Goal: Information Seeking & Learning: Learn about a topic

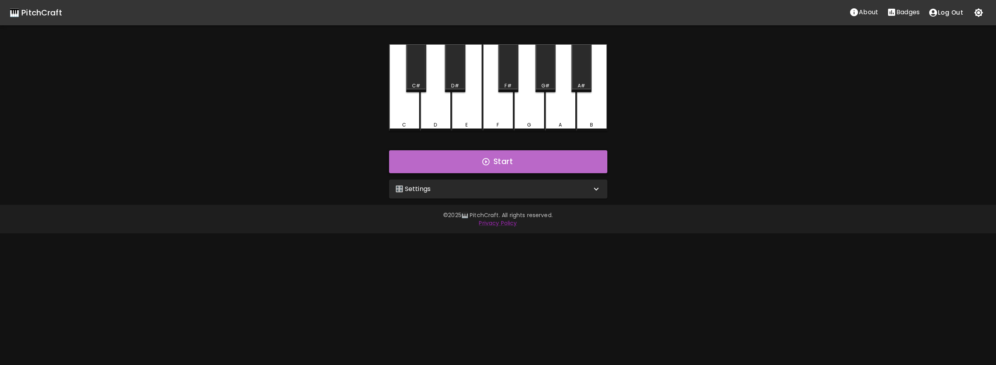
click at [524, 157] on button "Start" at bounding box center [498, 161] width 218 height 23
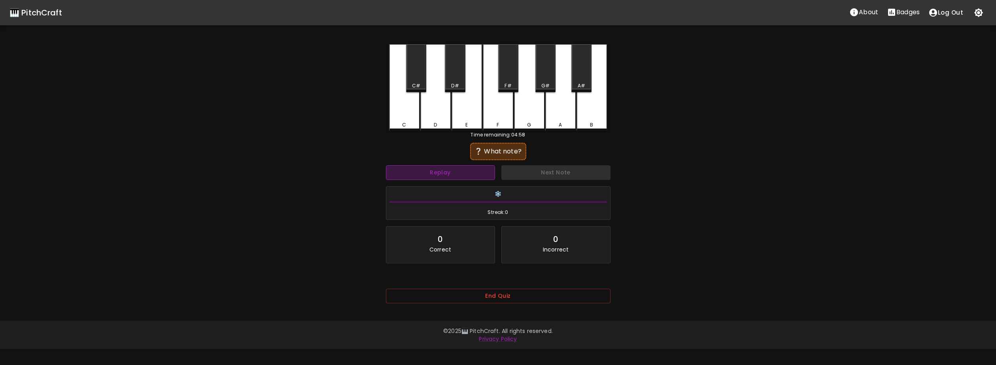
click at [454, 173] on button "Replay" at bounding box center [440, 172] width 109 height 15
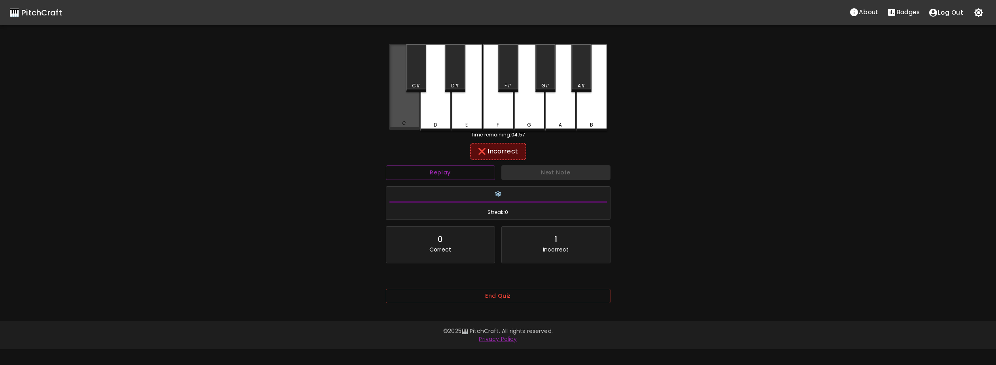
click at [403, 117] on div "C" at bounding box center [404, 86] width 31 height 85
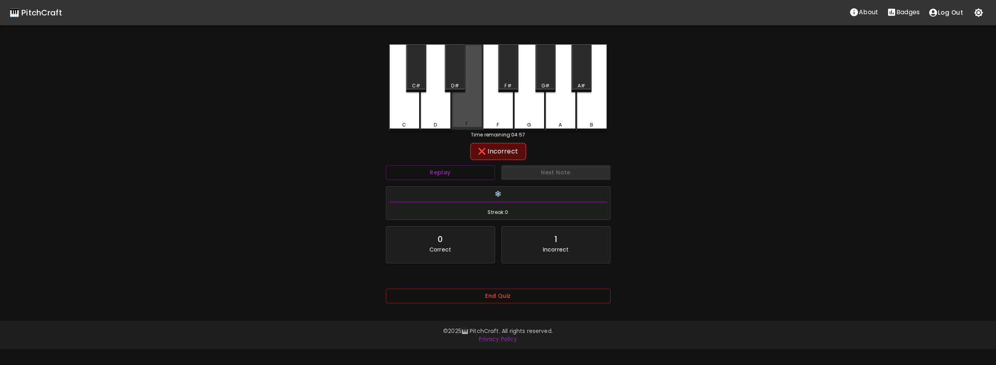
click at [469, 115] on div "E" at bounding box center [467, 86] width 31 height 85
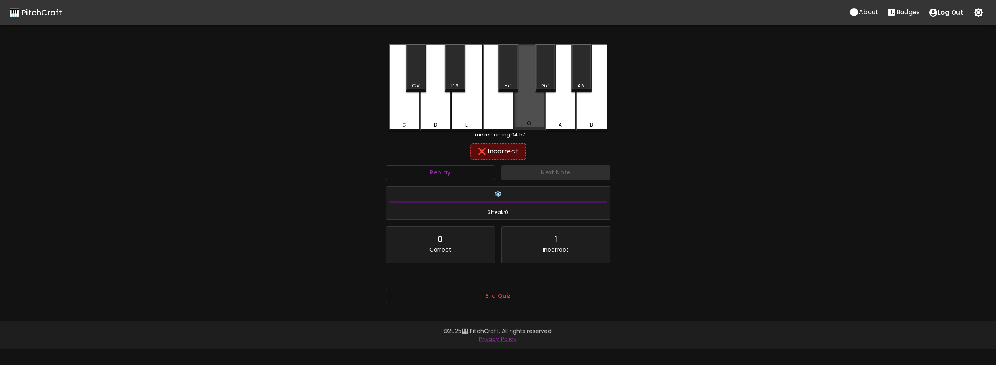
click at [531, 110] on div "G" at bounding box center [529, 86] width 31 height 85
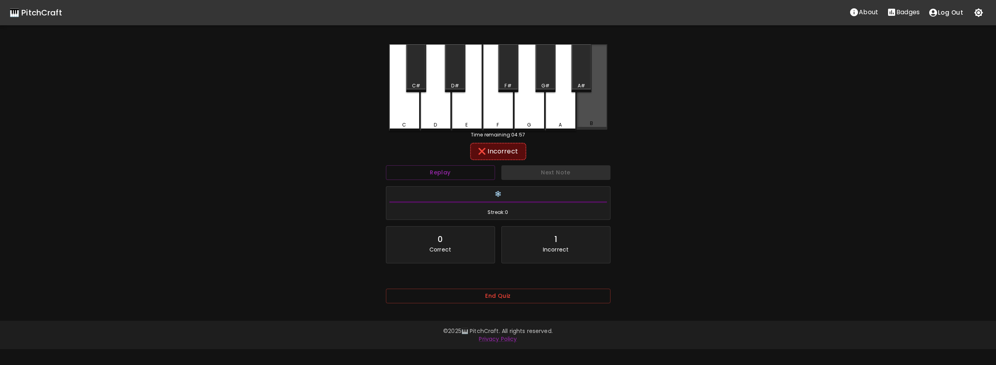
click at [576, 113] on div "B" at bounding box center [591, 86] width 31 height 85
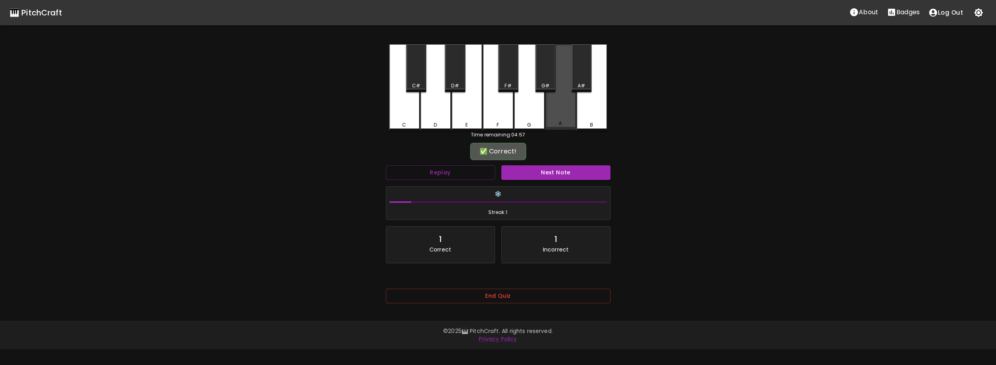
click at [558, 114] on div "A" at bounding box center [560, 86] width 31 height 85
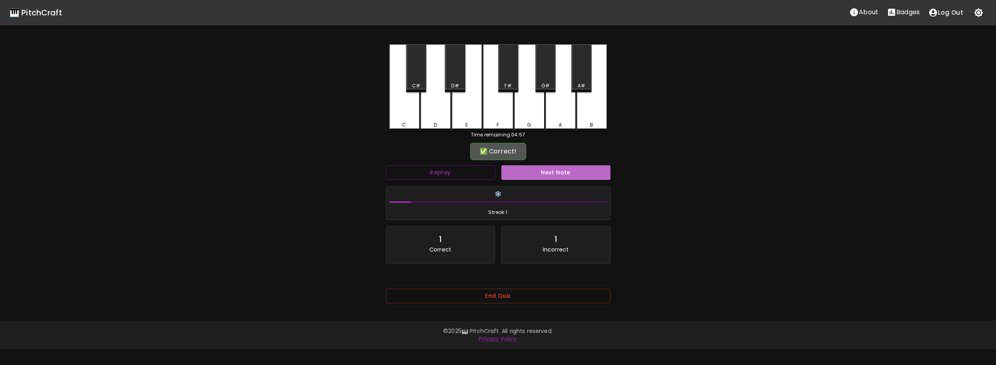
click at [552, 176] on button "Next Note" at bounding box center [555, 172] width 109 height 15
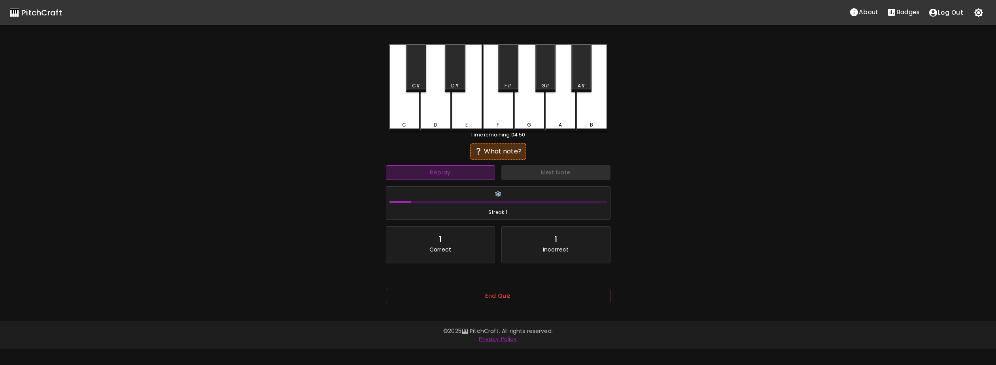
click at [475, 177] on button "Replay" at bounding box center [440, 172] width 109 height 15
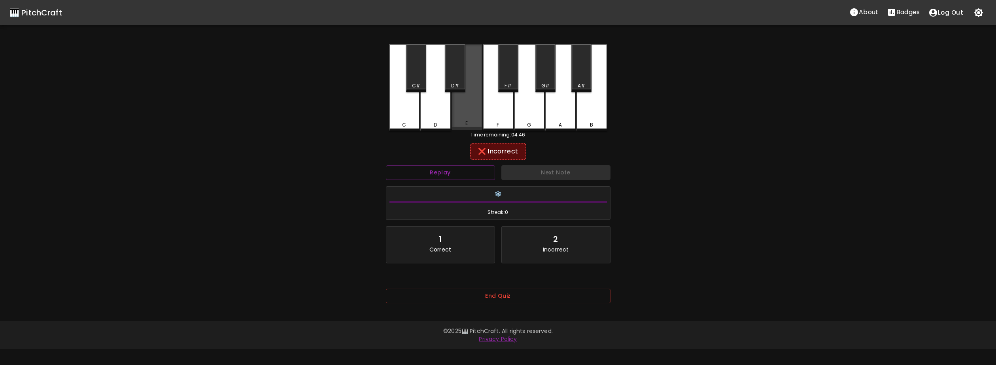
click at [466, 123] on div "E" at bounding box center [466, 123] width 2 height 7
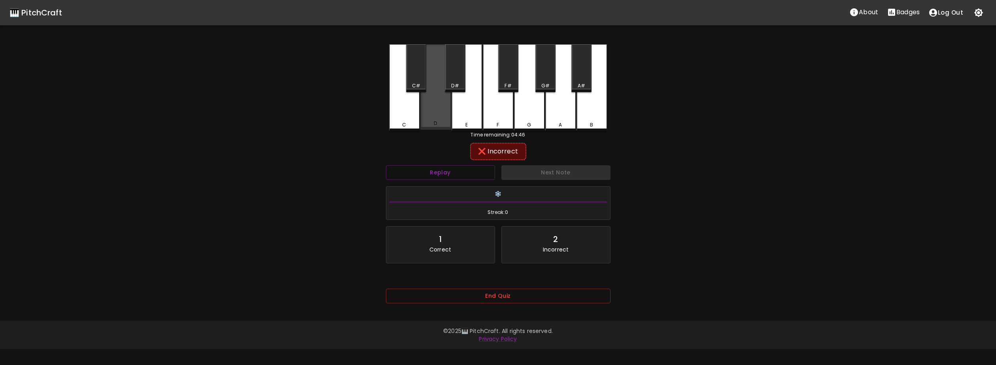
click at [446, 114] on div "D" at bounding box center [435, 86] width 31 height 85
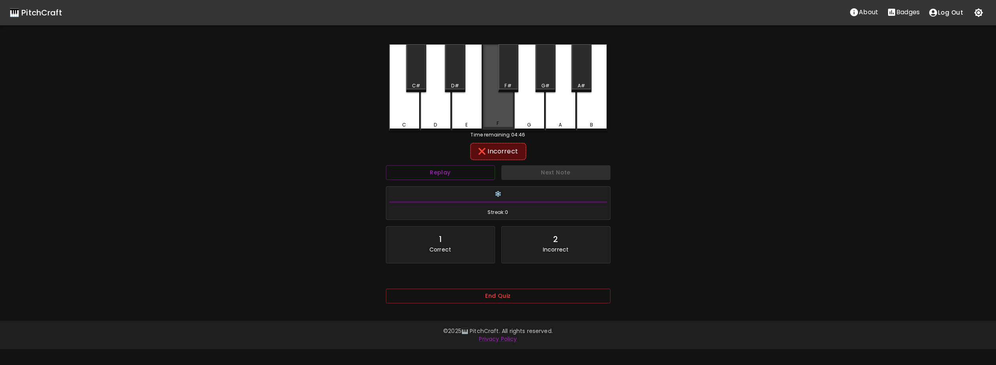
click at [502, 111] on div "F" at bounding box center [498, 86] width 31 height 85
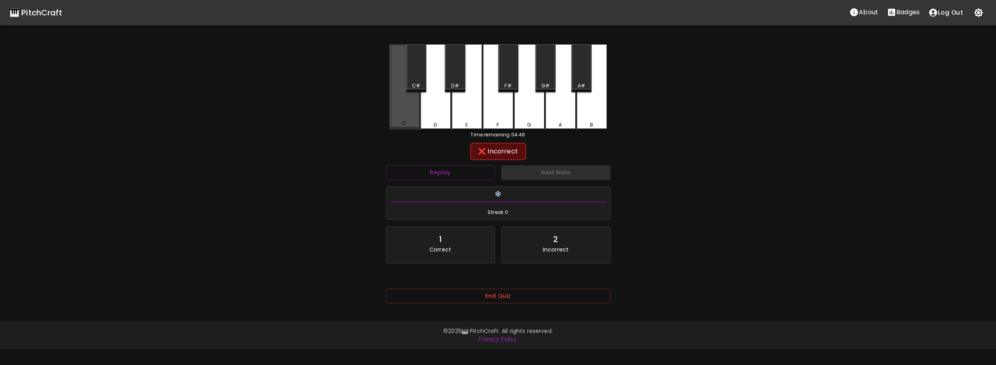
click at [406, 122] on div "C" at bounding box center [404, 123] width 4 height 7
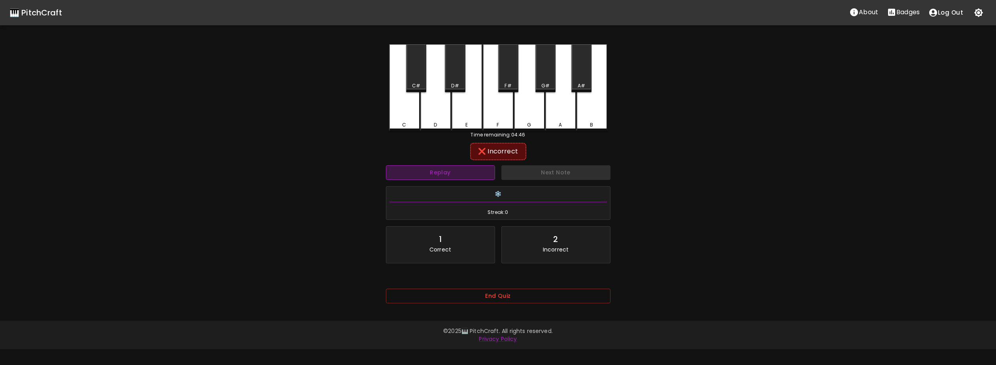
click at [448, 171] on button "Replay" at bounding box center [440, 172] width 109 height 15
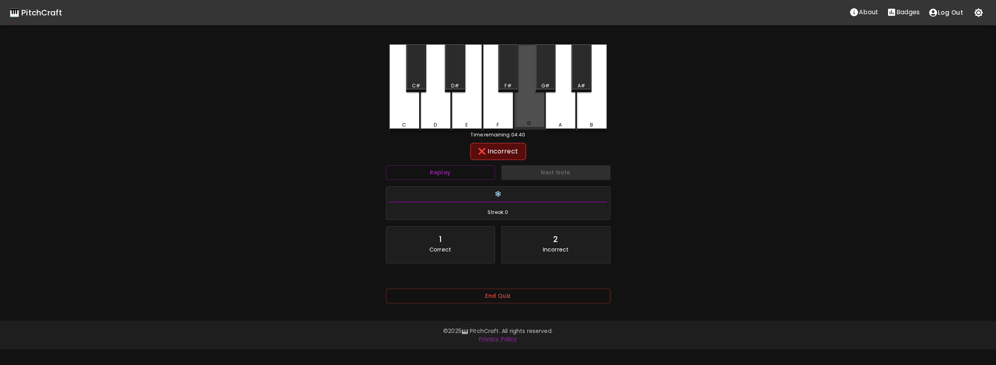
click at [518, 99] on div "G" at bounding box center [529, 86] width 31 height 85
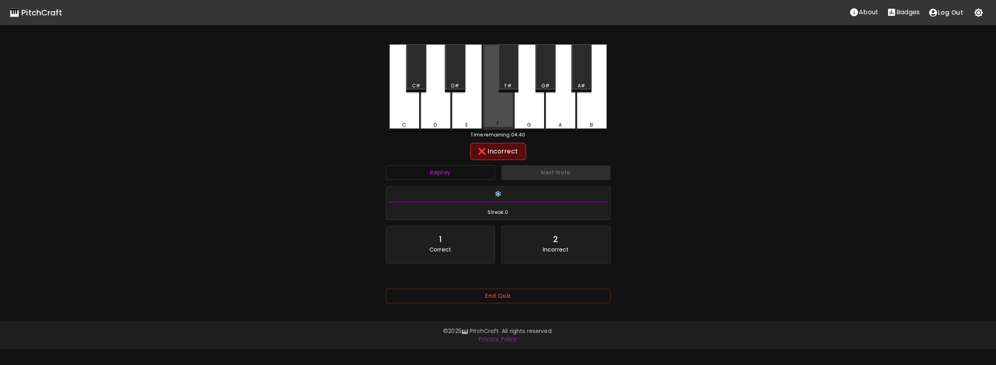
click at [503, 108] on div "F" at bounding box center [498, 86] width 31 height 85
click at [468, 287] on div "End Quiz" at bounding box center [498, 298] width 225 height 38
click at [466, 300] on button "End Quiz" at bounding box center [498, 296] width 225 height 15
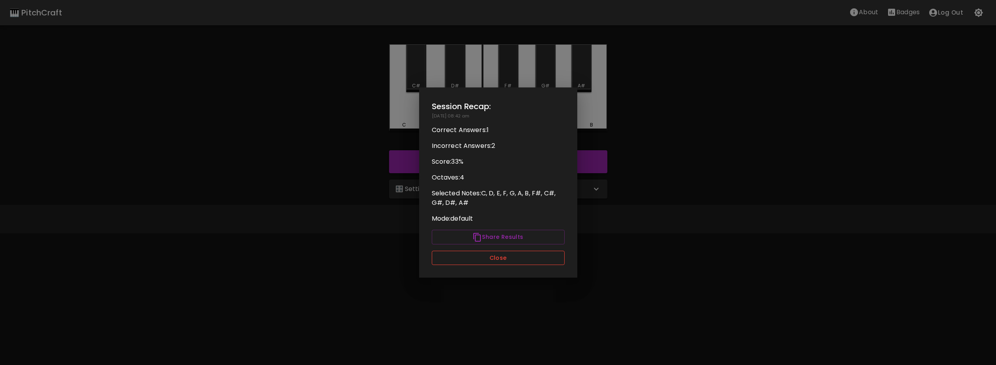
click at [464, 260] on button "Close" at bounding box center [498, 258] width 133 height 15
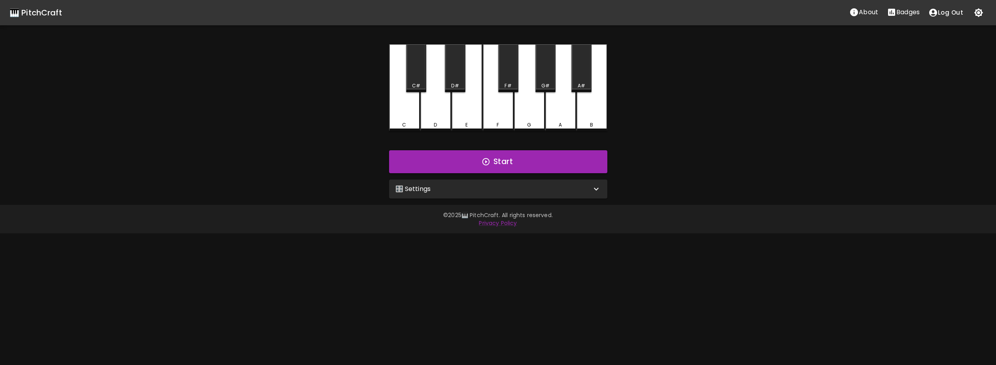
click at [461, 190] on div "🎛️ Settings" at bounding box center [493, 188] width 196 height 9
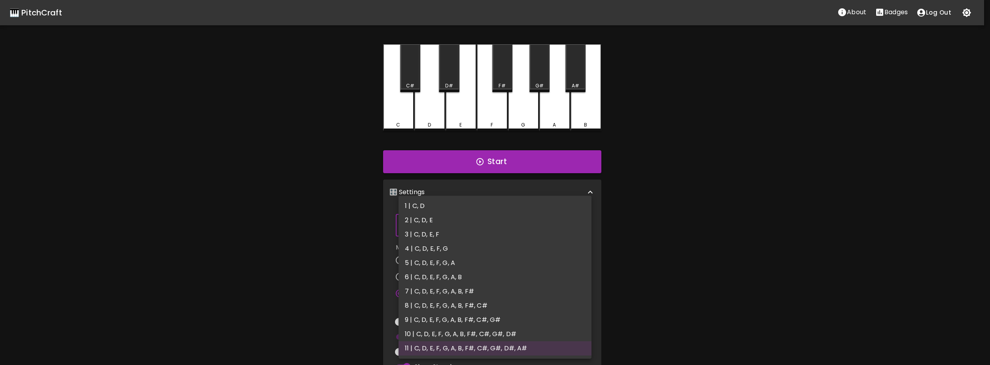
click at [456, 228] on body "🎹 PitchCraft About Badges Log Out C C# D D# E F F# G G# A A# B Start 🎛️ Setting…" at bounding box center [495, 239] width 990 height 479
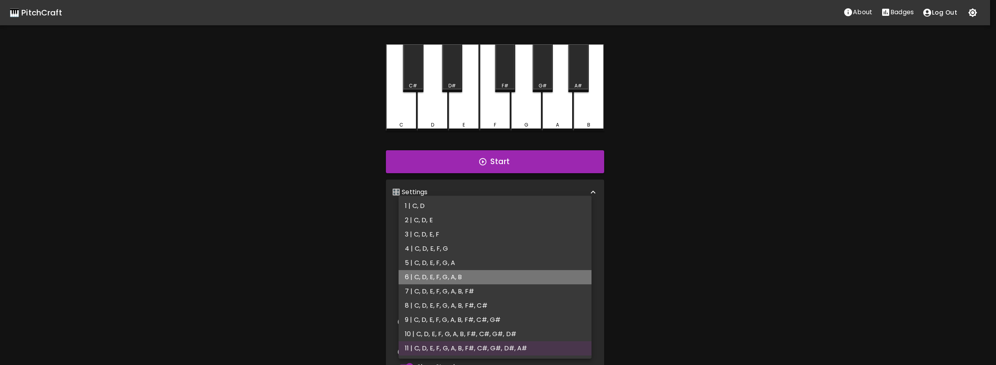
click at [475, 279] on li "6 | C, D, E, F, G, A, B" at bounding box center [495, 277] width 193 height 14
type input "11"
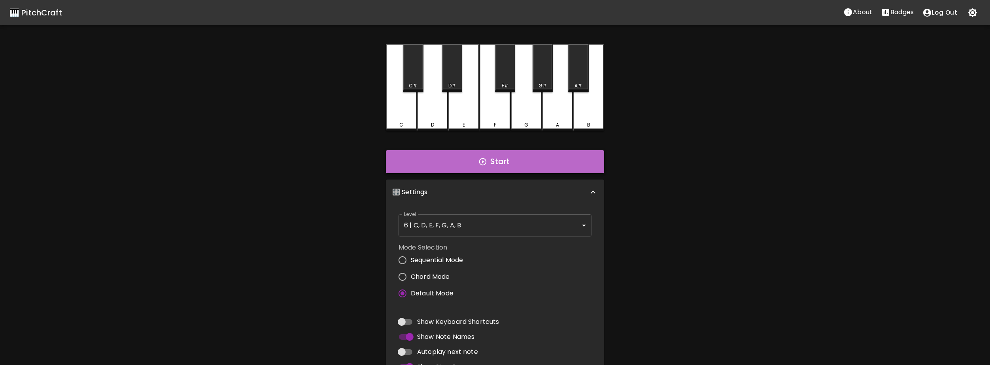
click at [489, 172] on button "Start" at bounding box center [495, 161] width 218 height 23
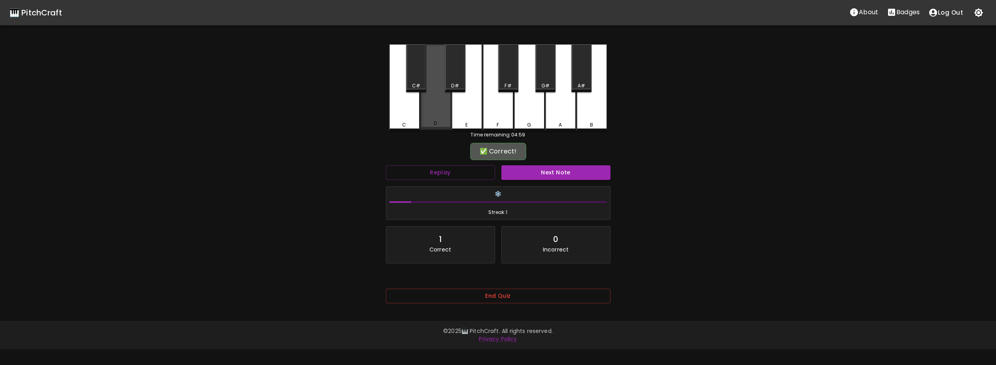
drag, startPoint x: 435, startPoint y: 112, endPoint x: 455, endPoint y: 143, distance: 36.4
click at [438, 121] on div "D" at bounding box center [435, 86] width 31 height 85
click at [540, 172] on button "Next Note" at bounding box center [555, 172] width 109 height 15
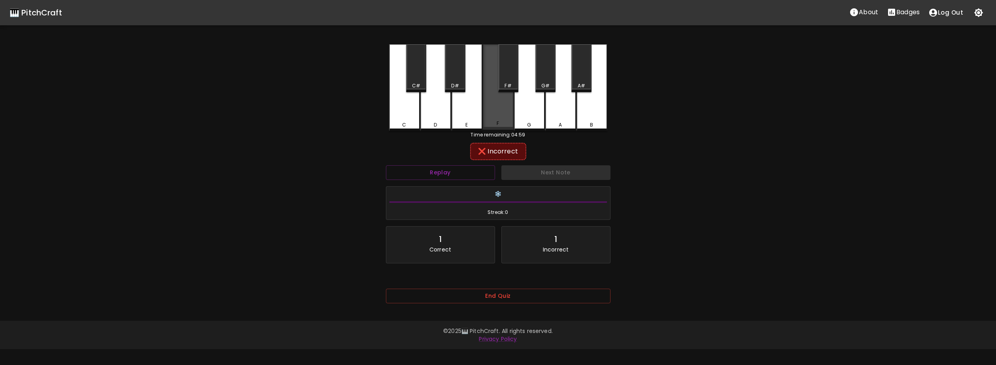
click at [495, 119] on div "F" at bounding box center [498, 86] width 31 height 85
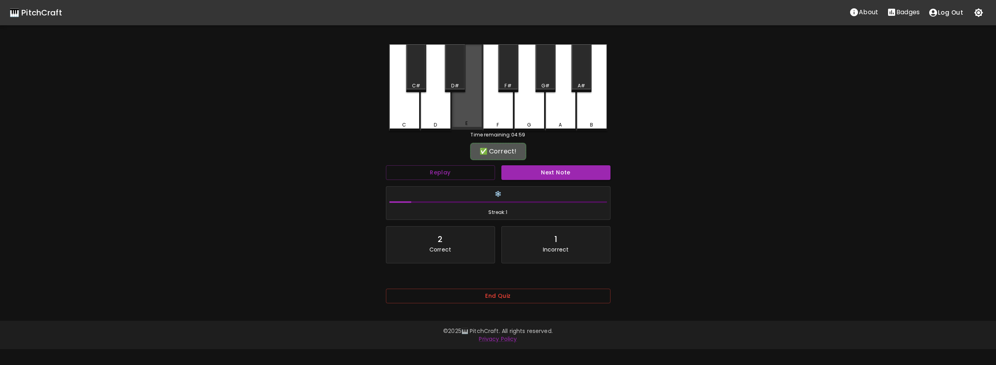
drag, startPoint x: 475, startPoint y: 118, endPoint x: 520, endPoint y: 161, distance: 62.1
click at [476, 119] on div "E" at bounding box center [467, 86] width 31 height 85
click at [529, 182] on div "Next Note" at bounding box center [555, 172] width 115 height 21
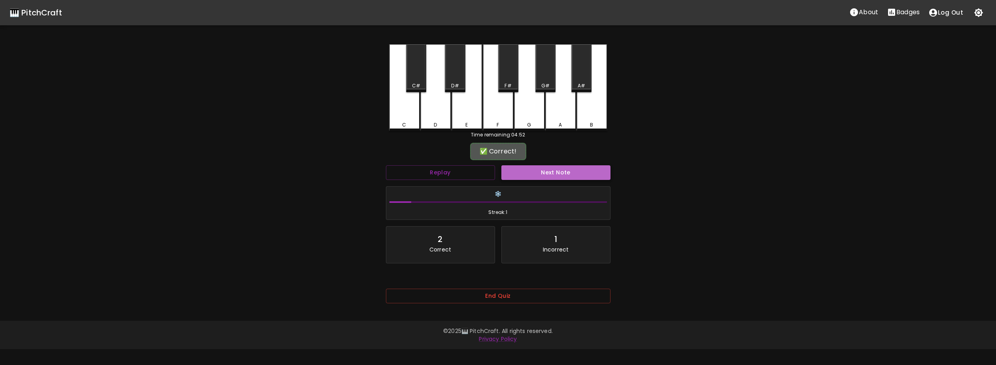
click at [525, 174] on button "Next Note" at bounding box center [555, 172] width 109 height 15
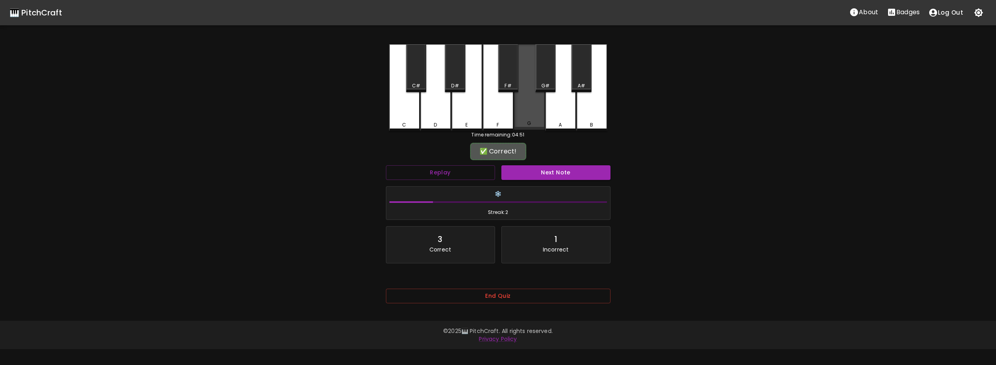
click at [531, 120] on div "G" at bounding box center [529, 86] width 31 height 85
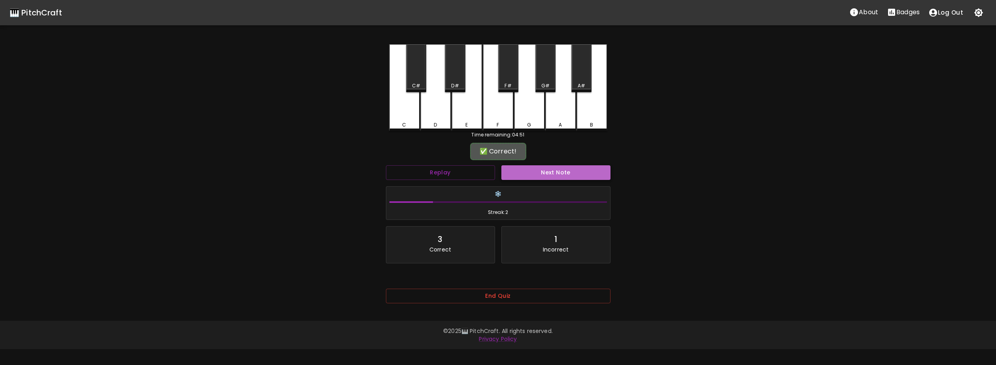
click at [531, 169] on button "Next Note" at bounding box center [555, 172] width 109 height 15
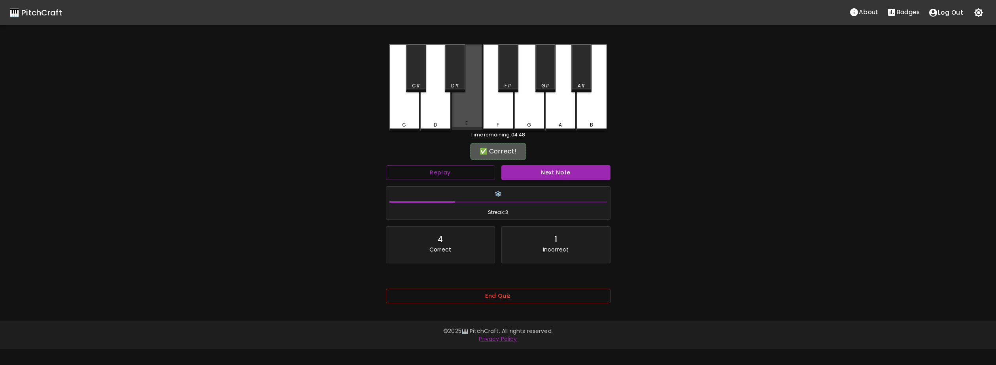
click at [467, 118] on div "E" at bounding box center [467, 86] width 31 height 85
click at [515, 168] on button "Next Note" at bounding box center [555, 172] width 109 height 15
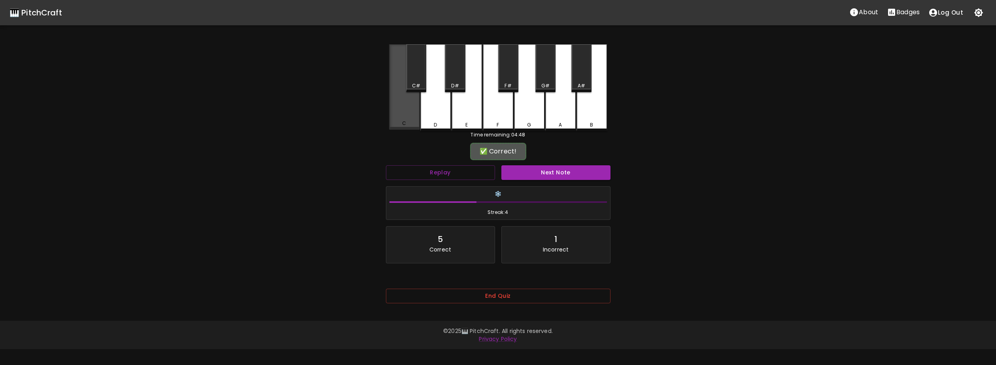
click at [402, 115] on div "C" at bounding box center [404, 86] width 31 height 85
click at [525, 169] on button "Next Note" at bounding box center [555, 172] width 109 height 15
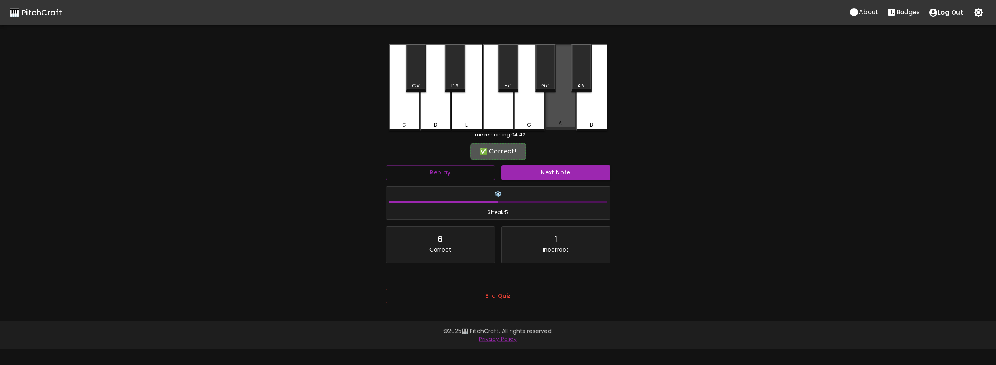
click at [565, 120] on div "A" at bounding box center [560, 86] width 31 height 85
click at [554, 176] on button "Next Note" at bounding box center [555, 172] width 109 height 15
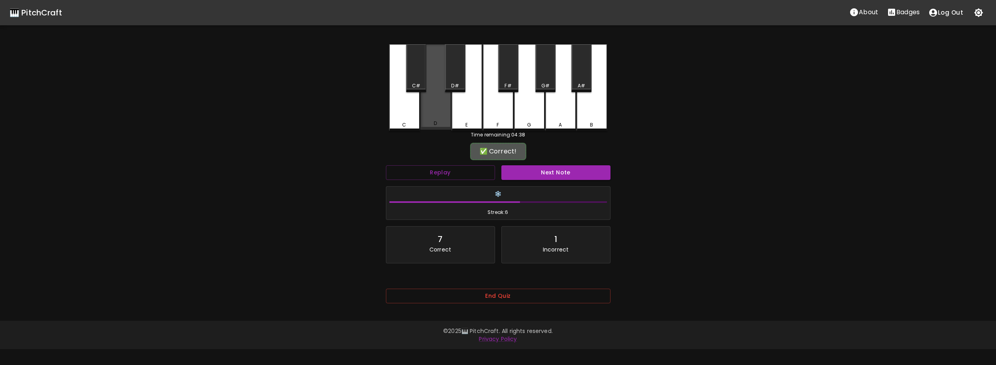
drag, startPoint x: 435, startPoint y: 124, endPoint x: 450, endPoint y: 138, distance: 21.0
click at [435, 124] on div "D" at bounding box center [435, 123] width 3 height 7
drag, startPoint x: 514, startPoint y: 181, endPoint x: 511, endPoint y: 179, distance: 4.2
click at [514, 181] on div "Next Note" at bounding box center [555, 172] width 115 height 21
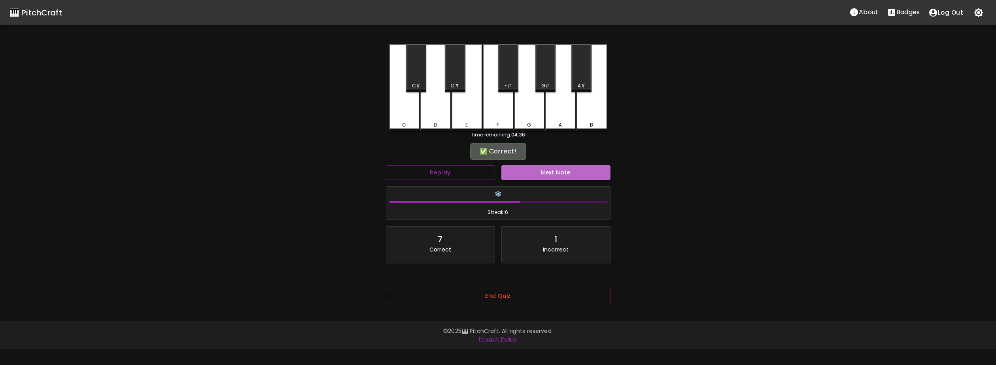
click at [509, 176] on button "Next Note" at bounding box center [555, 172] width 109 height 15
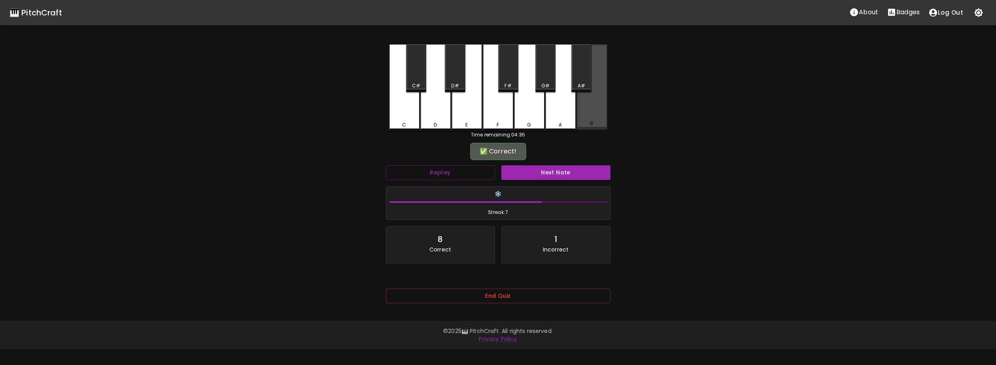
click at [597, 106] on div "B" at bounding box center [591, 86] width 31 height 85
click at [558, 172] on button "Next Note" at bounding box center [555, 172] width 109 height 15
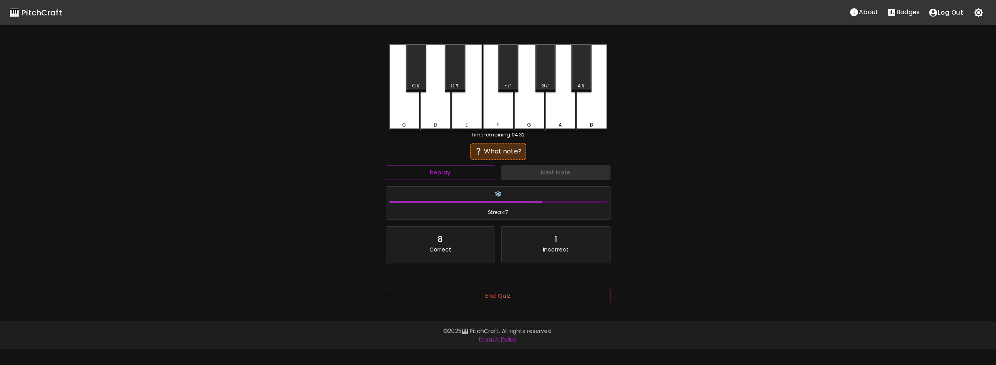
click at [387, 115] on div "C C# D D# E F F# G G# A A# B Time remaining: 04:32 ❔ What note? Replay Next Not…" at bounding box center [498, 179] width 237 height 270
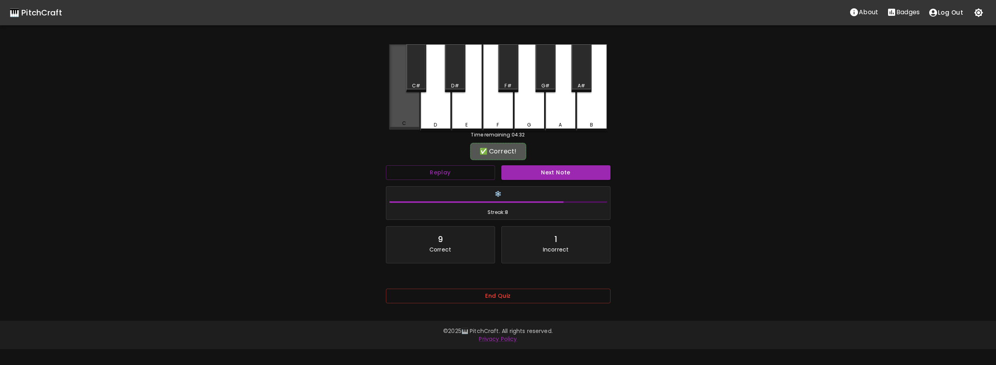
click at [395, 119] on div "C" at bounding box center [404, 86] width 31 height 85
click at [507, 164] on div "Next Note" at bounding box center [555, 172] width 115 height 21
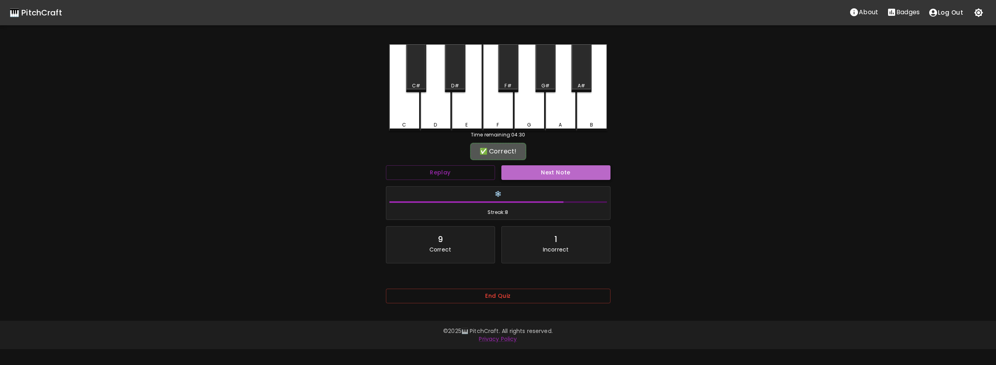
click at [507, 168] on button "Next Note" at bounding box center [555, 172] width 109 height 15
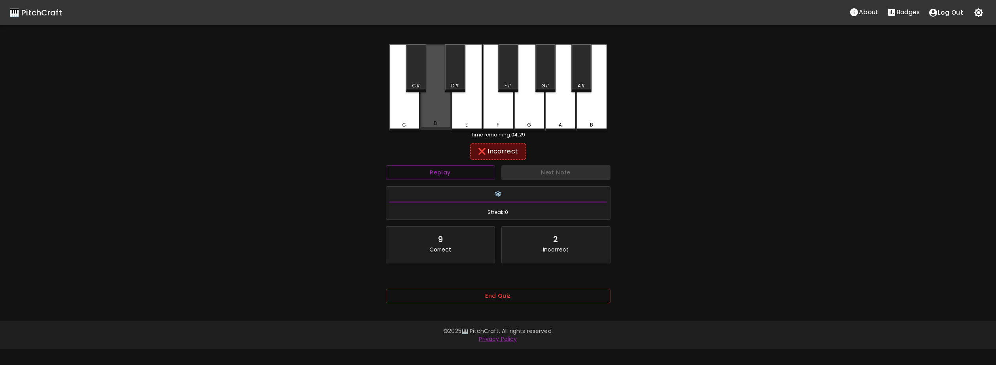
click at [439, 127] on div "D" at bounding box center [435, 86] width 31 height 85
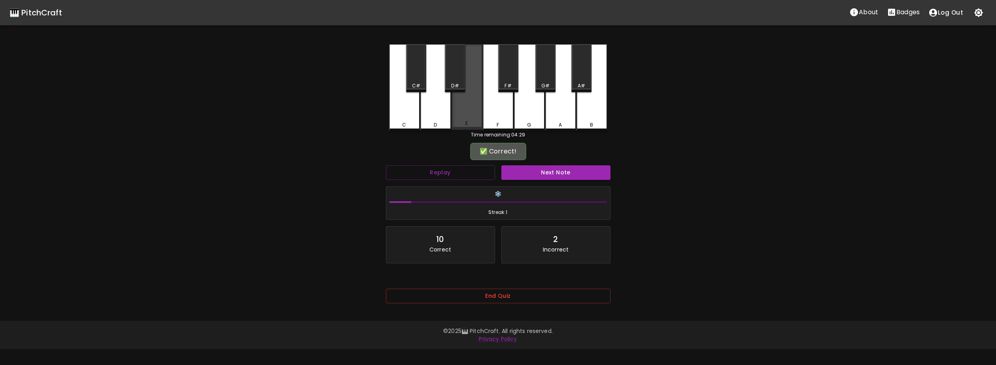
drag, startPoint x: 472, startPoint y: 117, endPoint x: 509, endPoint y: 159, distance: 56.4
click at [473, 119] on div "E" at bounding box center [467, 86] width 31 height 85
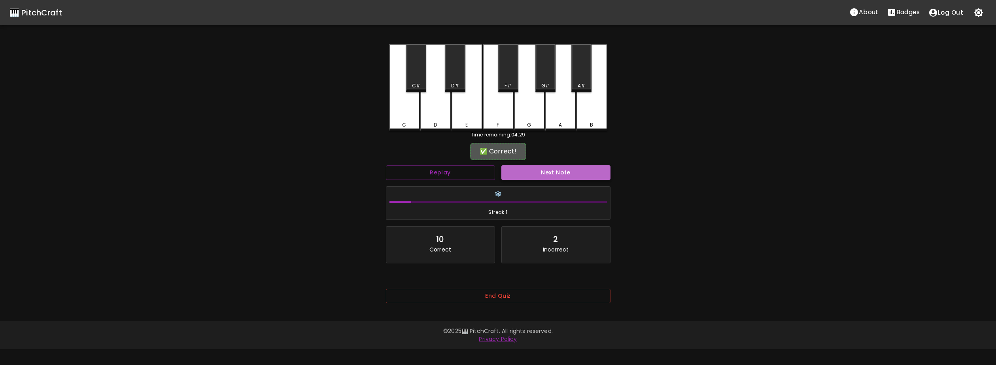
click at [529, 177] on button "Next Note" at bounding box center [555, 172] width 109 height 15
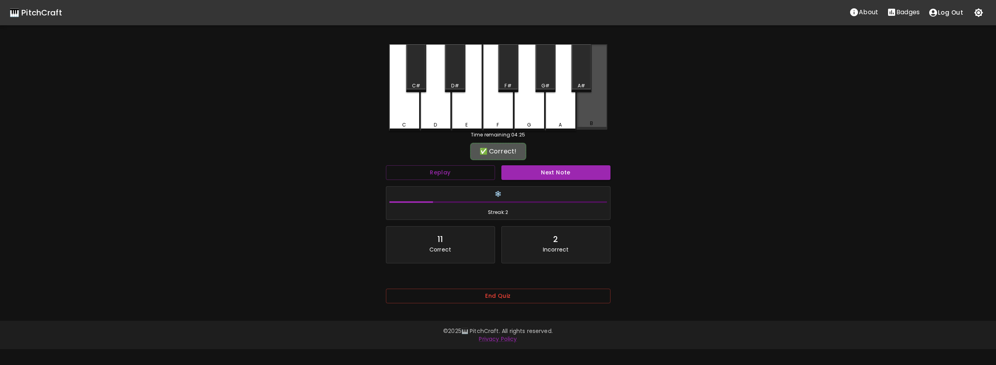
click at [605, 111] on div "B" at bounding box center [591, 86] width 31 height 85
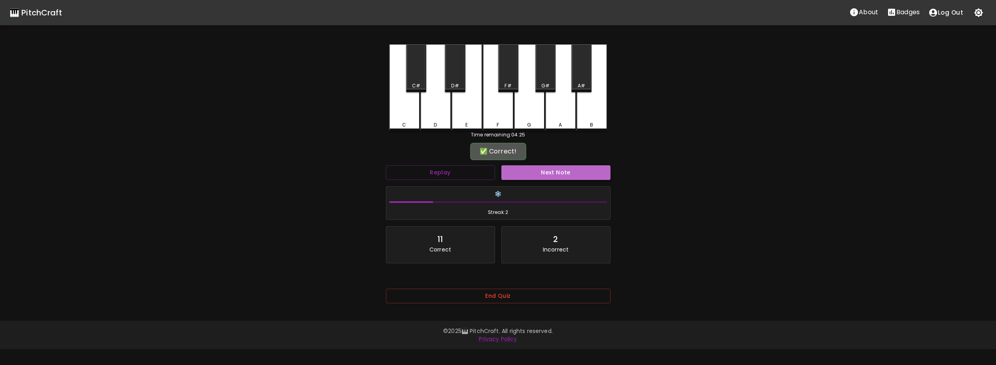
click at [548, 174] on button "Next Note" at bounding box center [555, 172] width 109 height 15
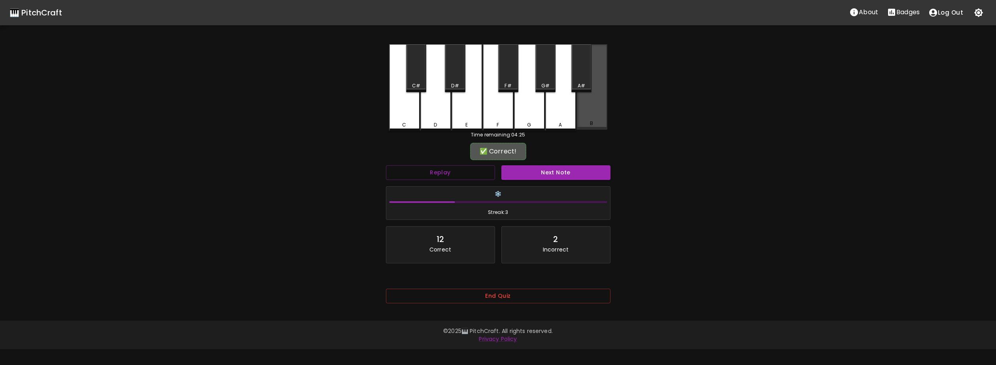
click at [587, 119] on div "B" at bounding box center [591, 86] width 31 height 85
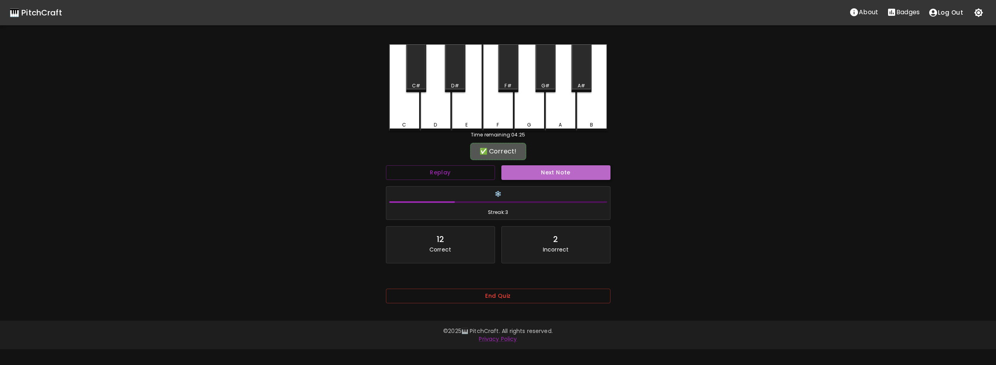
click at [537, 172] on button "Next Note" at bounding box center [555, 172] width 109 height 15
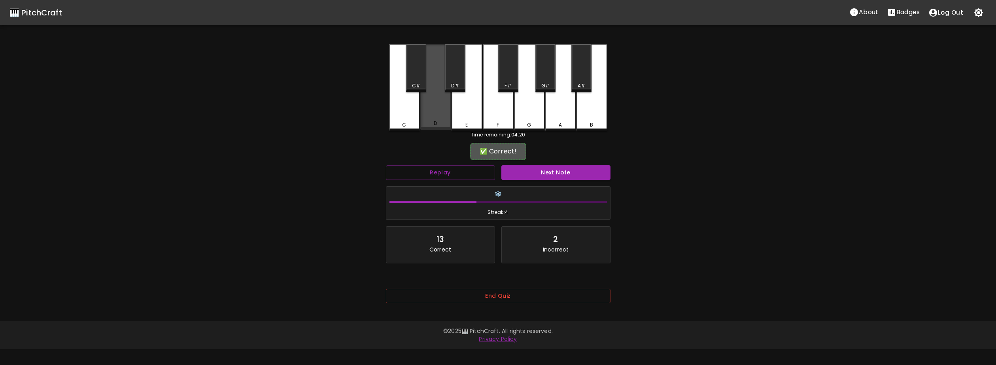
click at [445, 120] on div "D" at bounding box center [435, 86] width 31 height 85
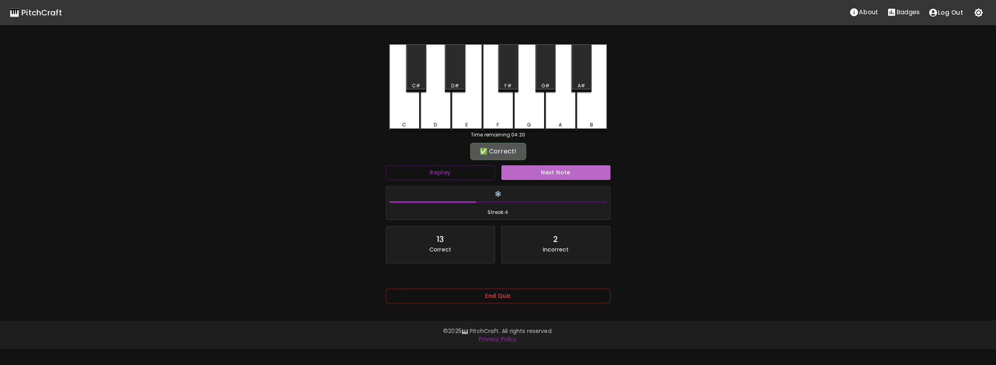
click at [523, 169] on button "Next Note" at bounding box center [555, 172] width 109 height 15
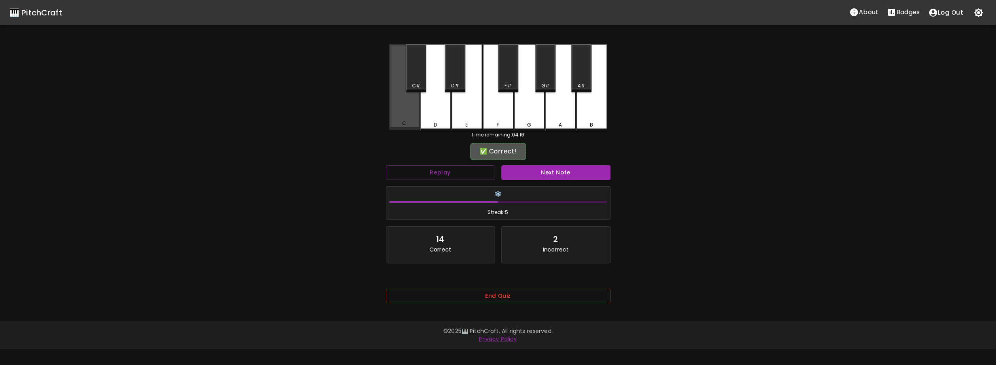
drag, startPoint x: 401, startPoint y: 125, endPoint x: 428, endPoint y: 136, distance: 28.8
click at [401, 125] on div "C" at bounding box center [404, 123] width 29 height 7
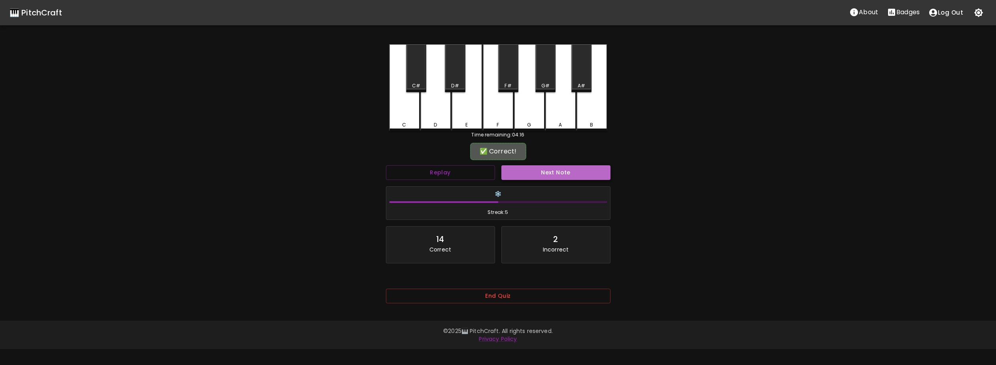
click at [506, 168] on button "Next Note" at bounding box center [555, 172] width 109 height 15
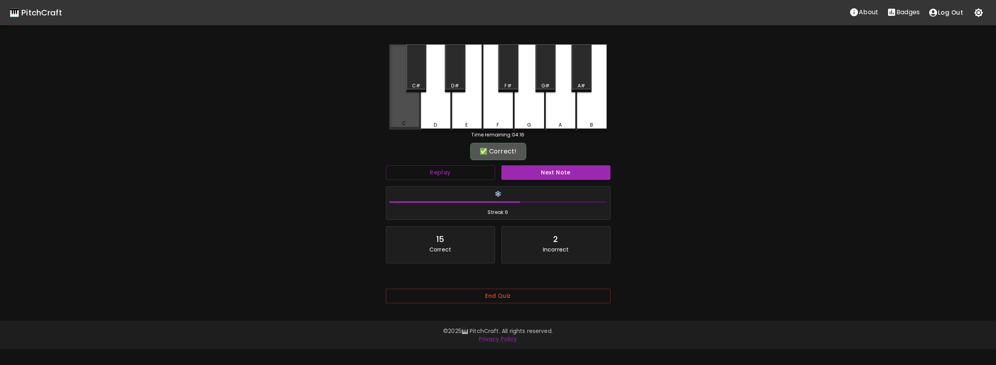
click at [411, 121] on div "C" at bounding box center [404, 86] width 31 height 85
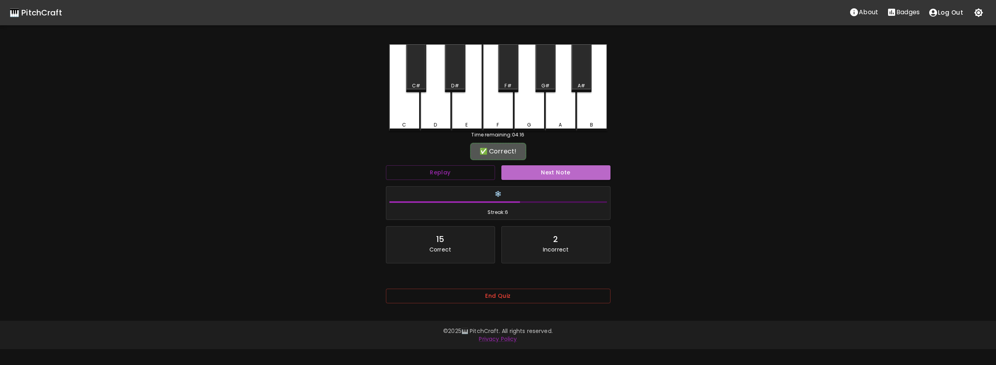
click at [516, 178] on button "Next Note" at bounding box center [555, 172] width 109 height 15
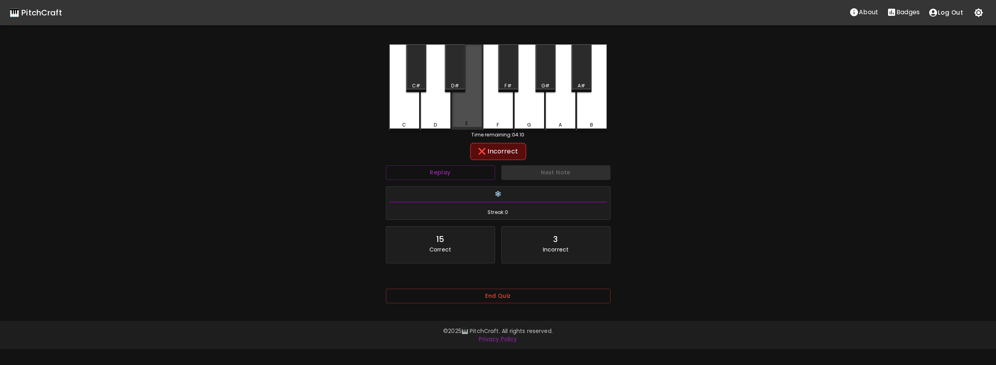
click at [469, 125] on div "E" at bounding box center [466, 123] width 29 height 7
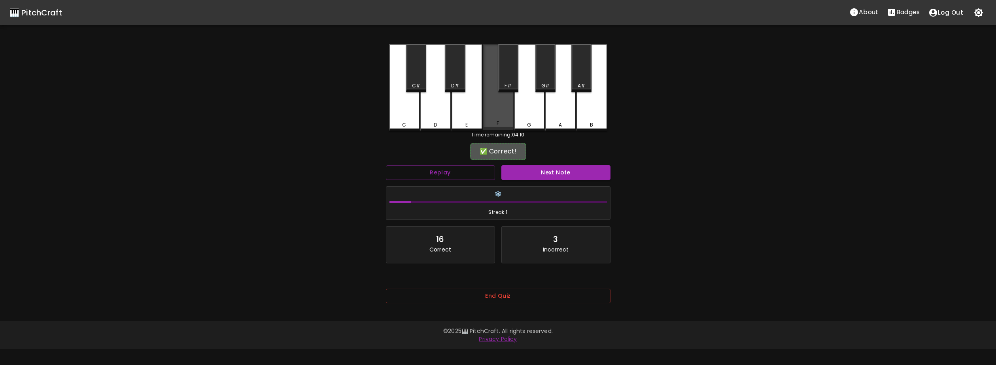
click at [506, 117] on div "F" at bounding box center [498, 86] width 31 height 85
click at [520, 167] on button "Next Note" at bounding box center [555, 172] width 109 height 15
click at [465, 122] on div "E" at bounding box center [467, 86] width 31 height 85
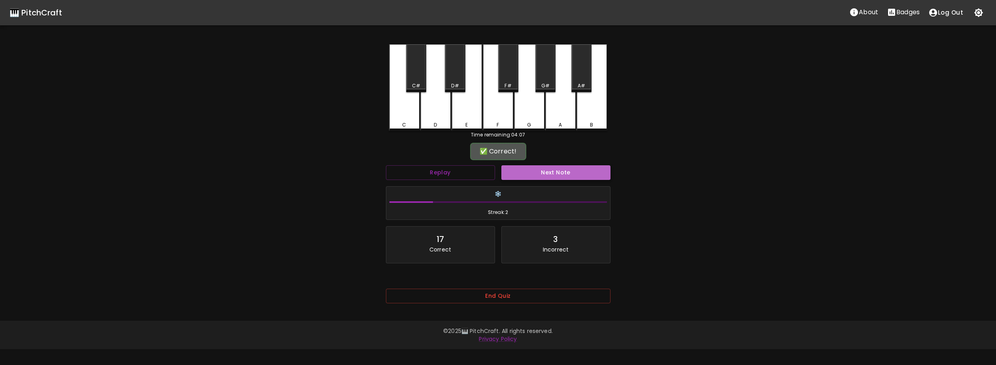
click at [510, 166] on button "Next Note" at bounding box center [555, 172] width 109 height 15
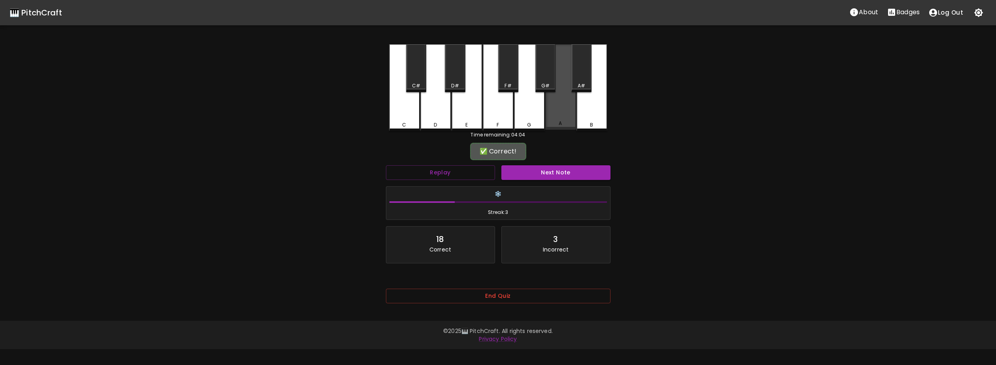
drag, startPoint x: 566, startPoint y: 119, endPoint x: 560, endPoint y: 145, distance: 26.8
click at [566, 119] on div "A" at bounding box center [560, 86] width 31 height 85
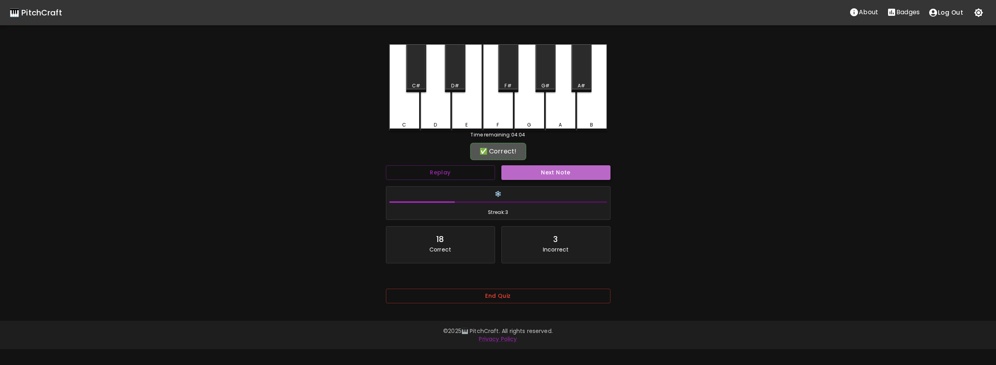
click at [540, 175] on button "Next Note" at bounding box center [555, 172] width 109 height 15
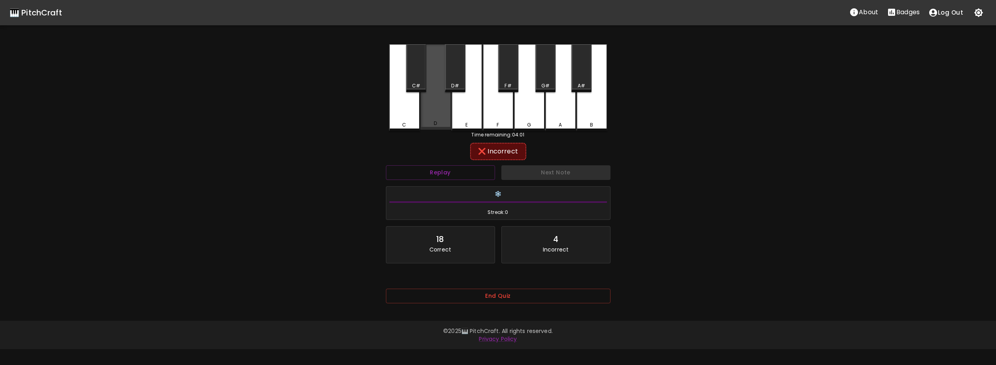
click at [436, 126] on div "D" at bounding box center [435, 123] width 3 height 7
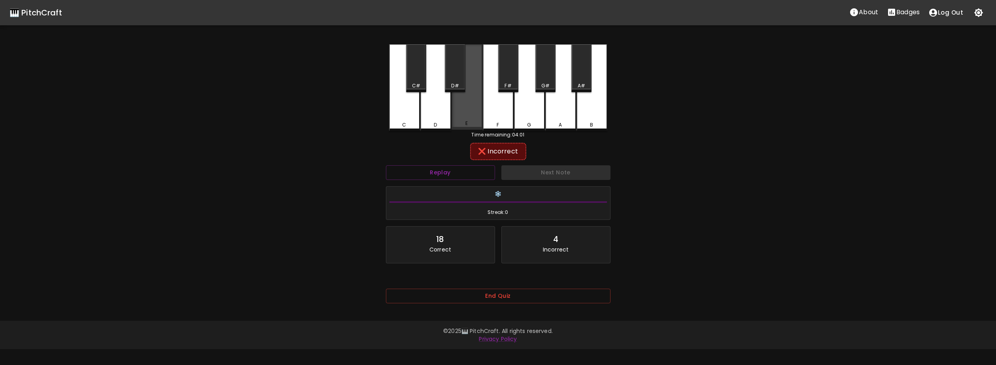
click at [478, 118] on div "E" at bounding box center [467, 86] width 31 height 85
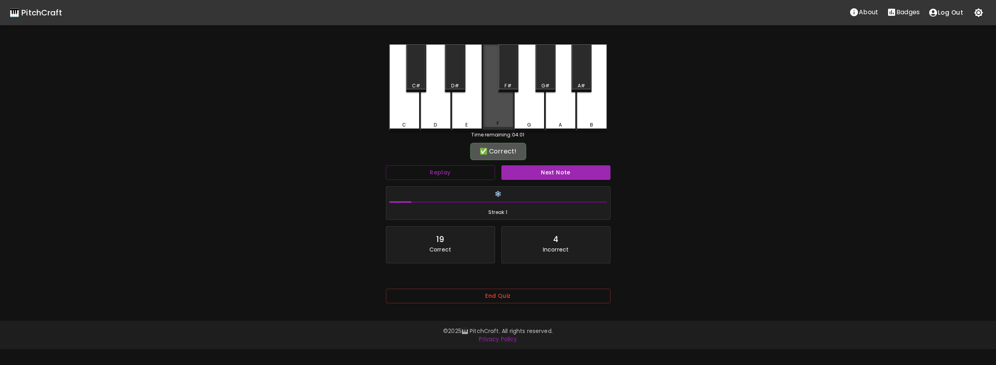
click at [491, 119] on div "F" at bounding box center [498, 86] width 31 height 85
click at [497, 116] on div "F" at bounding box center [498, 87] width 31 height 87
click at [497, 116] on div "F" at bounding box center [498, 86] width 31 height 85
click at [505, 124] on div "F" at bounding box center [498, 123] width 29 height 7
click at [546, 168] on button "Next Note" at bounding box center [555, 172] width 109 height 15
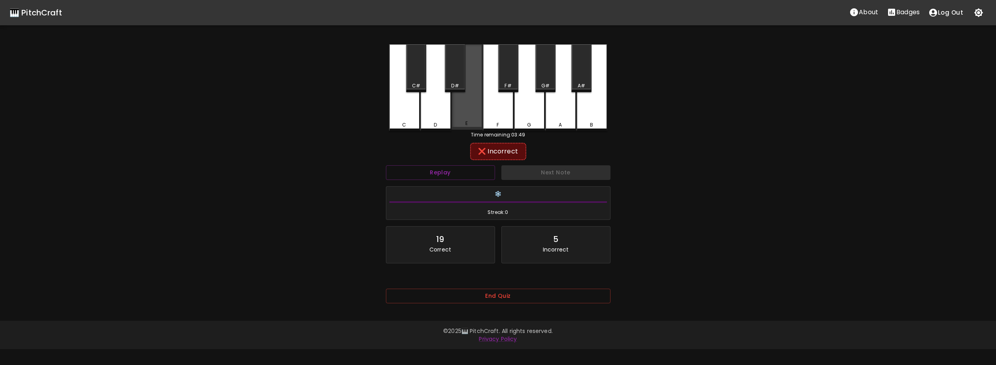
click at [470, 112] on div "E" at bounding box center [467, 86] width 31 height 85
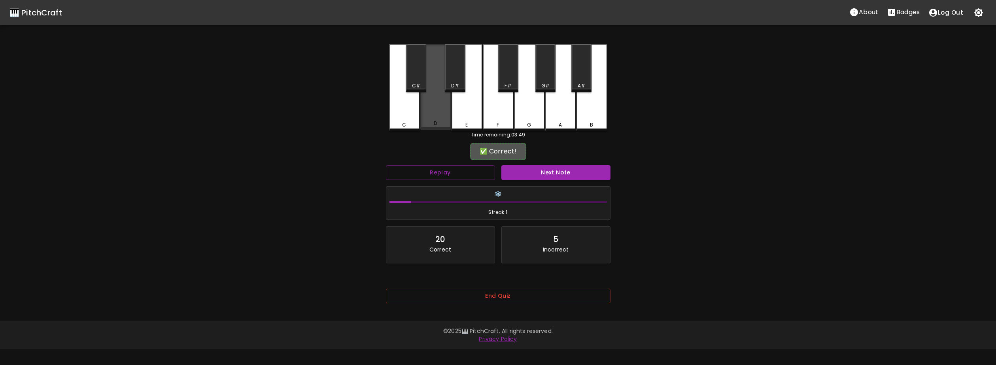
drag, startPoint x: 437, startPoint y: 122, endPoint x: 521, endPoint y: 143, distance: 86.9
click at [441, 123] on div "D" at bounding box center [435, 123] width 29 height 7
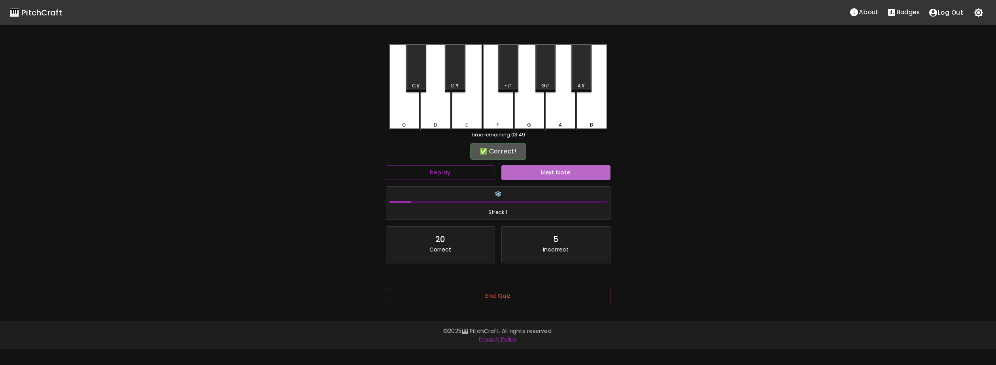
click at [544, 168] on button "Next Note" at bounding box center [555, 172] width 109 height 15
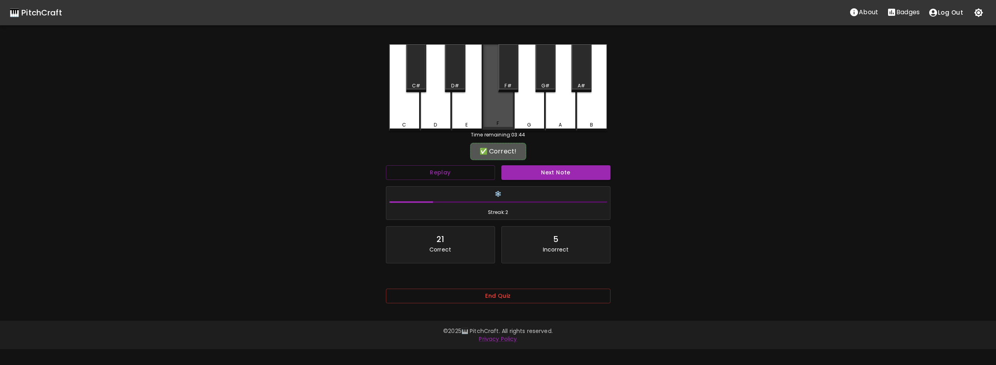
drag, startPoint x: 492, startPoint y: 115, endPoint x: 515, endPoint y: 141, distance: 34.4
click at [493, 116] on div "F" at bounding box center [498, 86] width 31 height 85
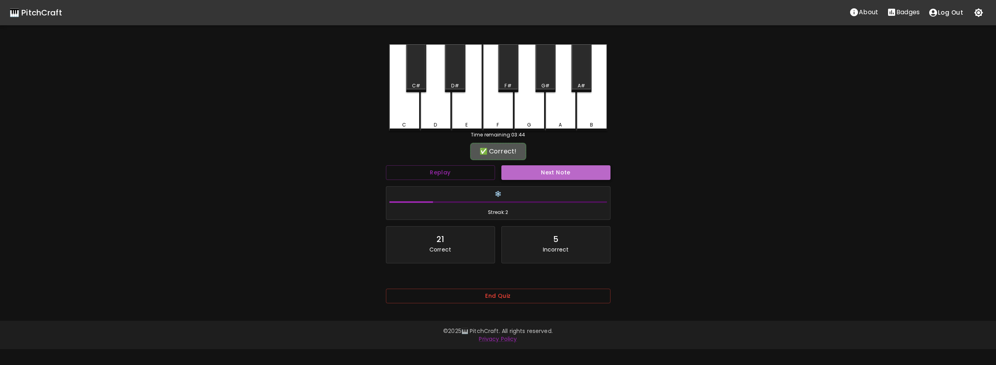
click at [542, 171] on button "Next Note" at bounding box center [555, 172] width 109 height 15
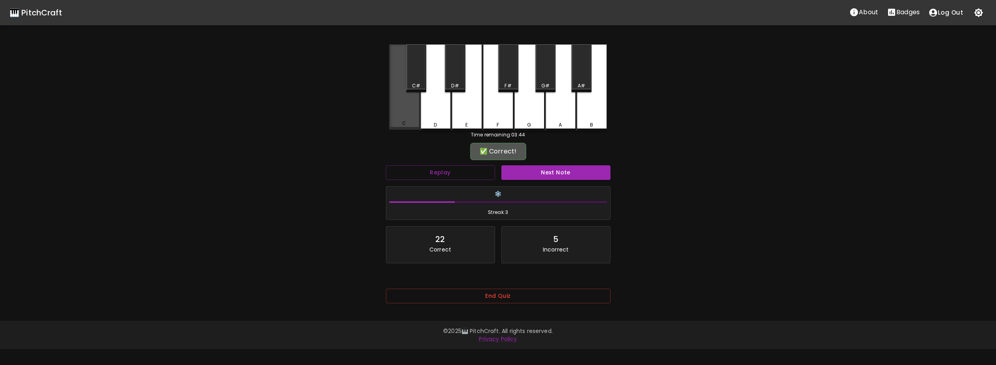
click at [414, 117] on div "C" at bounding box center [404, 86] width 31 height 85
click at [522, 166] on button "Next Note" at bounding box center [555, 172] width 109 height 15
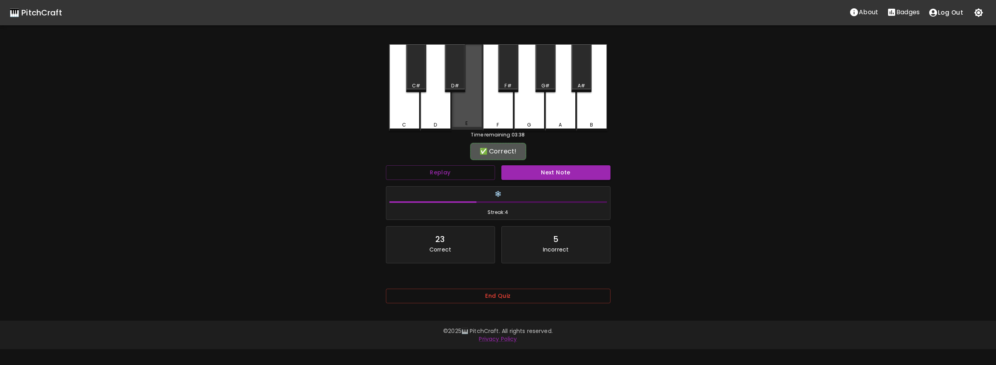
drag, startPoint x: 477, startPoint y: 119, endPoint x: 527, endPoint y: 161, distance: 64.5
click at [478, 120] on div "E" at bounding box center [467, 86] width 31 height 85
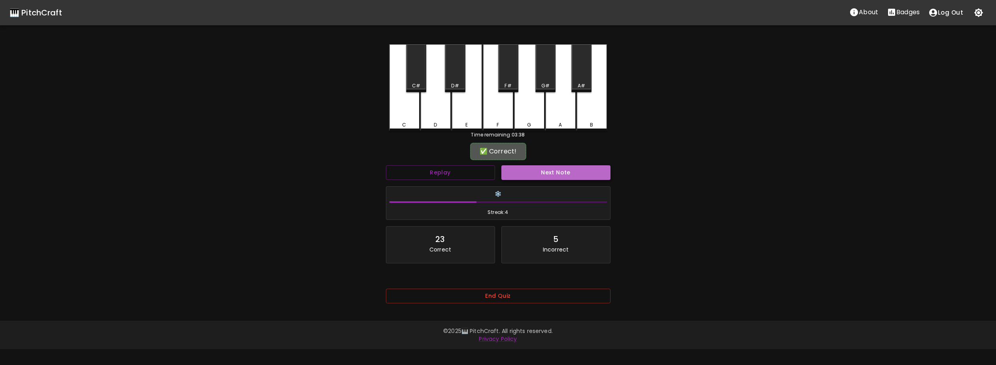
click at [541, 174] on button "Next Note" at bounding box center [555, 172] width 109 height 15
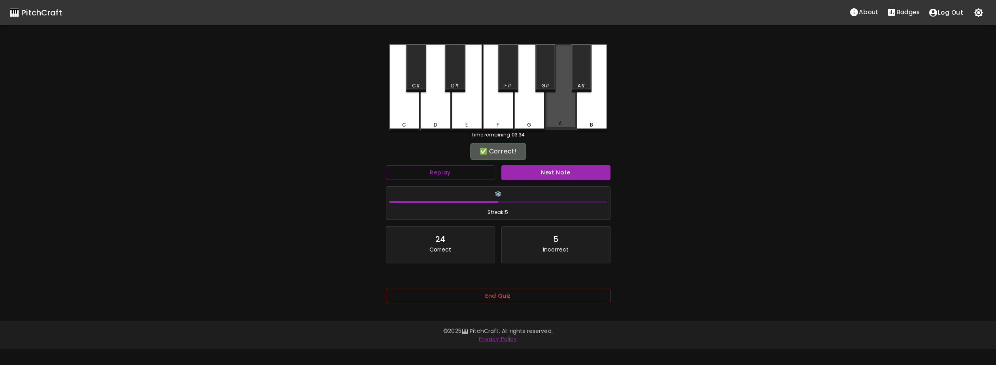
click at [552, 119] on div "A" at bounding box center [560, 86] width 31 height 85
click at [545, 171] on button "Next Note" at bounding box center [555, 172] width 109 height 15
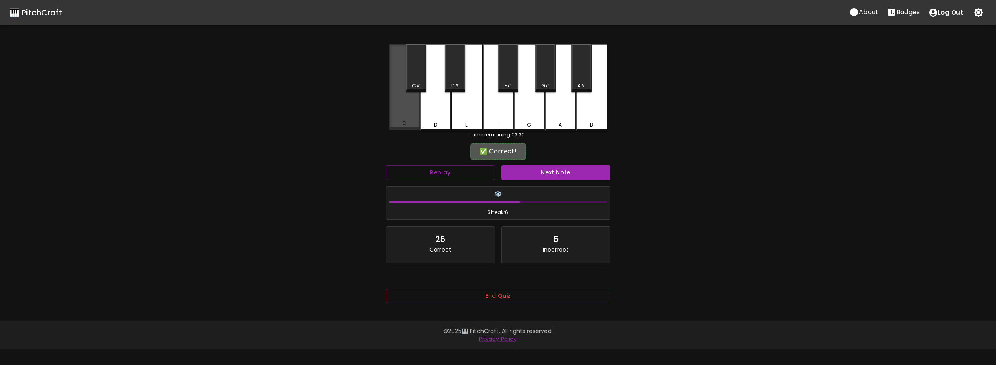
click at [405, 122] on div "C" at bounding box center [404, 123] width 4 height 7
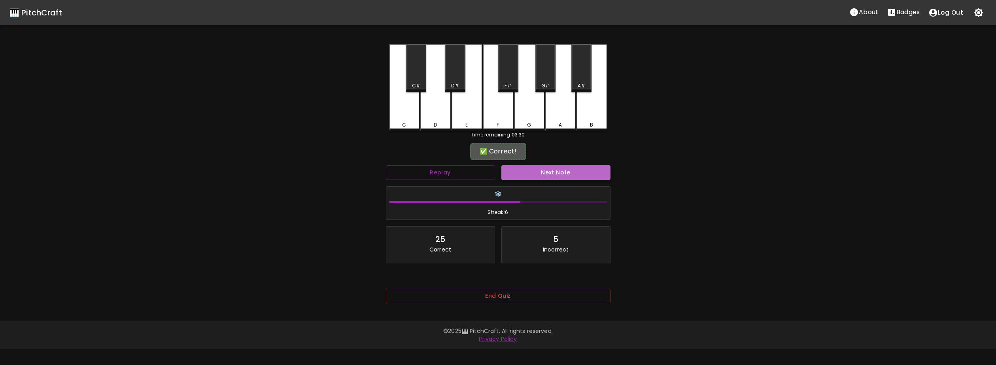
click at [542, 174] on button "Next Note" at bounding box center [555, 172] width 109 height 15
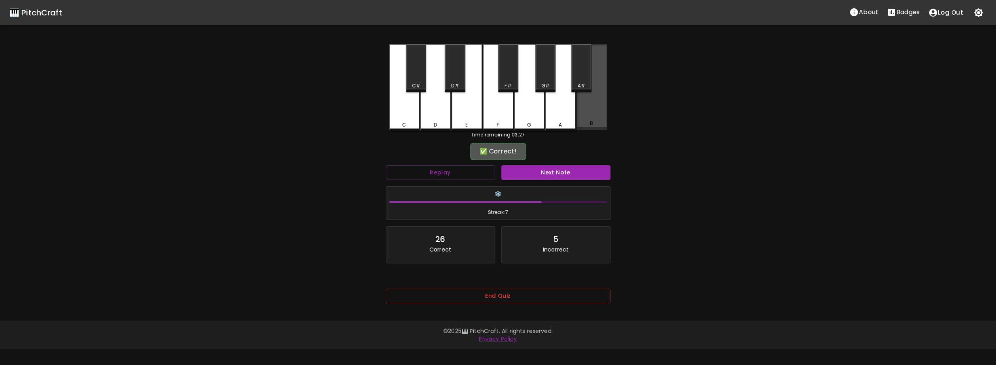
click at [597, 129] on div "B" at bounding box center [591, 86] width 31 height 85
click at [575, 170] on button "Next Note" at bounding box center [555, 172] width 109 height 15
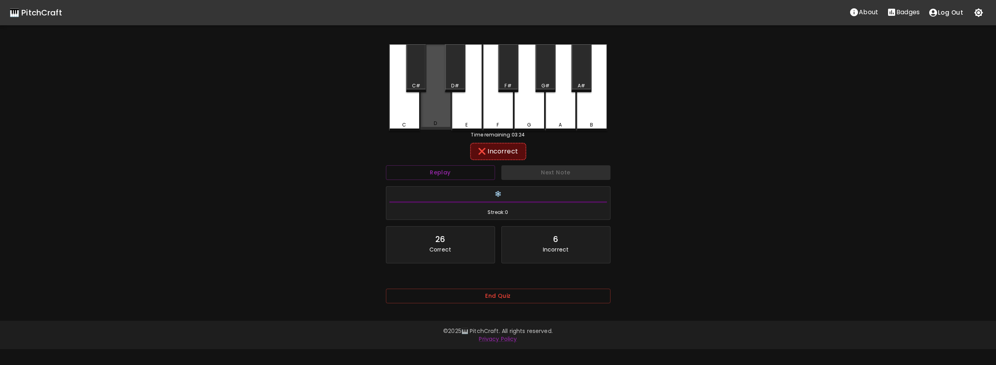
click at [447, 125] on div "D" at bounding box center [435, 123] width 29 height 7
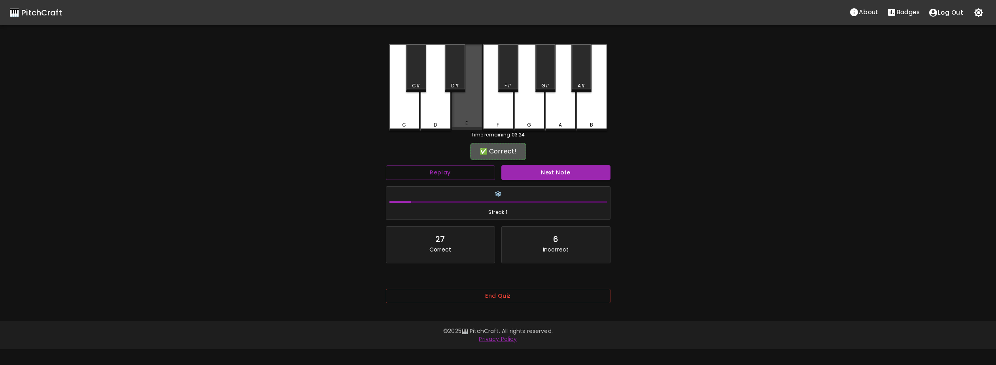
drag, startPoint x: 476, startPoint y: 120, endPoint x: 513, endPoint y: 143, distance: 43.1
click at [477, 120] on div "E" at bounding box center [467, 86] width 31 height 85
click at [549, 168] on button "Next Note" at bounding box center [555, 172] width 109 height 15
click at [496, 122] on div "F" at bounding box center [498, 123] width 29 height 7
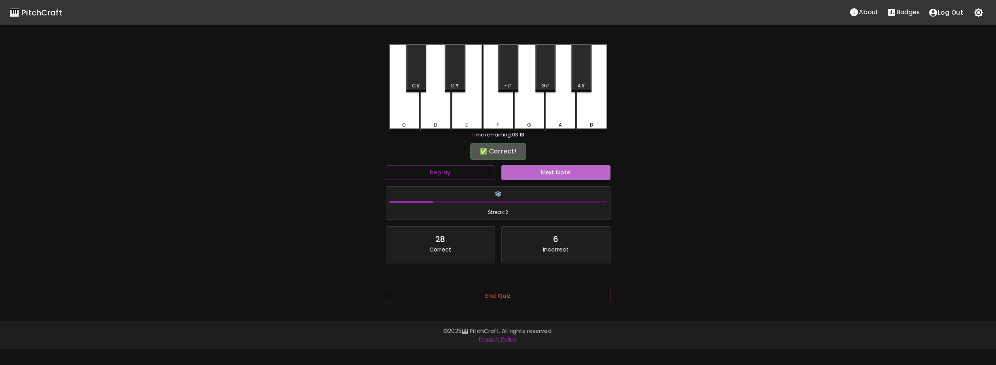
click at [537, 171] on button "Next Note" at bounding box center [555, 172] width 109 height 15
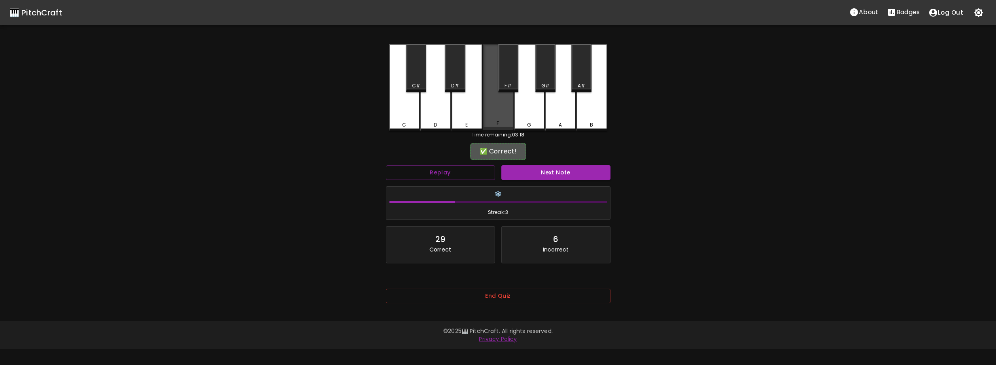
click at [505, 114] on div "F" at bounding box center [498, 86] width 31 height 85
click at [537, 172] on button "Next Note" at bounding box center [555, 172] width 109 height 15
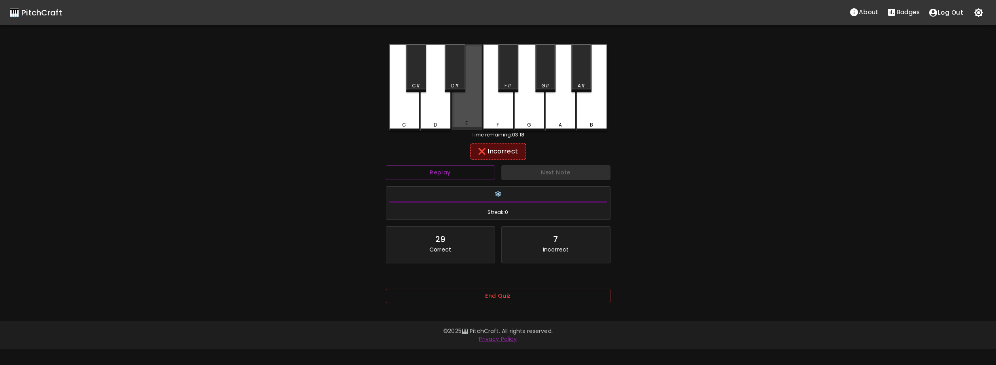
click at [463, 121] on div "E" at bounding box center [467, 86] width 31 height 85
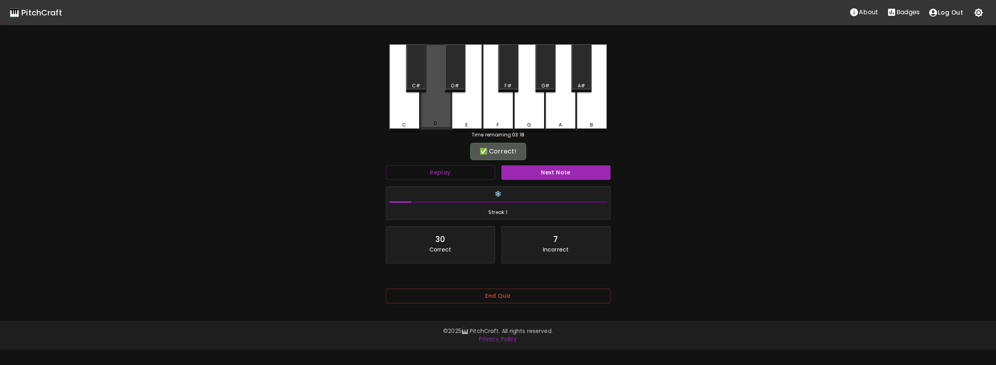
drag, startPoint x: 444, startPoint y: 122, endPoint x: 505, endPoint y: 168, distance: 75.7
click at [445, 123] on div "D" at bounding box center [435, 123] width 29 height 7
click at [531, 175] on button "Next Note" at bounding box center [555, 172] width 109 height 15
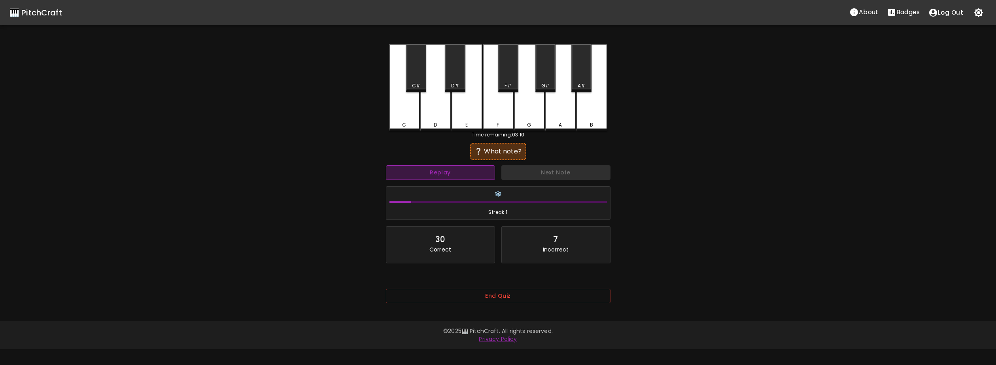
click at [459, 179] on button "Replay" at bounding box center [440, 172] width 109 height 15
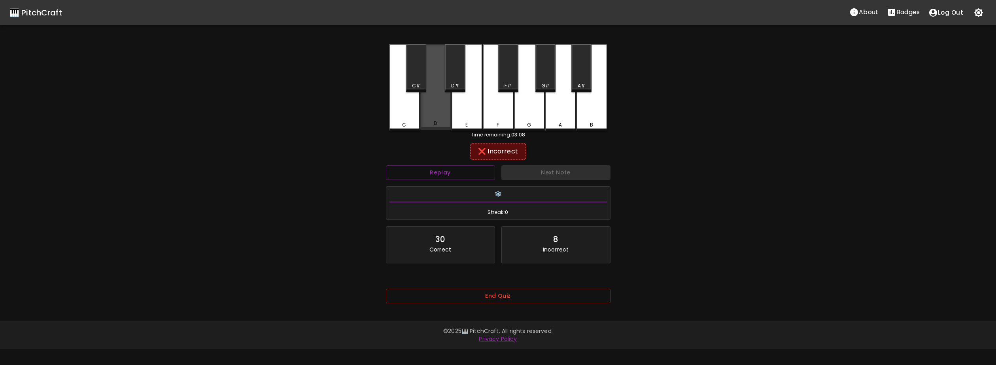
click at [437, 125] on div "D" at bounding box center [435, 123] width 29 height 7
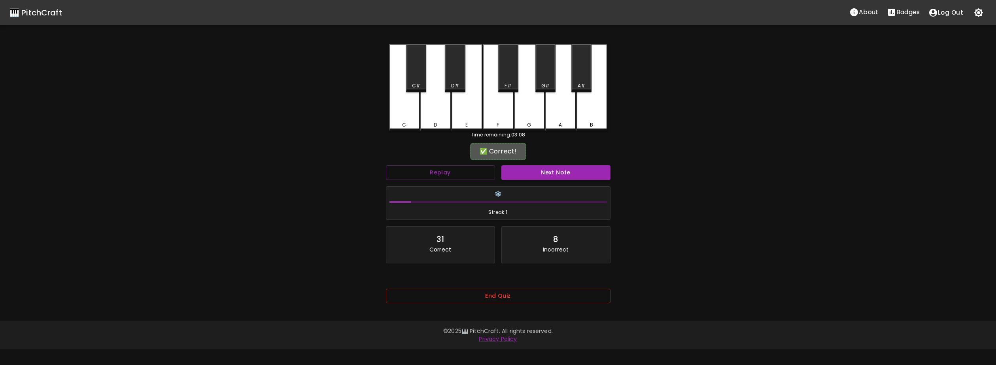
drag, startPoint x: 471, startPoint y: 123, endPoint x: 657, endPoint y: 159, distance: 189.8
click at [662, 159] on div "🎹 PitchCraft About Badges Log Out C C# D D# E F F# G G# A A# B Time remaining: …" at bounding box center [498, 157] width 996 height 314
click at [606, 168] on button "Next Note" at bounding box center [555, 172] width 109 height 15
drag, startPoint x: 411, startPoint y: 126, endPoint x: 435, endPoint y: 138, distance: 26.9
click at [412, 127] on div "C" at bounding box center [404, 86] width 31 height 85
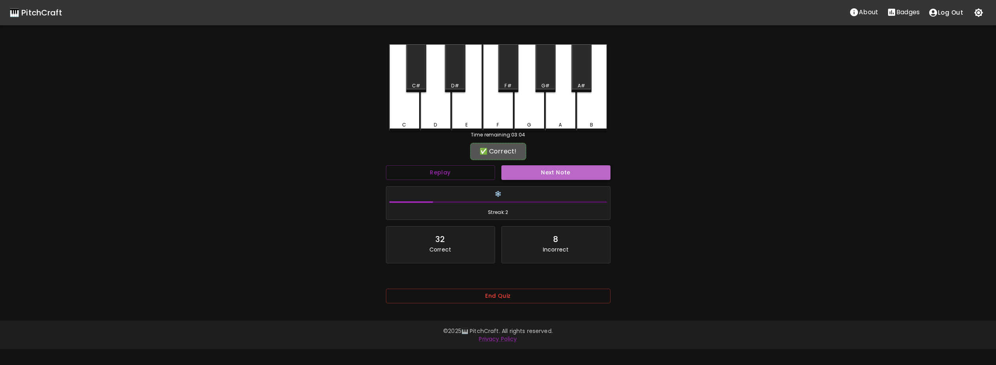
click at [530, 168] on button "Next Note" at bounding box center [555, 172] width 109 height 15
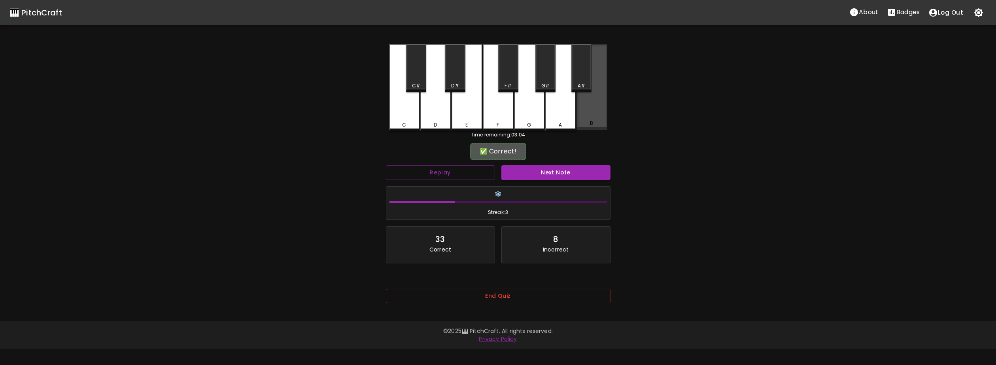
click at [582, 123] on div "B" at bounding box center [591, 123] width 29 height 7
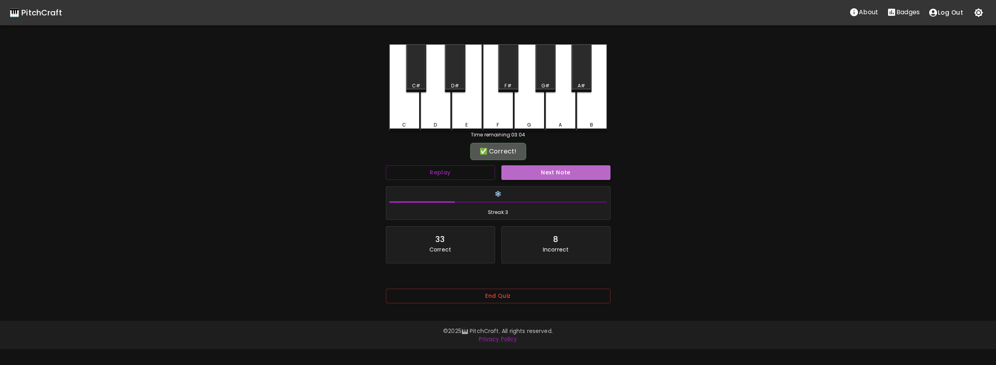
click at [564, 174] on button "Next Note" at bounding box center [555, 172] width 109 height 15
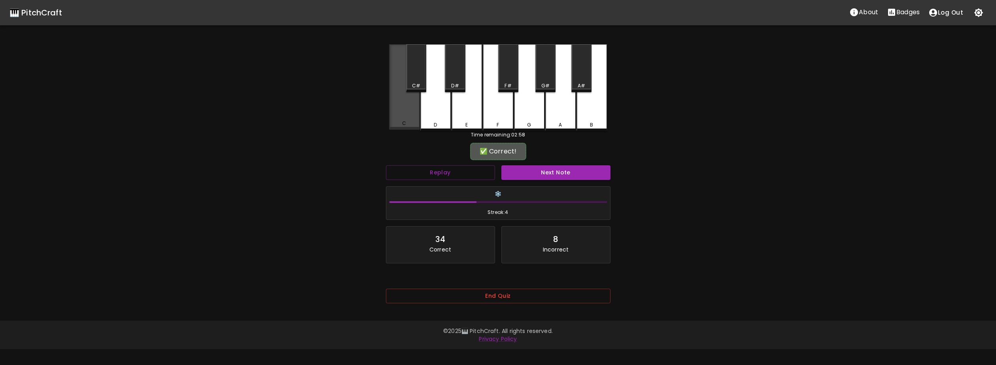
click at [408, 127] on div "C" at bounding box center [404, 86] width 31 height 85
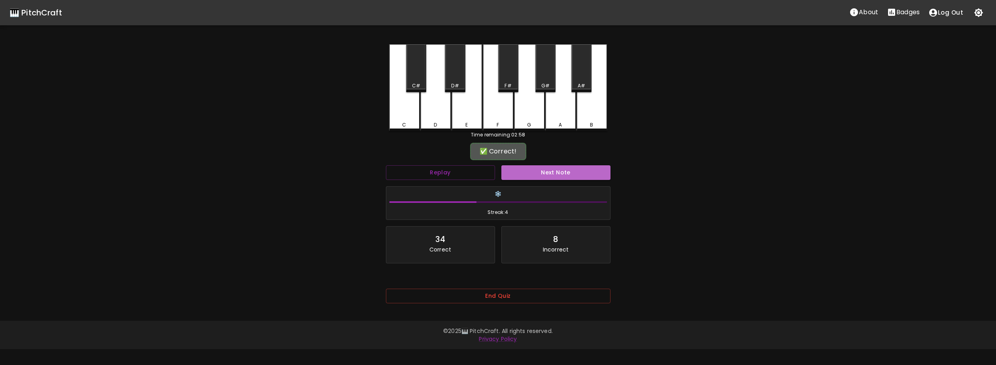
click at [522, 173] on button "Next Note" at bounding box center [555, 172] width 109 height 15
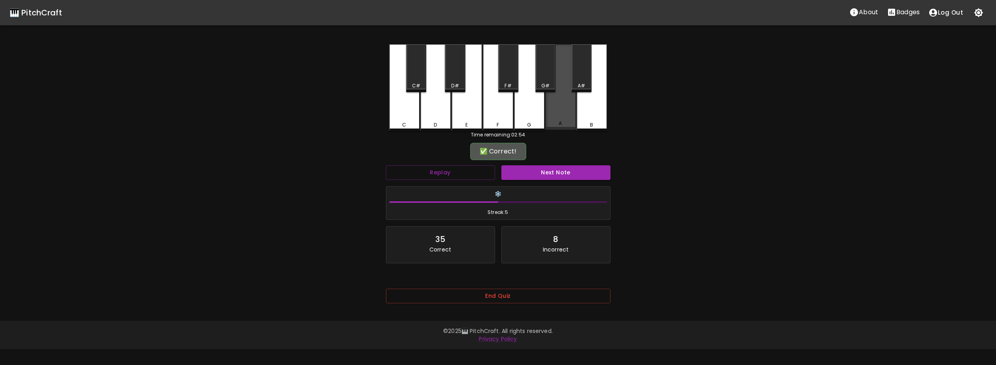
drag, startPoint x: 563, startPoint y: 113, endPoint x: 556, endPoint y: 164, distance: 51.4
click at [563, 114] on div "A" at bounding box center [560, 86] width 31 height 85
click at [551, 173] on button "Next Note" at bounding box center [555, 172] width 109 height 15
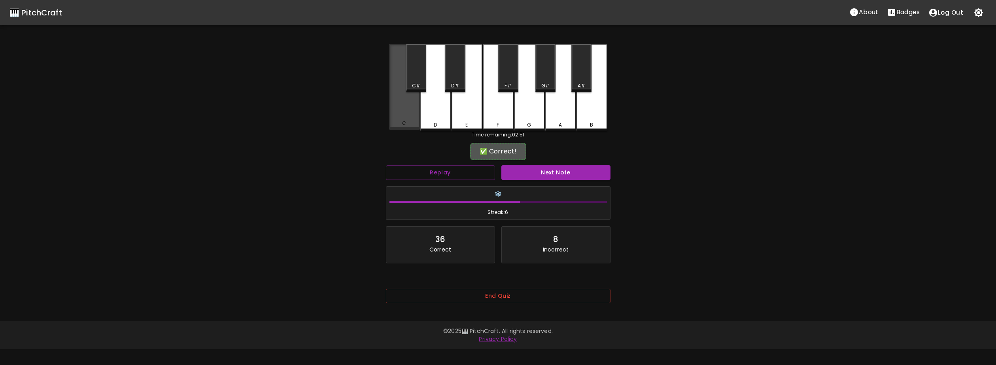
click at [400, 126] on div "C" at bounding box center [404, 123] width 29 height 7
click at [518, 174] on button "Next Note" at bounding box center [555, 172] width 109 height 15
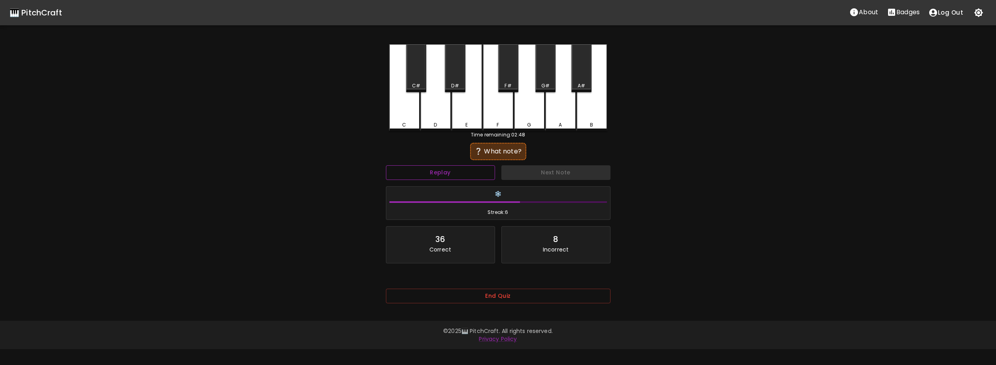
click at [444, 176] on button "Replay" at bounding box center [440, 172] width 109 height 15
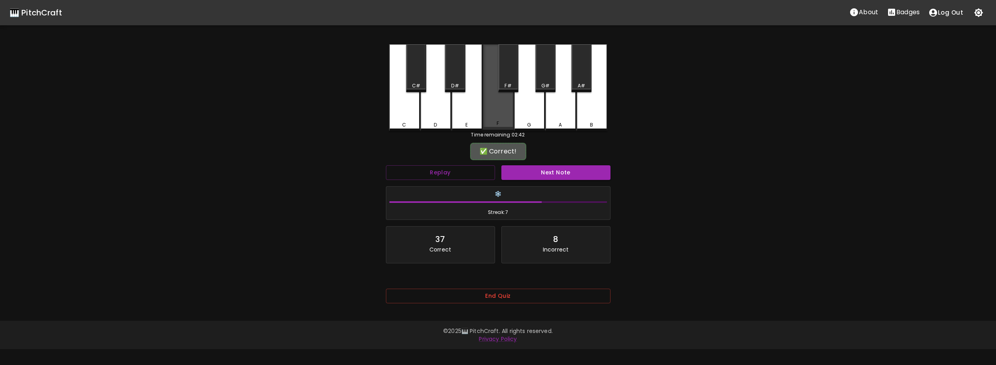
click at [505, 119] on div "F" at bounding box center [498, 86] width 31 height 85
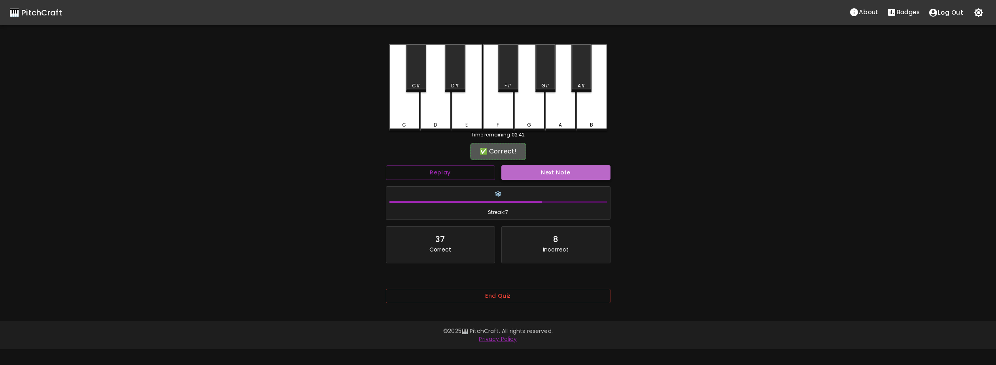
click at [543, 171] on button "Next Note" at bounding box center [555, 172] width 109 height 15
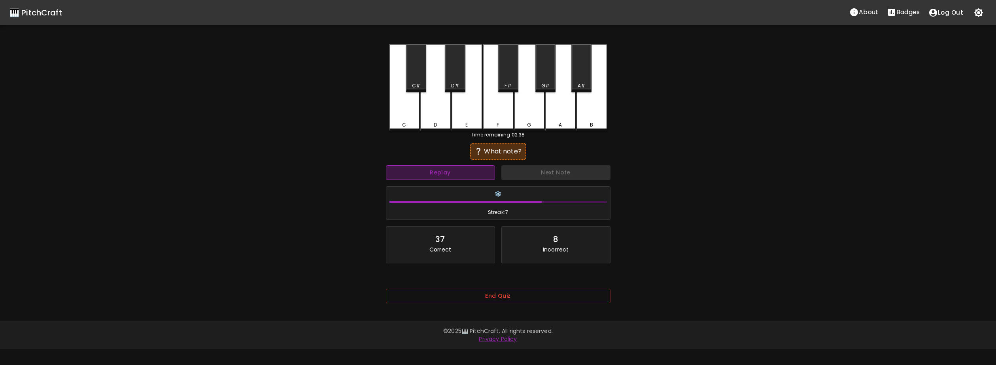
click at [468, 169] on button "Replay" at bounding box center [440, 172] width 109 height 15
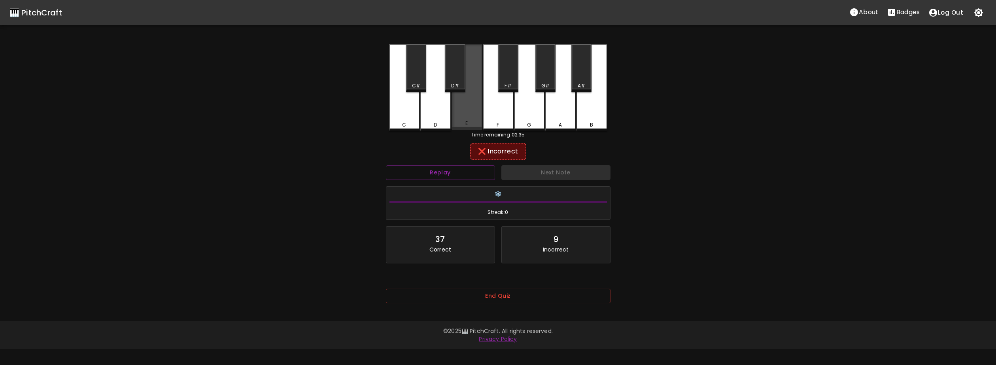
click at [463, 125] on div "E" at bounding box center [466, 123] width 29 height 7
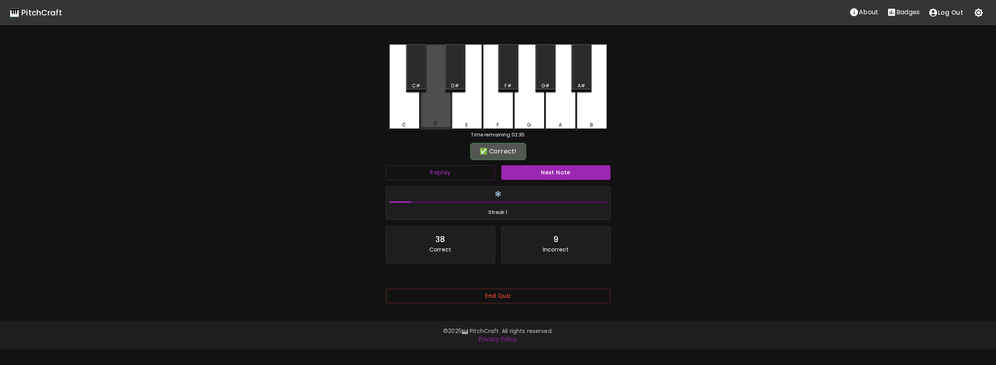
click at [442, 125] on div "D" at bounding box center [435, 123] width 29 height 7
click at [530, 171] on button "Next Note" at bounding box center [555, 172] width 109 height 15
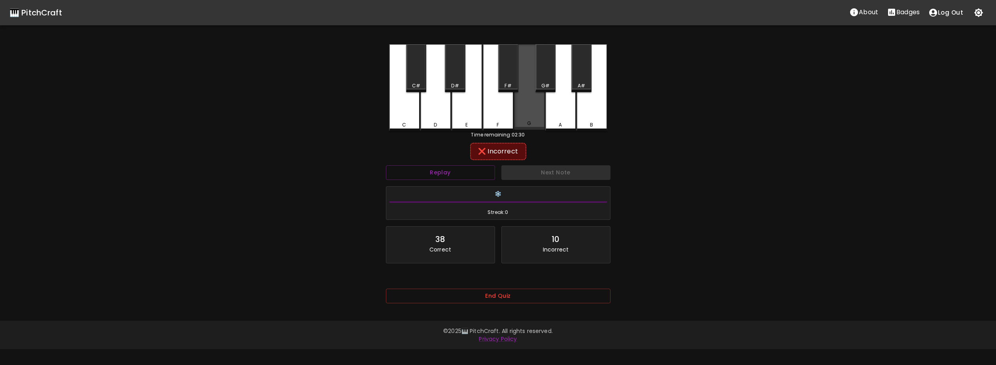
click at [534, 118] on div "G" at bounding box center [529, 86] width 31 height 85
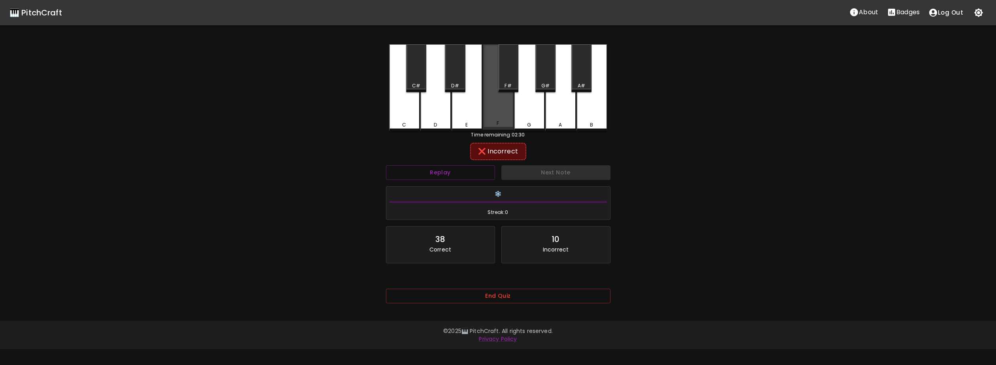
click at [506, 120] on div "F" at bounding box center [498, 86] width 31 height 85
click at [465, 169] on button "Replay" at bounding box center [440, 172] width 109 height 15
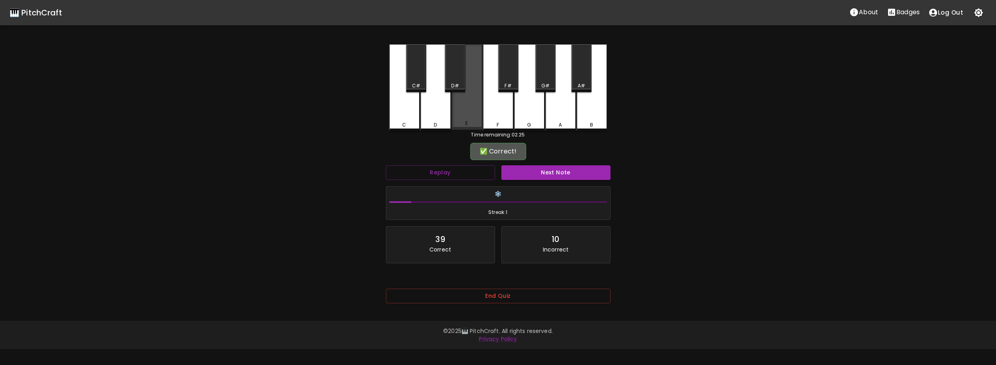
click at [459, 124] on div "E" at bounding box center [466, 123] width 29 height 7
click at [551, 172] on button "Next Note" at bounding box center [555, 172] width 109 height 15
click at [467, 119] on div "E" at bounding box center [467, 86] width 31 height 85
click at [542, 169] on button "Next Note" at bounding box center [555, 172] width 109 height 15
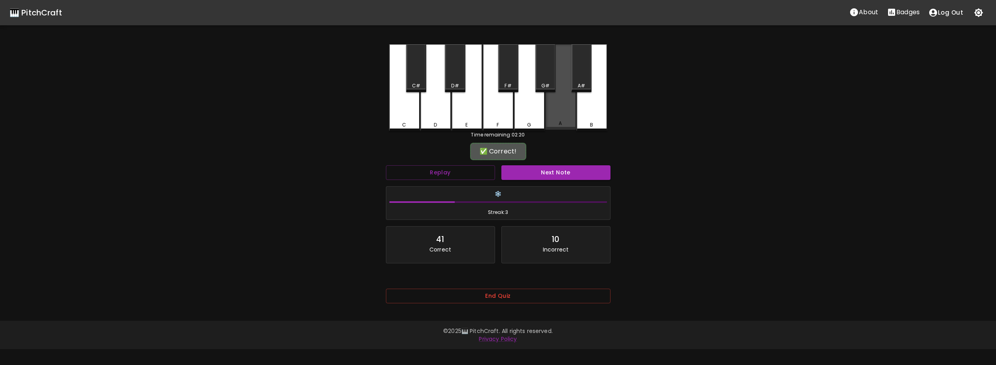
click at [563, 120] on div "A" at bounding box center [560, 86] width 31 height 85
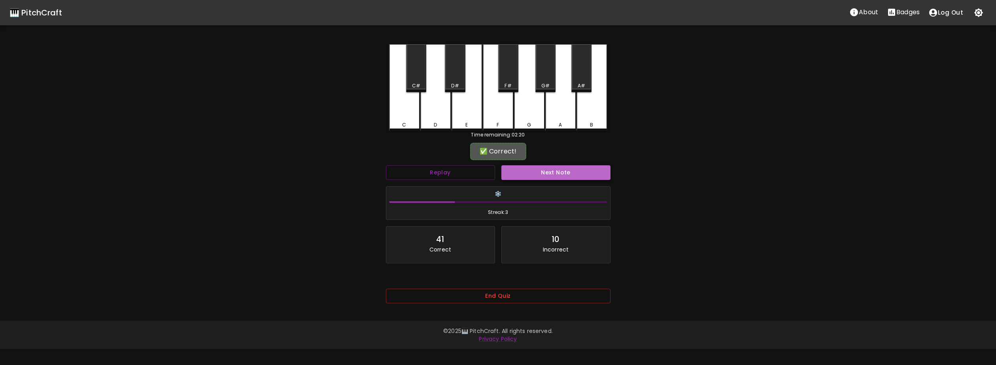
click at [563, 169] on button "Next Note" at bounding box center [555, 172] width 109 height 15
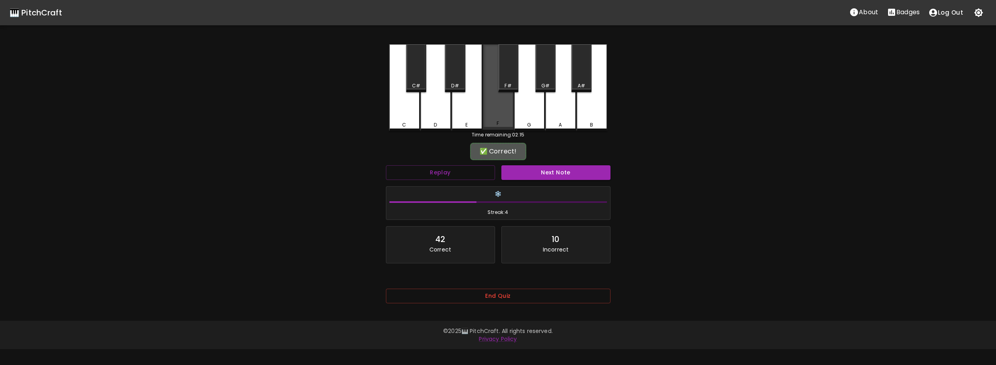
click at [494, 122] on div "F" at bounding box center [498, 123] width 29 height 7
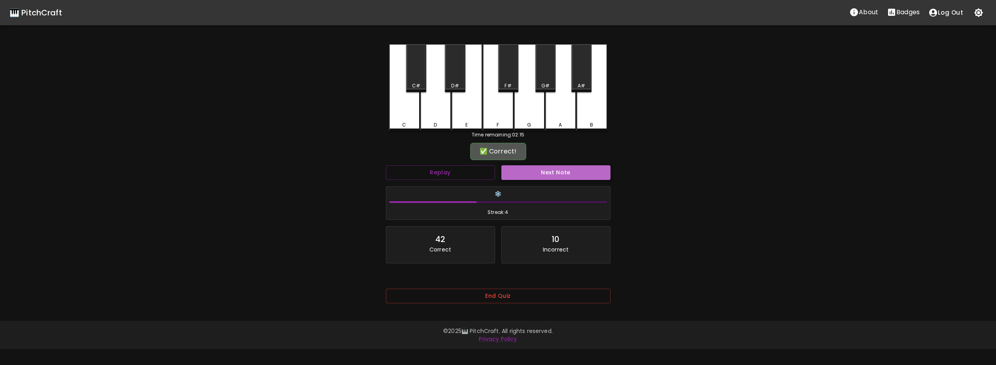
click at [540, 171] on button "Next Note" at bounding box center [555, 172] width 109 height 15
click at [468, 176] on button "Replay" at bounding box center [440, 172] width 109 height 15
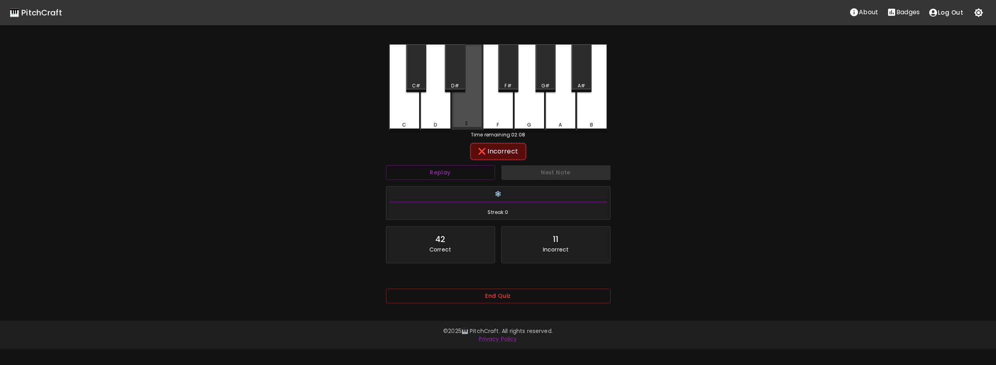
click at [457, 129] on div "E" at bounding box center [467, 86] width 31 height 85
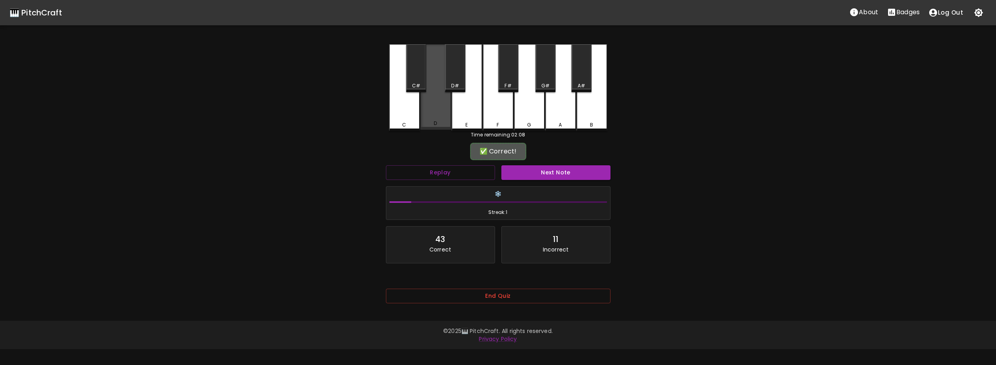
click at [444, 125] on div "D" at bounding box center [435, 123] width 29 height 7
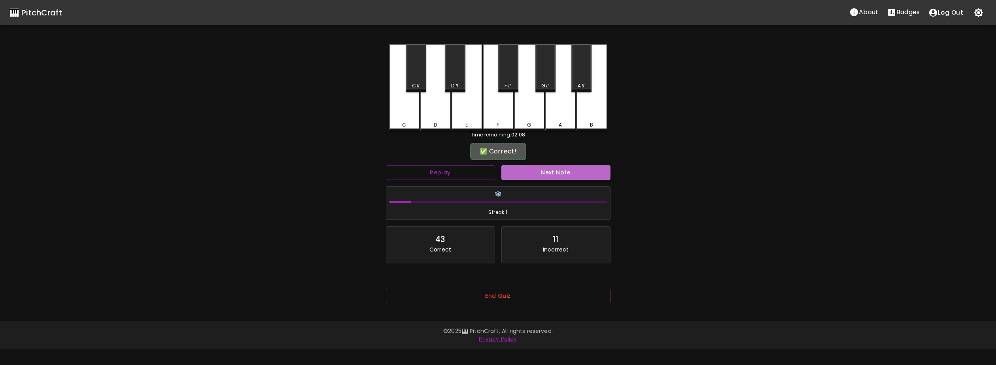
click at [529, 174] on button "Next Note" at bounding box center [555, 172] width 109 height 15
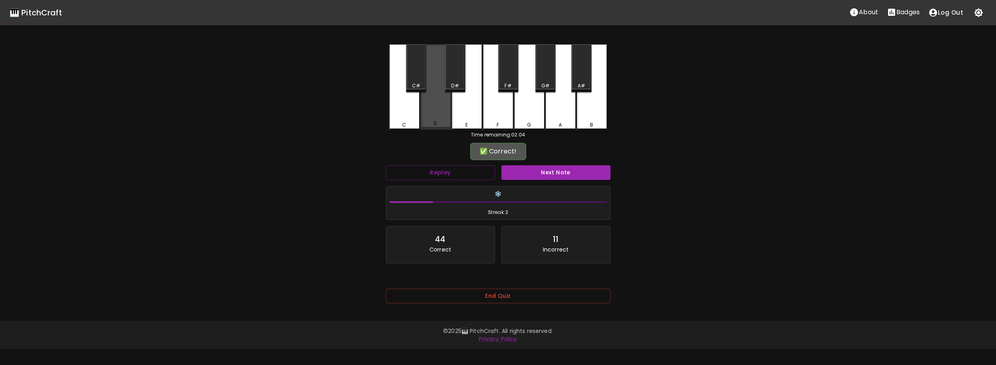
click at [434, 117] on div "D" at bounding box center [435, 86] width 31 height 85
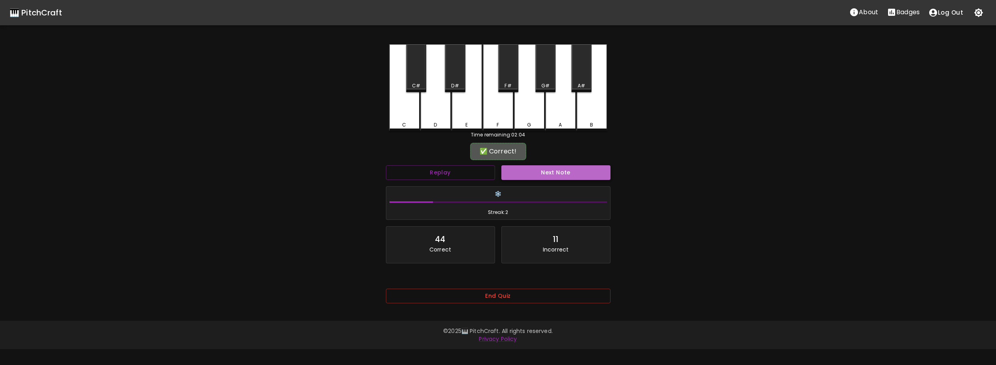
click at [513, 170] on button "Next Note" at bounding box center [555, 172] width 109 height 15
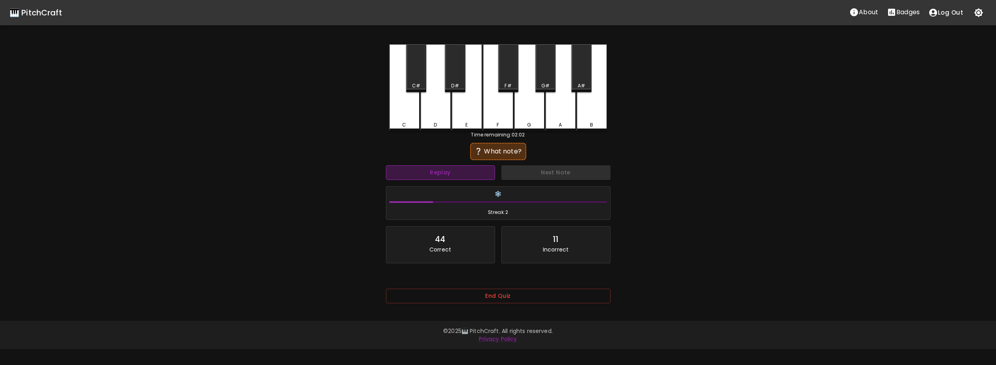
click at [480, 170] on button "Replay" at bounding box center [440, 172] width 109 height 15
drag, startPoint x: 480, startPoint y: 170, endPoint x: 462, endPoint y: 175, distance: 18.4
click at [462, 175] on button "Replay" at bounding box center [440, 172] width 109 height 15
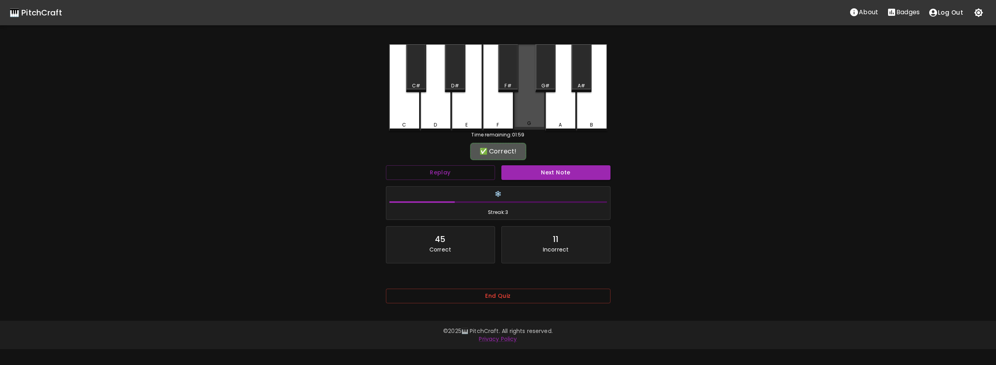
click at [529, 123] on div "G" at bounding box center [529, 123] width 4 height 7
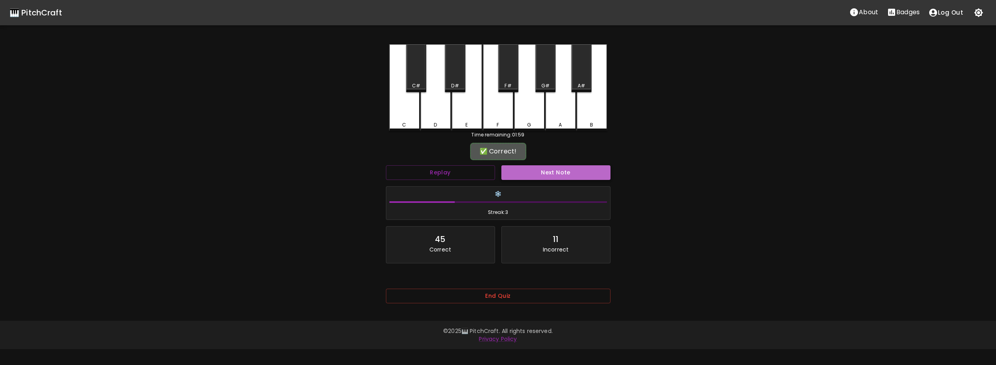
click at [544, 168] on button "Next Note" at bounding box center [555, 172] width 109 height 15
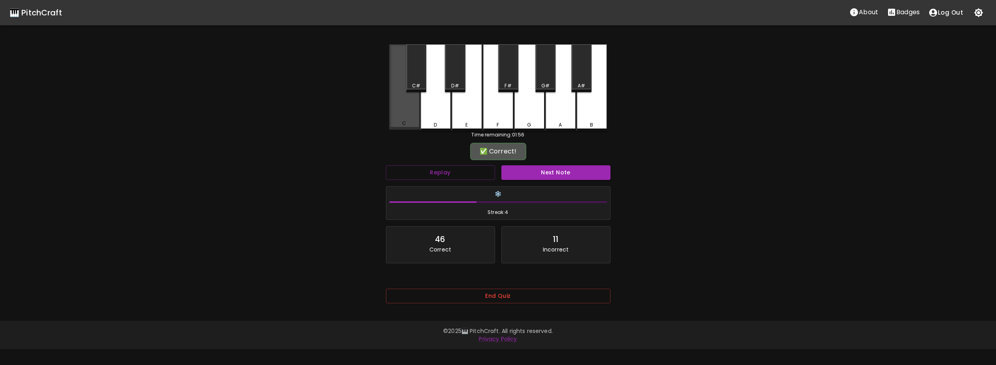
click at [406, 109] on div "C" at bounding box center [404, 86] width 31 height 85
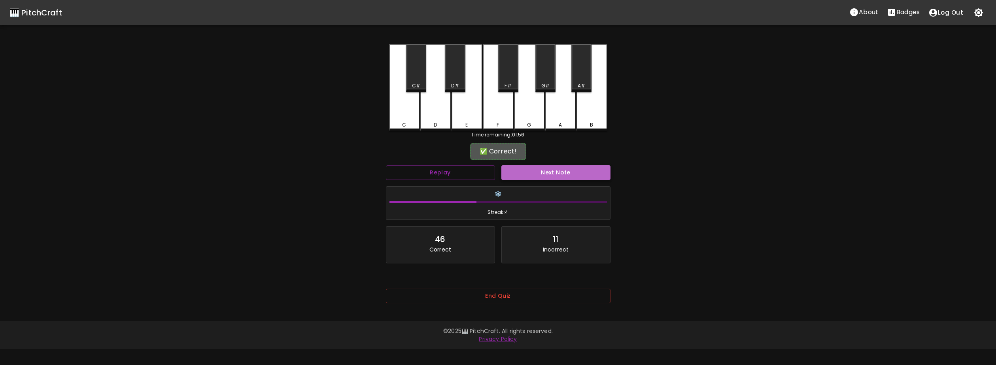
click at [523, 178] on button "Next Note" at bounding box center [555, 172] width 109 height 15
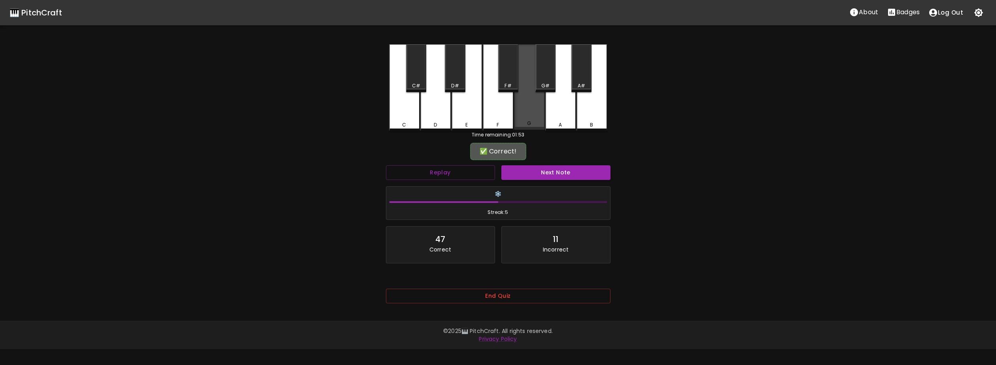
click at [538, 108] on div "G" at bounding box center [529, 86] width 31 height 85
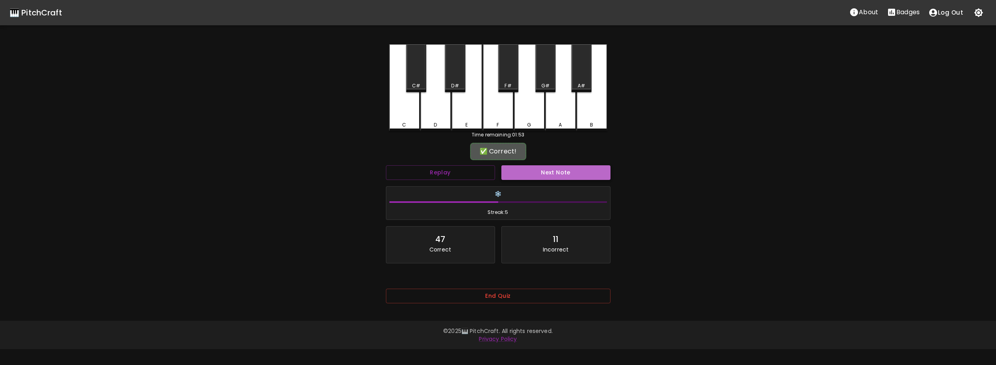
click at [551, 170] on button "Next Note" at bounding box center [555, 172] width 109 height 15
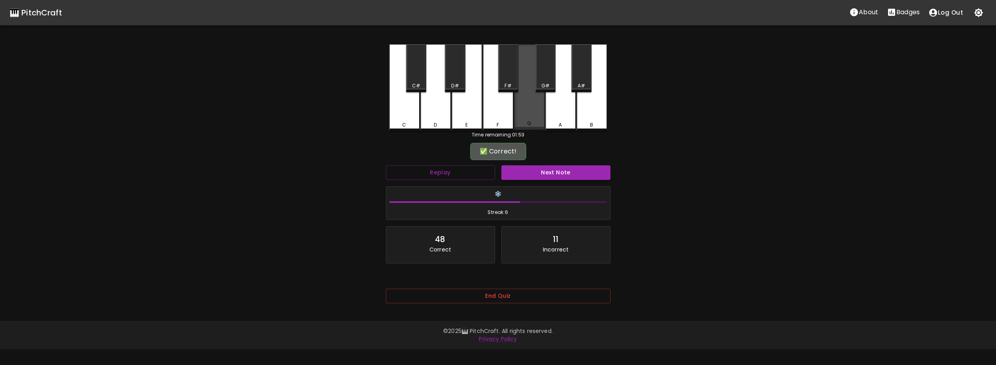
click at [534, 121] on div "G" at bounding box center [529, 123] width 29 height 7
click at [546, 171] on button "Next Note" at bounding box center [555, 172] width 109 height 15
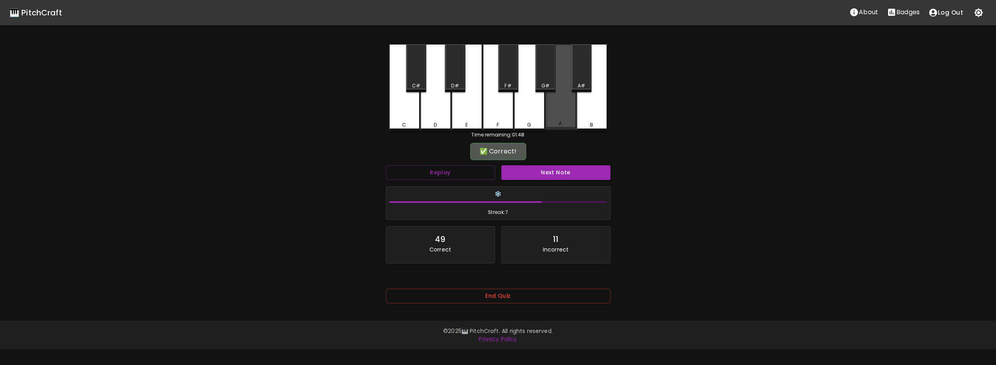
click at [550, 127] on div "A" at bounding box center [560, 86] width 31 height 85
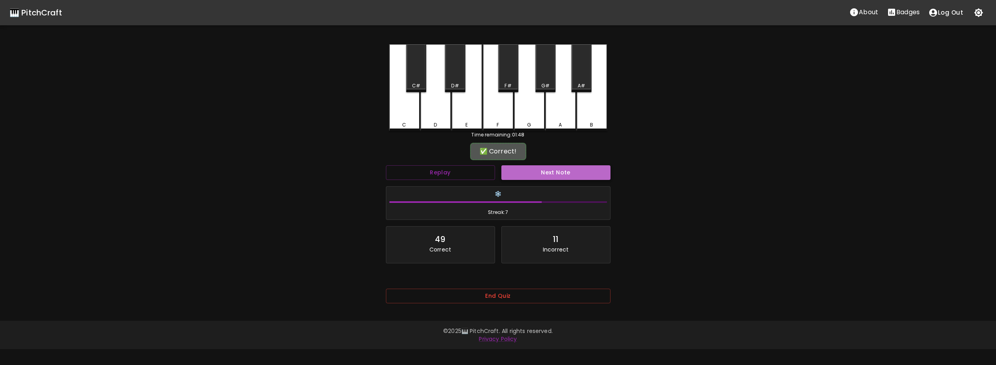
click at [553, 169] on button "Next Note" at bounding box center [555, 172] width 109 height 15
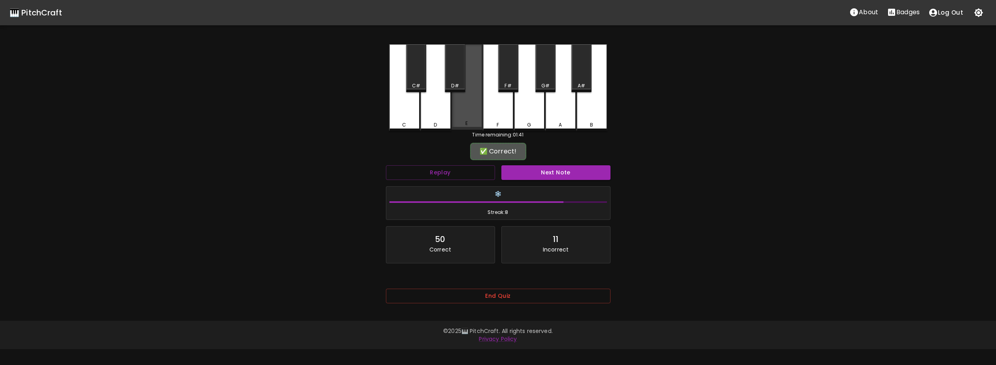
click at [457, 125] on div "E" at bounding box center [466, 123] width 29 height 7
click at [550, 175] on button "Next Note" at bounding box center [555, 172] width 109 height 15
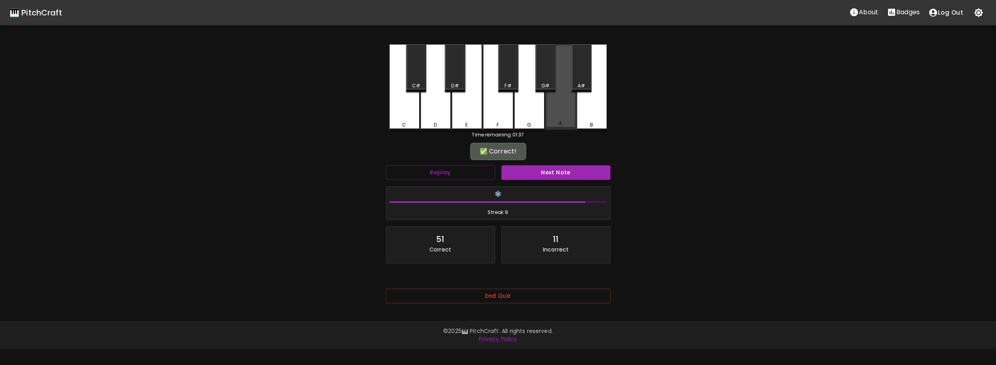
click at [560, 127] on div "A" at bounding box center [560, 86] width 31 height 85
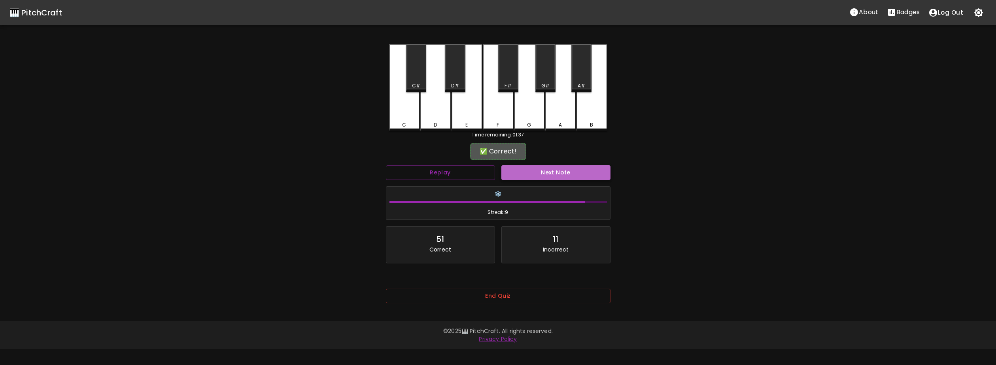
click at [560, 169] on button "Next Note" at bounding box center [555, 172] width 109 height 15
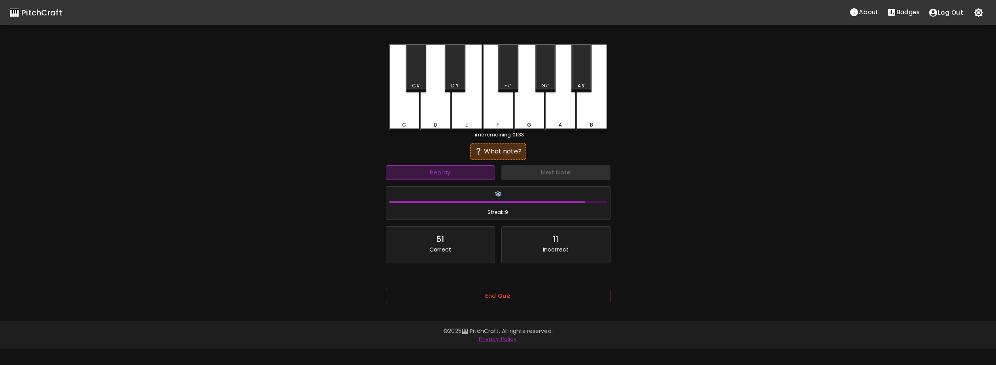
click at [485, 174] on button "Replay" at bounding box center [440, 172] width 109 height 15
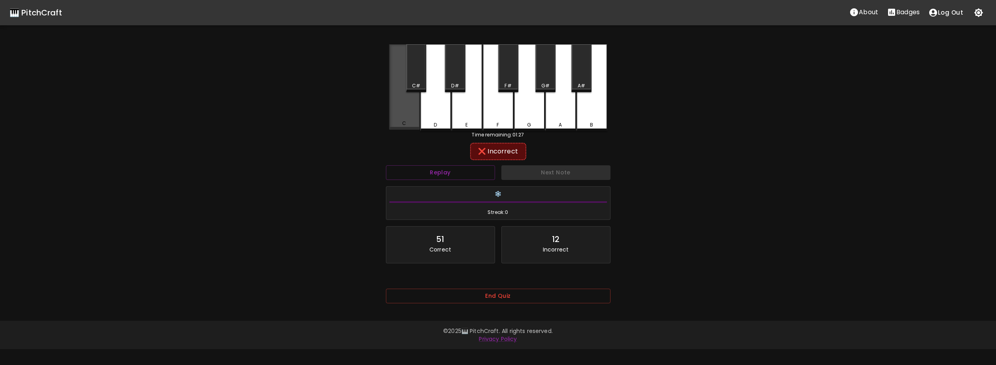
click at [408, 120] on div "C" at bounding box center [404, 86] width 31 height 85
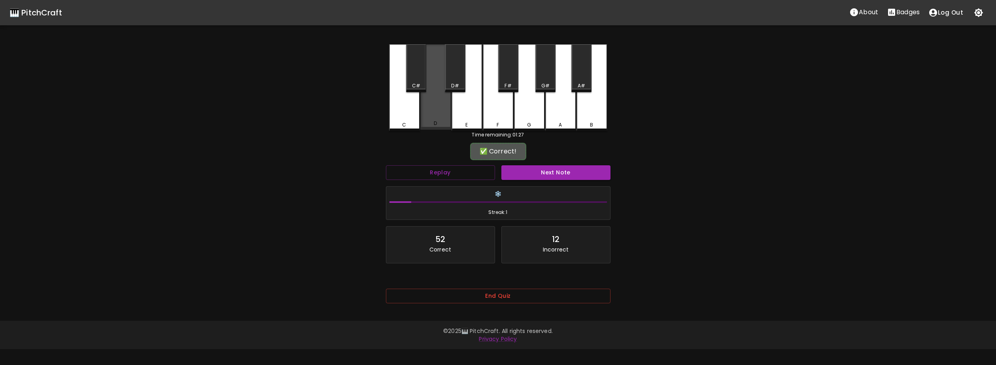
click at [424, 123] on div "D" at bounding box center [435, 123] width 29 height 7
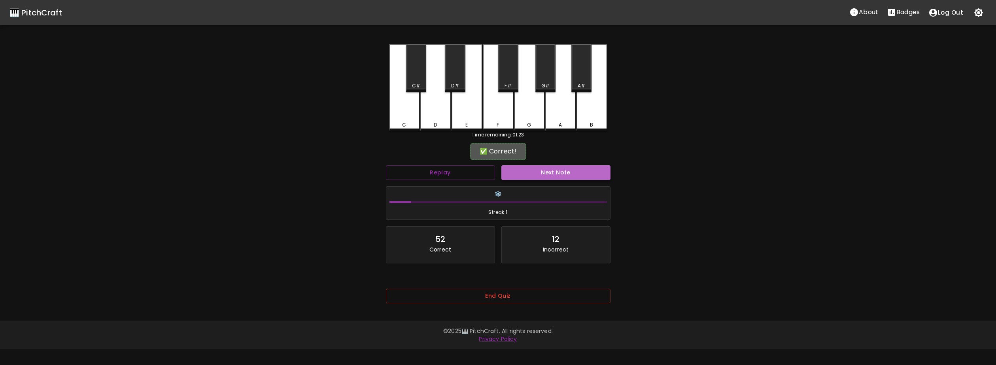
click at [530, 175] on button "Next Note" at bounding box center [555, 172] width 109 height 15
click at [483, 176] on button "Replay" at bounding box center [440, 172] width 109 height 15
click at [483, 175] on button "Replay" at bounding box center [440, 172] width 109 height 15
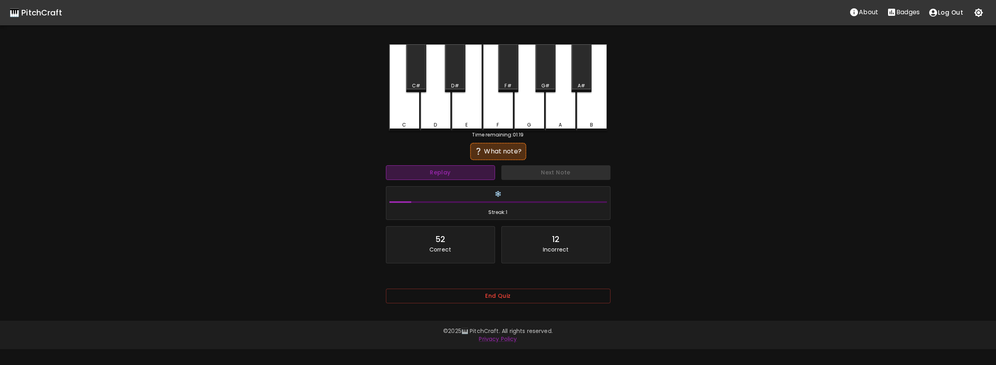
click at [483, 175] on button "Replay" at bounding box center [440, 172] width 109 height 15
drag, startPoint x: 483, startPoint y: 175, endPoint x: 444, endPoint y: 153, distance: 44.8
click at [444, 153] on div "❔ What note?" at bounding box center [498, 152] width 225 height 20
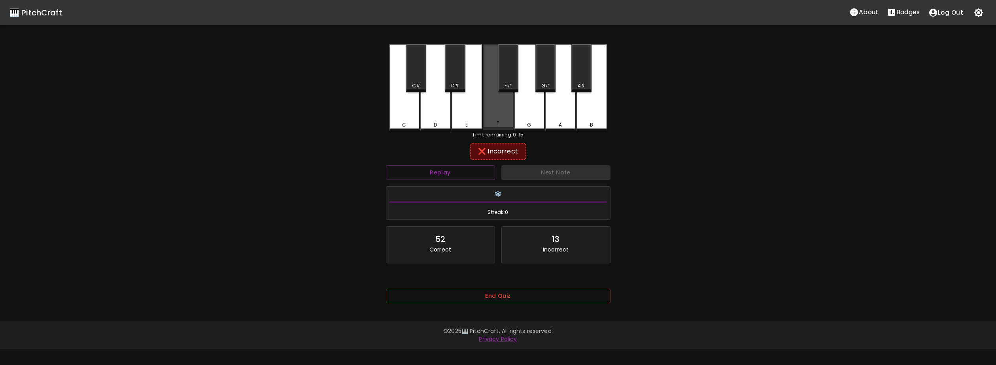
click at [505, 115] on div "F" at bounding box center [498, 86] width 31 height 85
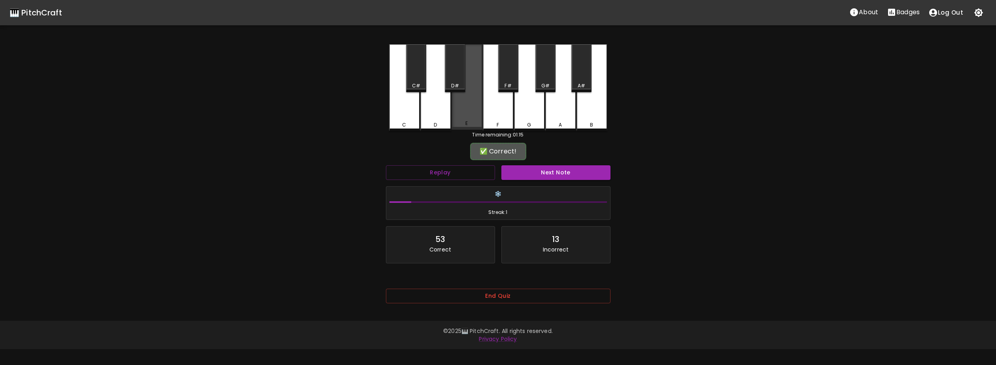
click at [463, 125] on div "E" at bounding box center [466, 123] width 29 height 7
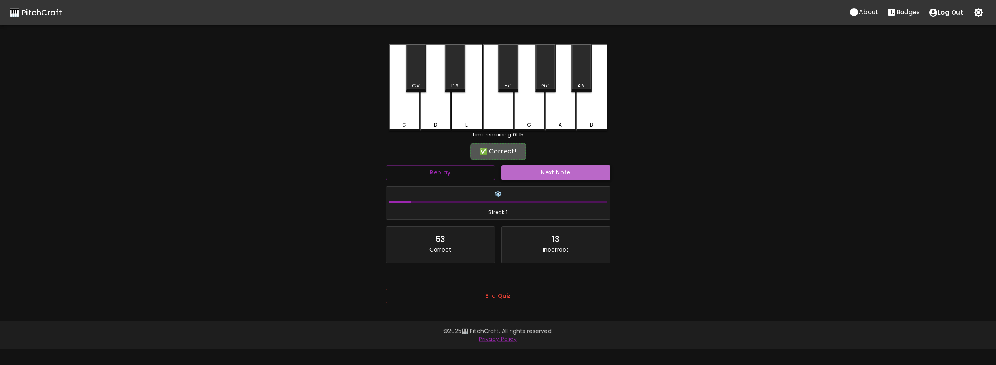
click at [529, 174] on button "Next Note" at bounding box center [555, 172] width 109 height 15
click at [465, 175] on button "Replay" at bounding box center [440, 172] width 109 height 15
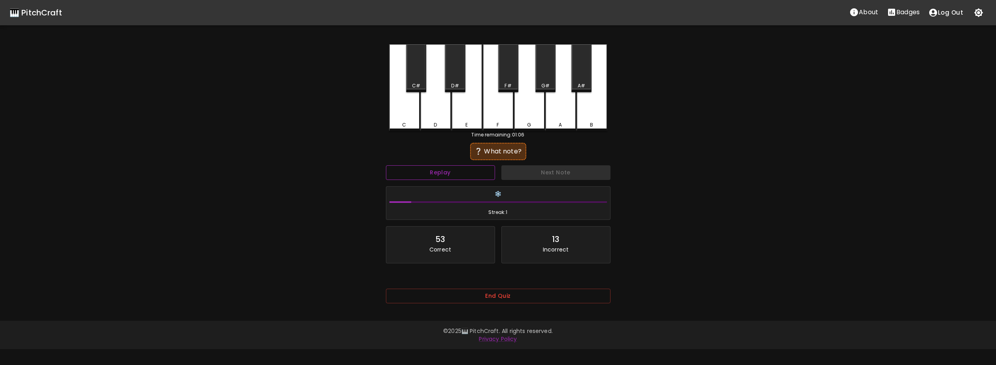
click at [465, 175] on button "Replay" at bounding box center [440, 172] width 109 height 15
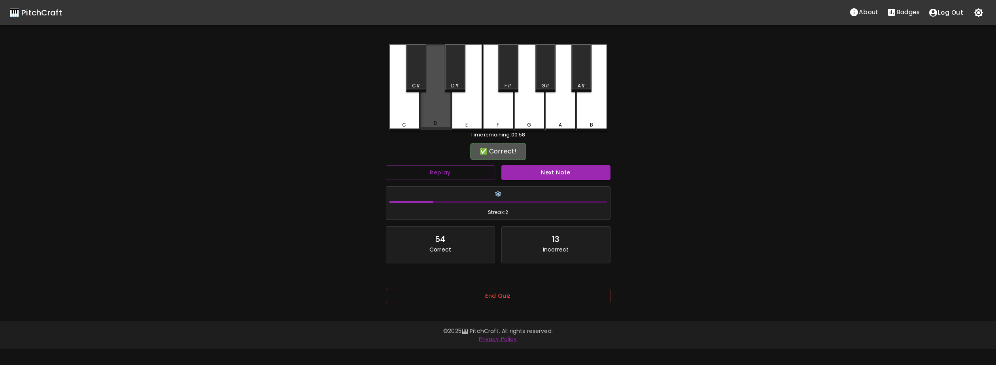
click at [446, 129] on div "D" at bounding box center [435, 86] width 31 height 85
click at [533, 175] on button "Next Note" at bounding box center [555, 172] width 109 height 15
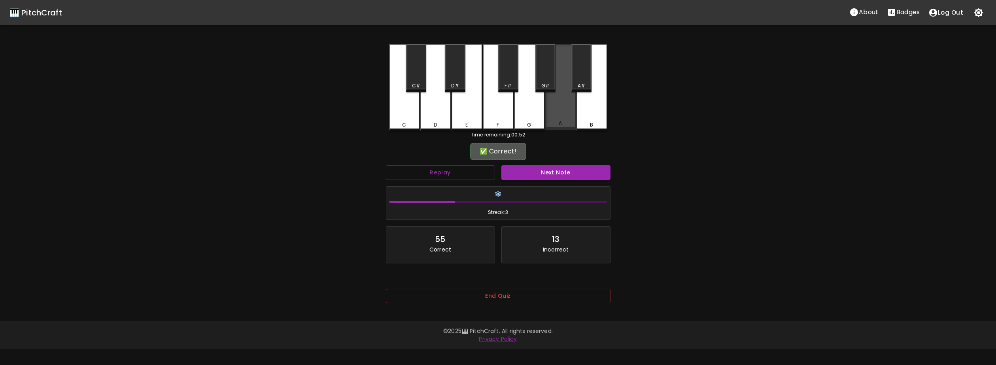
click at [571, 121] on div "A" at bounding box center [560, 123] width 29 height 7
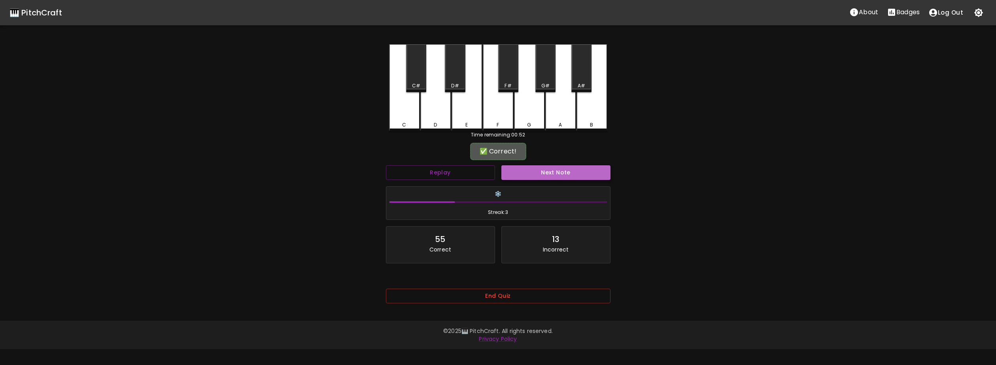
click at [550, 176] on button "Next Note" at bounding box center [555, 172] width 109 height 15
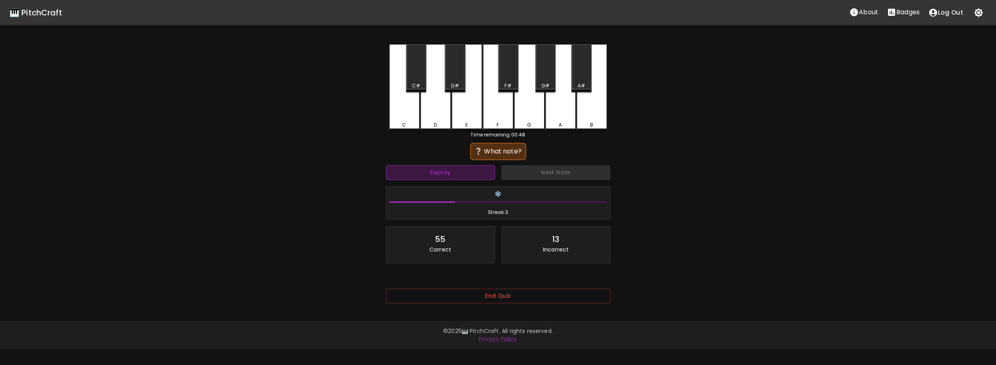
click at [472, 178] on button "Replay" at bounding box center [440, 172] width 109 height 15
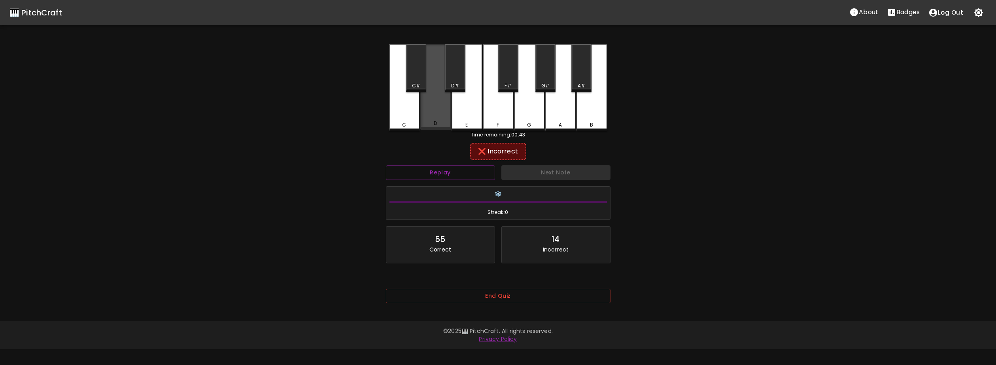
drag, startPoint x: 448, startPoint y: 118, endPoint x: 453, endPoint y: 120, distance: 5.3
click at [448, 118] on div "D" at bounding box center [435, 86] width 31 height 85
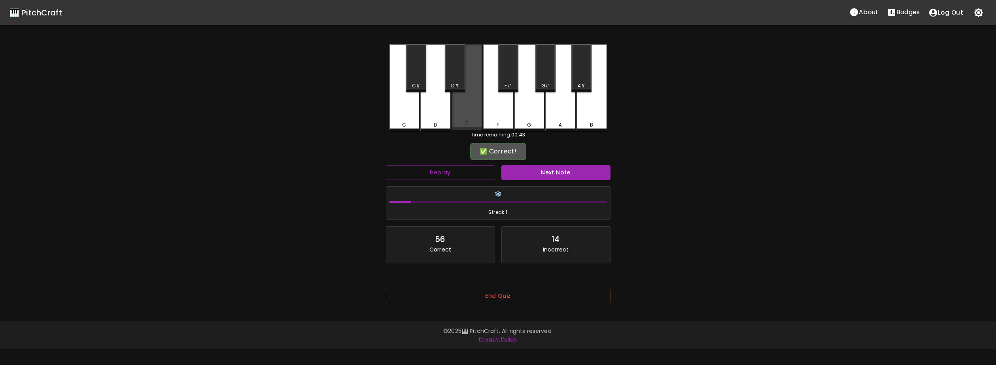
click at [457, 122] on div "E" at bounding box center [466, 123] width 29 height 7
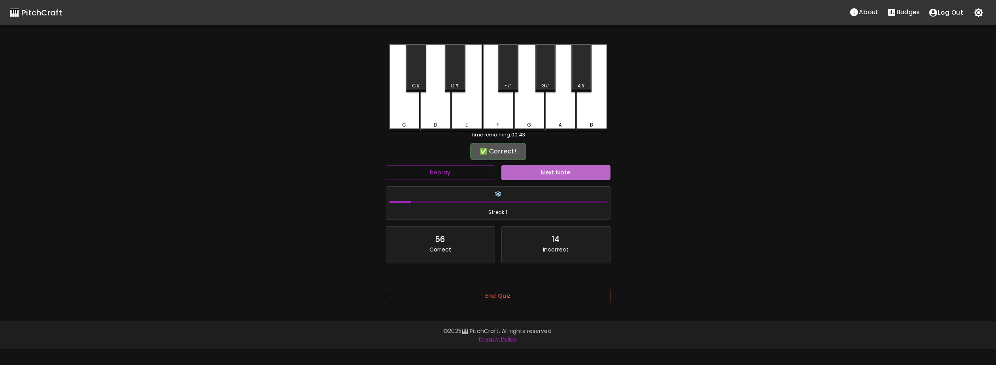
click at [505, 169] on button "Next Note" at bounding box center [555, 172] width 109 height 15
click at [493, 170] on button "Replay" at bounding box center [440, 172] width 109 height 15
click at [601, 121] on div "B" at bounding box center [591, 87] width 31 height 87
click at [523, 175] on button "Next Note" at bounding box center [555, 172] width 109 height 15
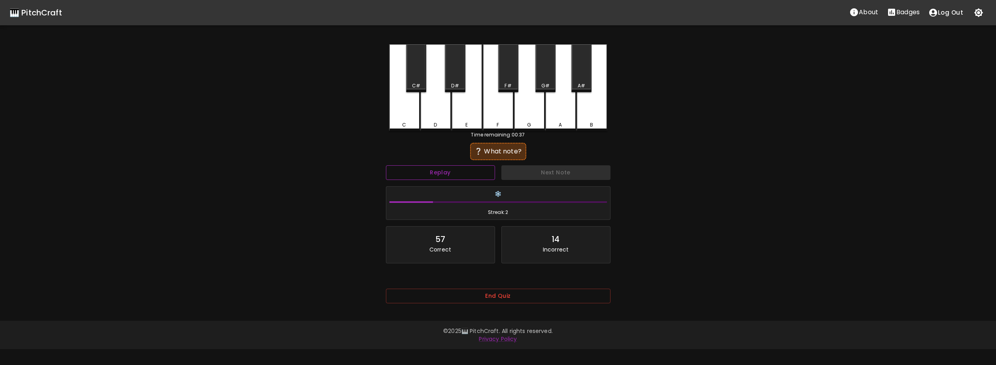
click at [481, 178] on button "Replay" at bounding box center [440, 172] width 109 height 15
drag, startPoint x: 481, startPoint y: 178, endPoint x: 433, endPoint y: 178, distance: 48.2
click at [433, 178] on button "Replay" at bounding box center [440, 172] width 109 height 15
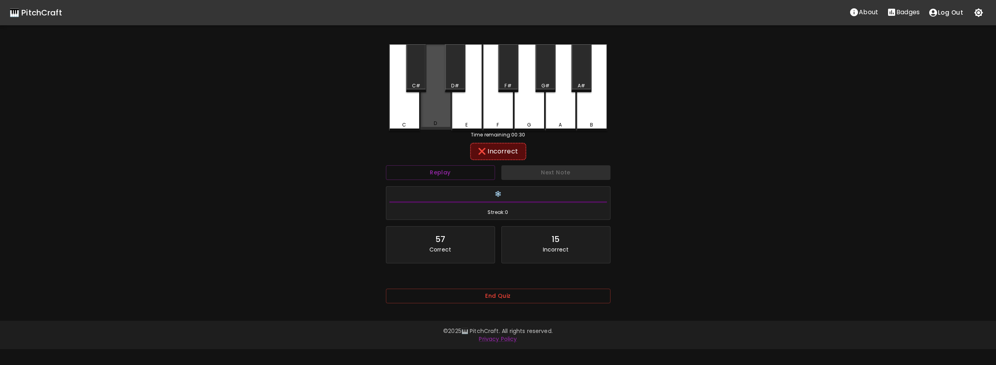
click at [432, 111] on div "D" at bounding box center [435, 86] width 31 height 85
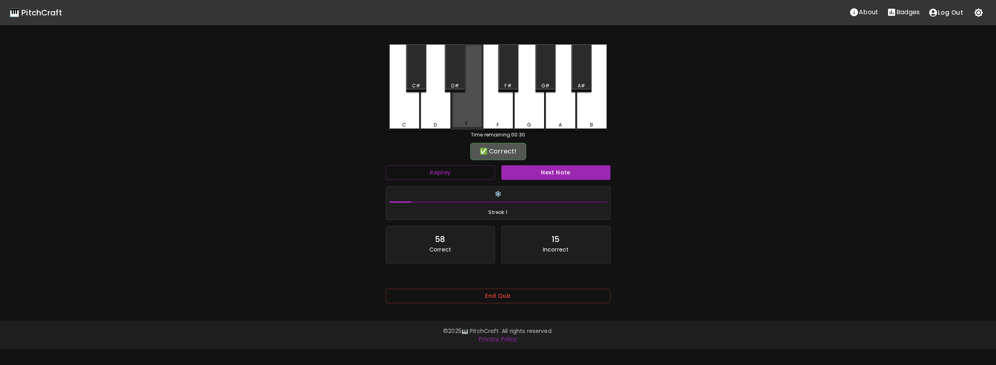
click at [455, 120] on div "E" at bounding box center [467, 86] width 31 height 85
click at [540, 176] on button "Next Note" at bounding box center [555, 172] width 109 height 15
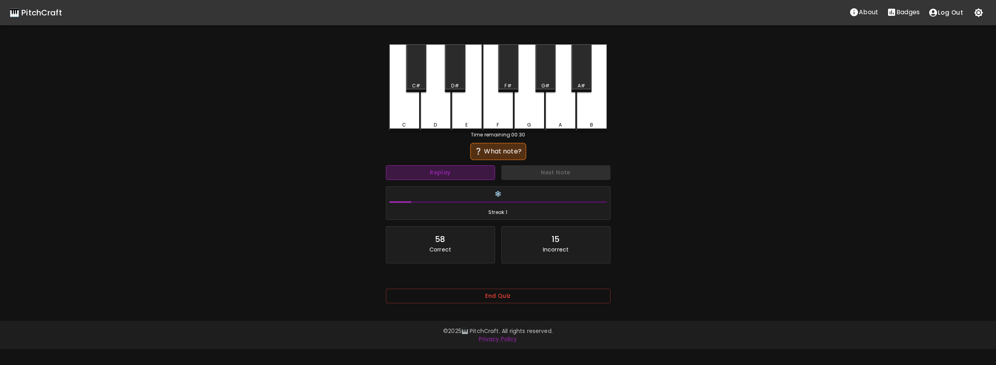
click at [458, 176] on button "Replay" at bounding box center [440, 172] width 109 height 15
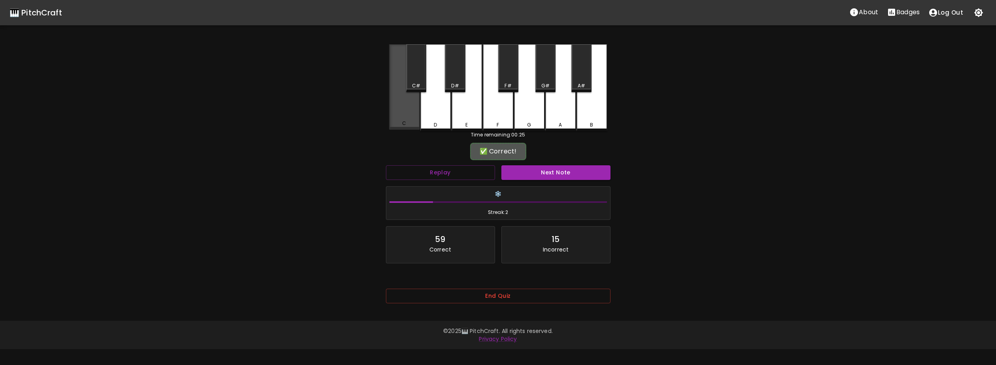
click at [394, 126] on div "C" at bounding box center [404, 123] width 29 height 7
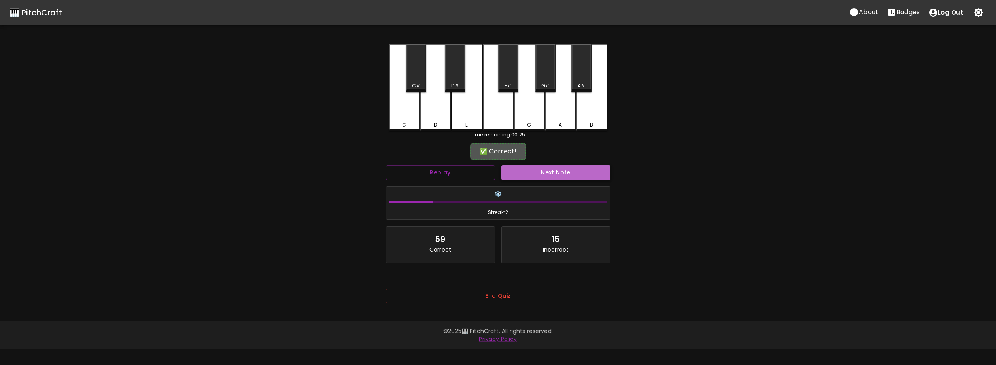
click at [516, 169] on button "Next Note" at bounding box center [555, 172] width 109 height 15
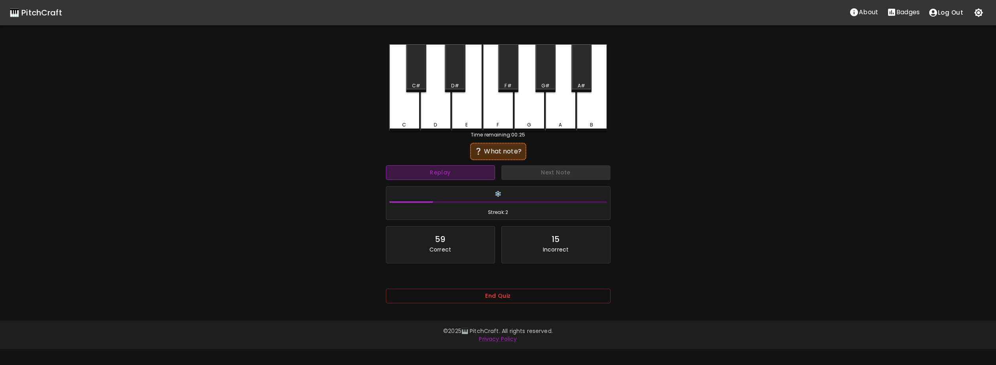
click at [464, 174] on button "Replay" at bounding box center [440, 172] width 109 height 15
click at [586, 121] on div "B" at bounding box center [591, 87] width 31 height 87
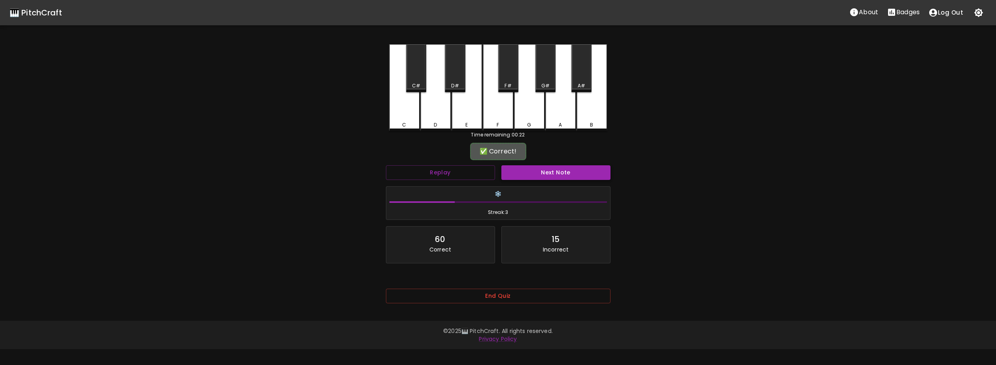
click at [559, 170] on button "Next Note" at bounding box center [555, 172] width 109 height 15
click at [593, 122] on div "B" at bounding box center [591, 124] width 29 height 7
click at [556, 169] on button "Next Note" at bounding box center [555, 172] width 109 height 15
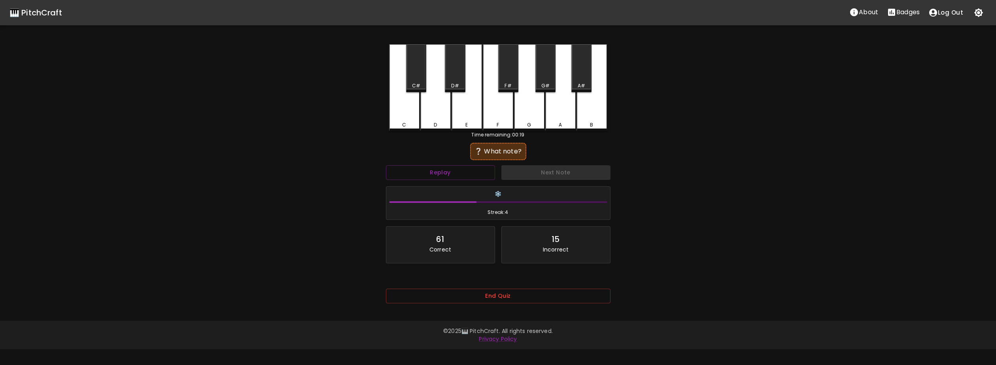
click at [605, 117] on div "B" at bounding box center [591, 87] width 31 height 87
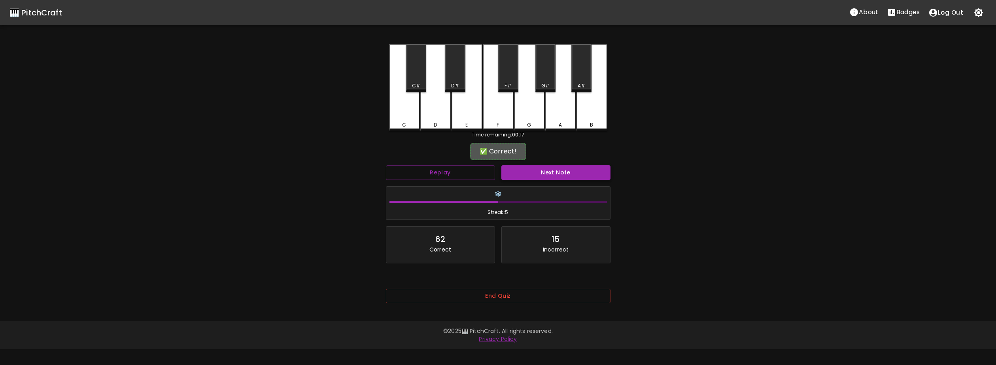
click at [576, 167] on button "Next Note" at bounding box center [555, 172] width 109 height 15
click at [471, 180] on div "Replay" at bounding box center [440, 172] width 115 height 21
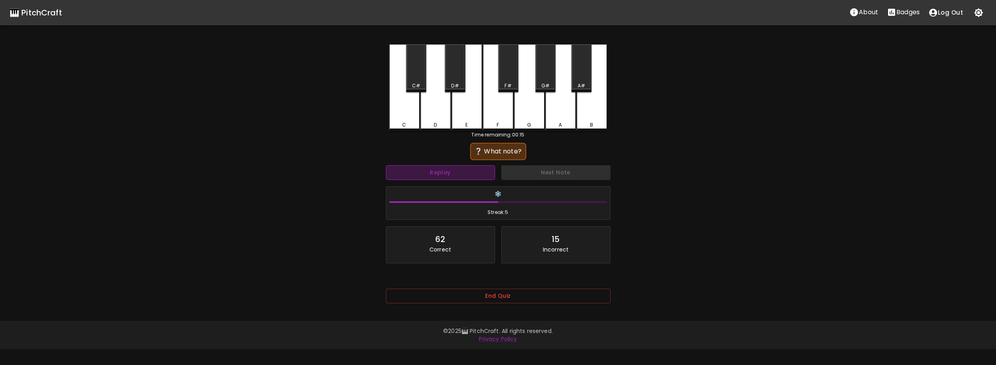
click at [472, 173] on button "Replay" at bounding box center [440, 172] width 109 height 15
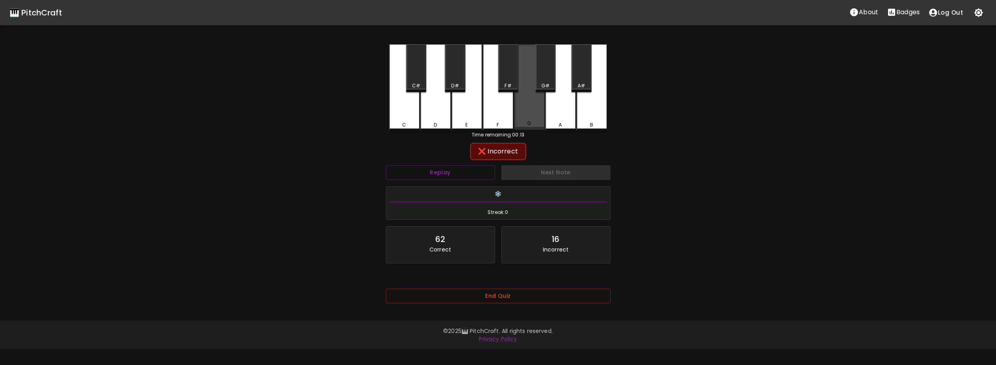
click at [538, 118] on div "G" at bounding box center [529, 86] width 31 height 85
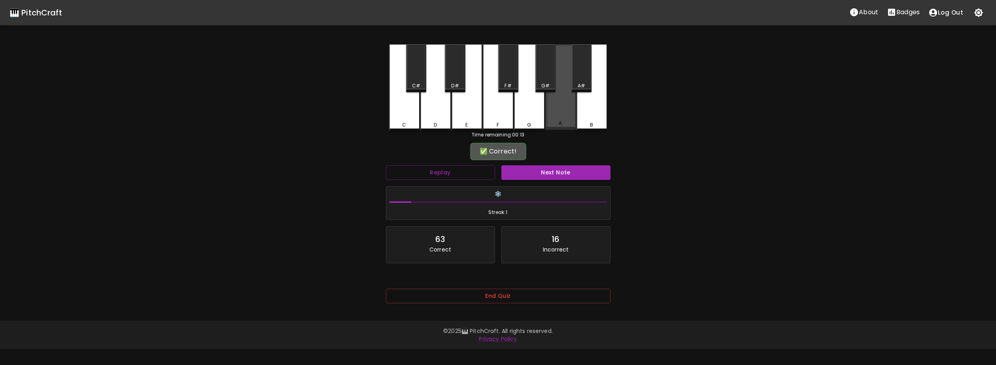
click at [557, 125] on div "A" at bounding box center [560, 123] width 29 height 7
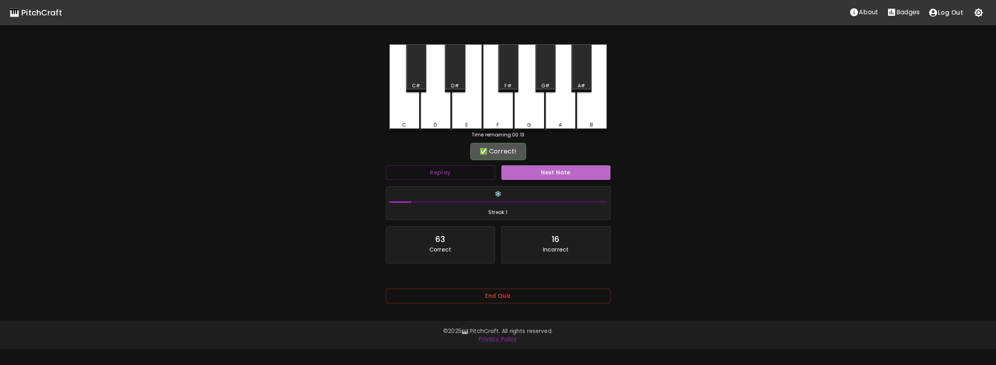
click at [554, 168] on button "Next Note" at bounding box center [555, 172] width 109 height 15
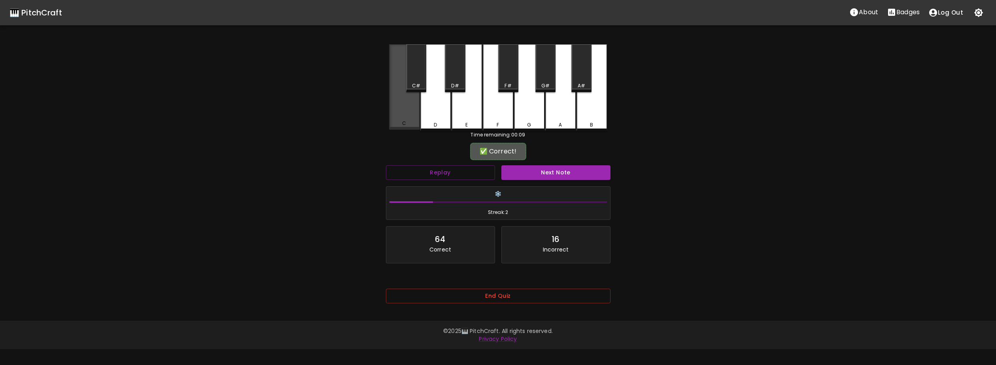
drag, startPoint x: 408, startPoint y: 114, endPoint x: 418, endPoint y: 119, distance: 10.6
click at [409, 115] on div "C" at bounding box center [404, 86] width 31 height 85
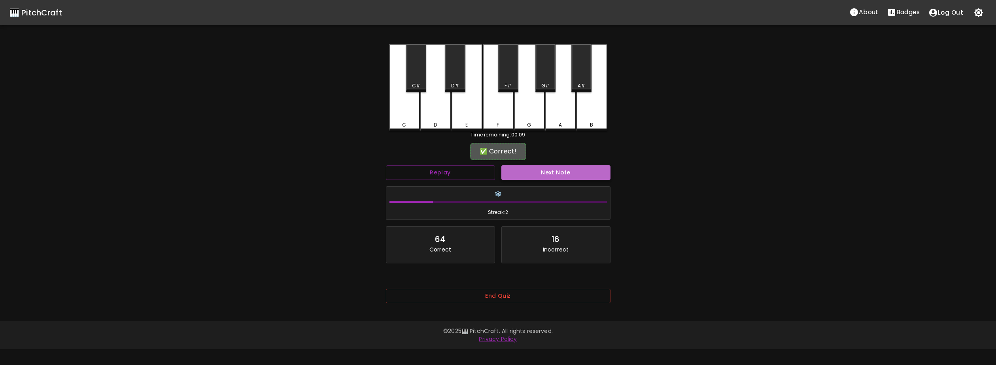
click at [559, 171] on button "Next Note" at bounding box center [555, 172] width 109 height 15
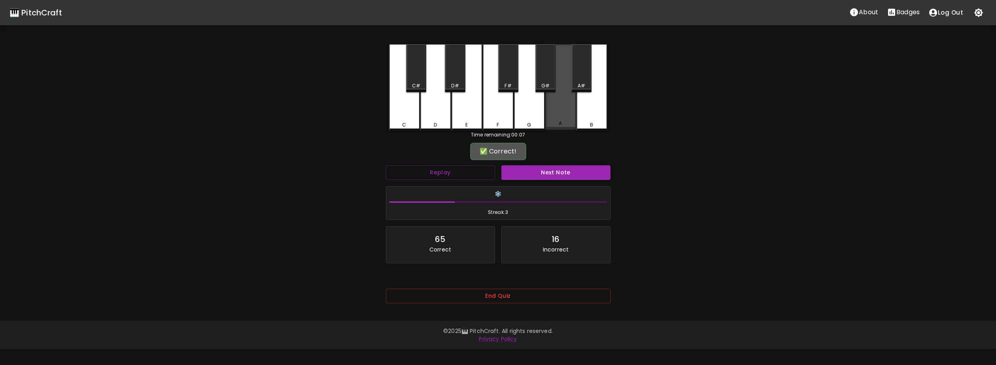
click at [564, 119] on div "A" at bounding box center [560, 86] width 31 height 85
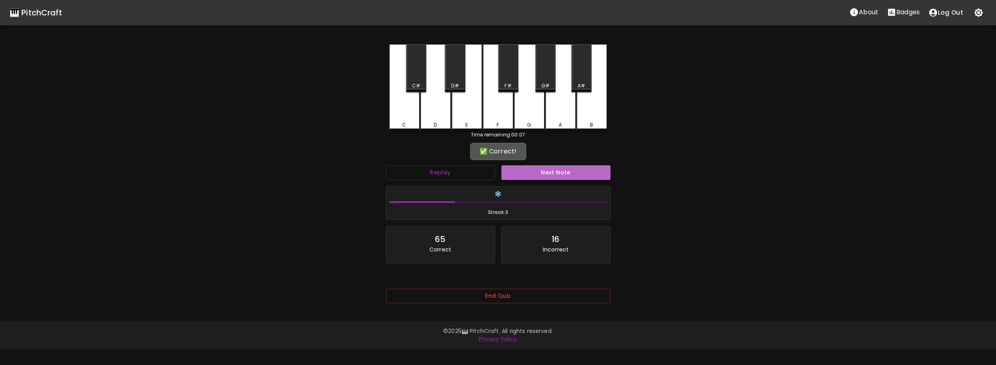
click at [551, 169] on button "Next Note" at bounding box center [555, 172] width 109 height 15
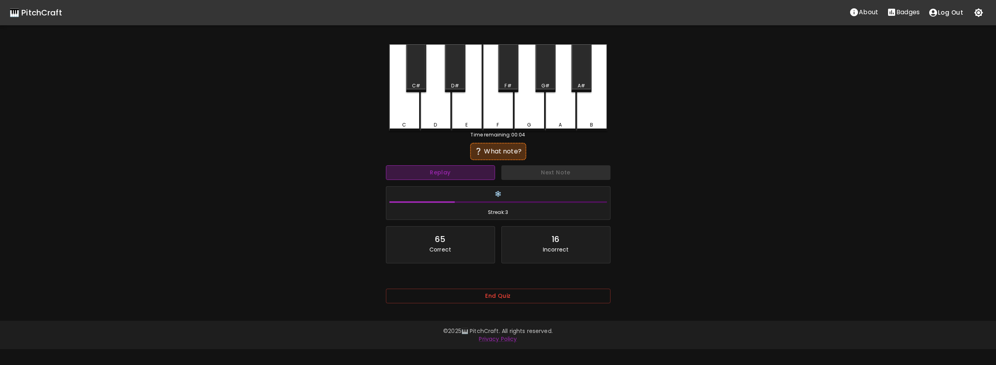
click at [469, 174] on button "Replay" at bounding box center [440, 172] width 109 height 15
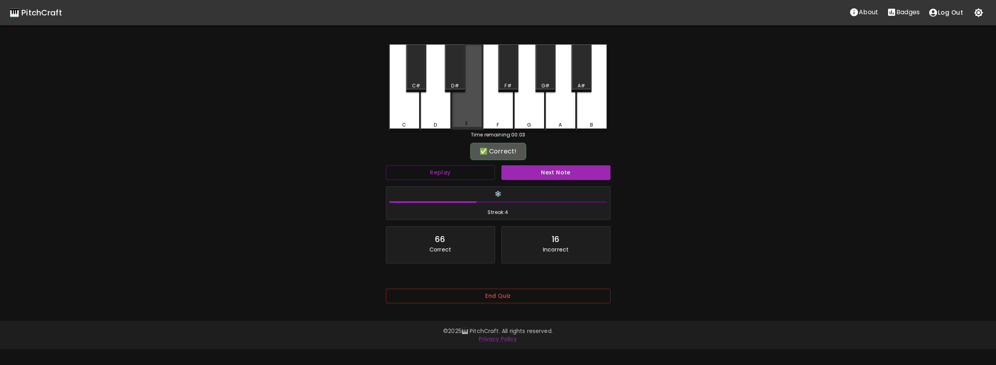
click at [477, 125] on div "E" at bounding box center [466, 123] width 29 height 7
click at [556, 176] on button "Next Note" at bounding box center [555, 172] width 109 height 15
click at [478, 114] on div "E" at bounding box center [467, 86] width 31 height 85
click at [541, 168] on button "Next Note" at bounding box center [555, 172] width 109 height 15
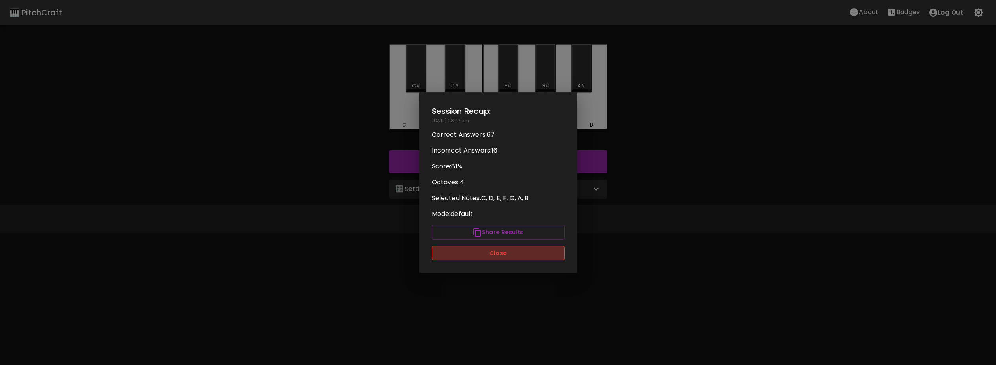
click at [469, 250] on button "Close" at bounding box center [498, 253] width 133 height 15
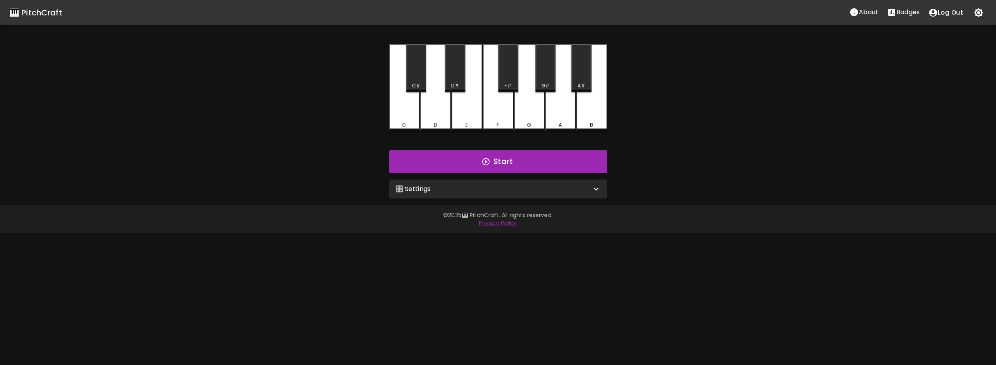
click at [892, 17] on button "Badges" at bounding box center [904, 12] width 42 height 16
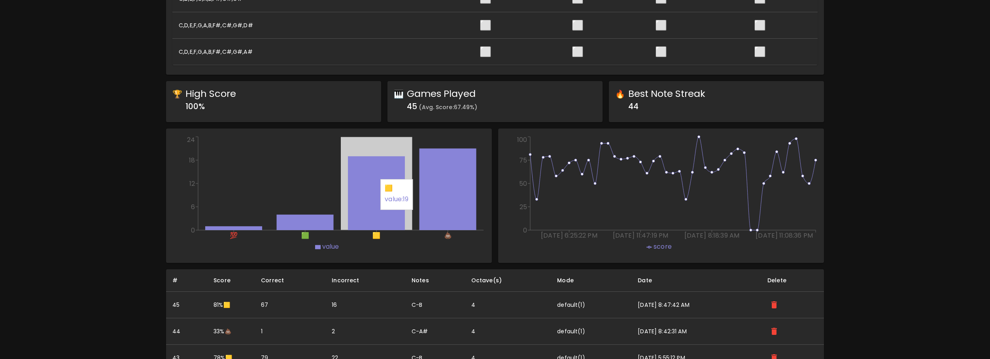
scroll to position [356, 0]
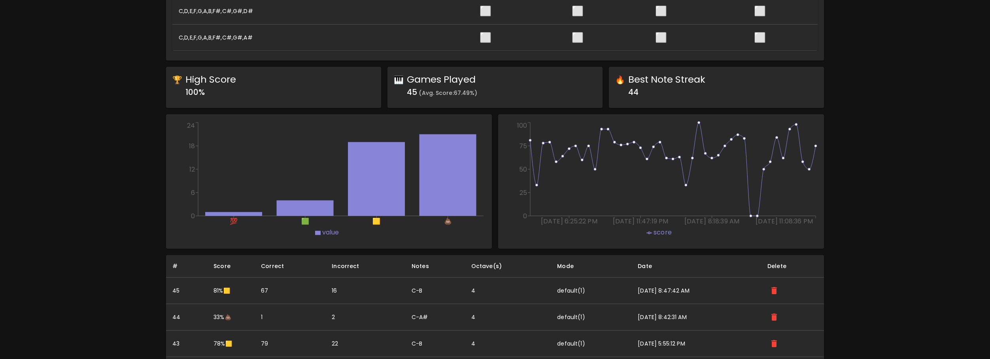
drag, startPoint x: 455, startPoint y: 182, endPoint x: 189, endPoint y: 248, distance: 274.2
click at [189, 248] on div "💯 🟩 🟨 💩 0 6 12 18 24 value 💩" at bounding box center [329, 181] width 326 height 134
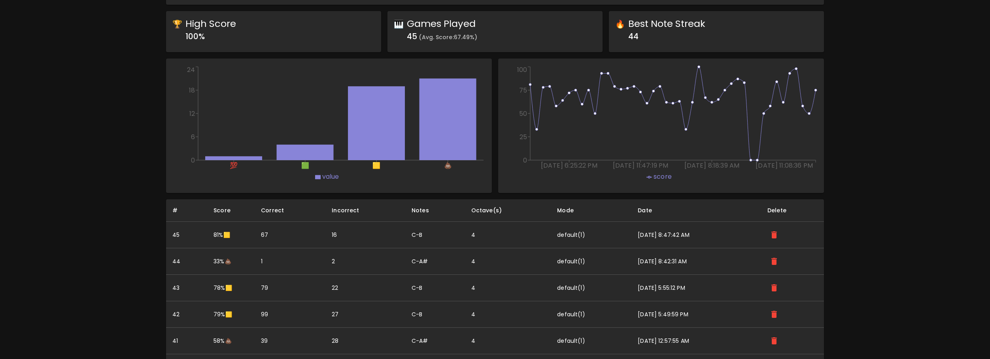
scroll to position [554, 0]
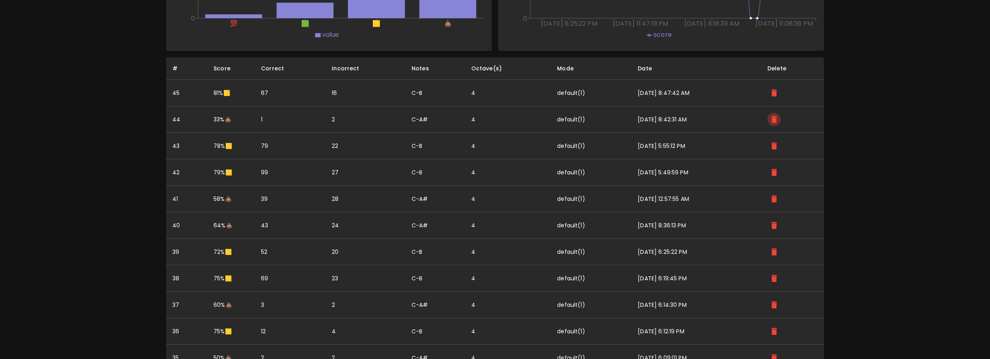
click at [777, 119] on icon "delete" at bounding box center [774, 119] width 6 height 7
click at [777, 178] on button "delete" at bounding box center [773, 172] width 13 height 13
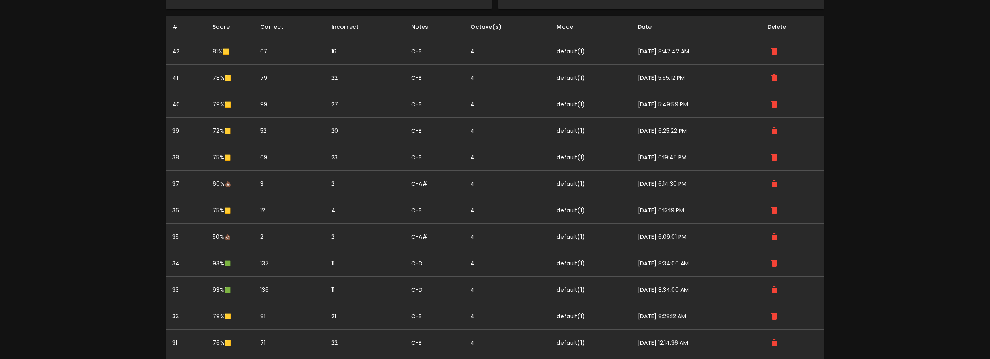
scroll to position [633, 0]
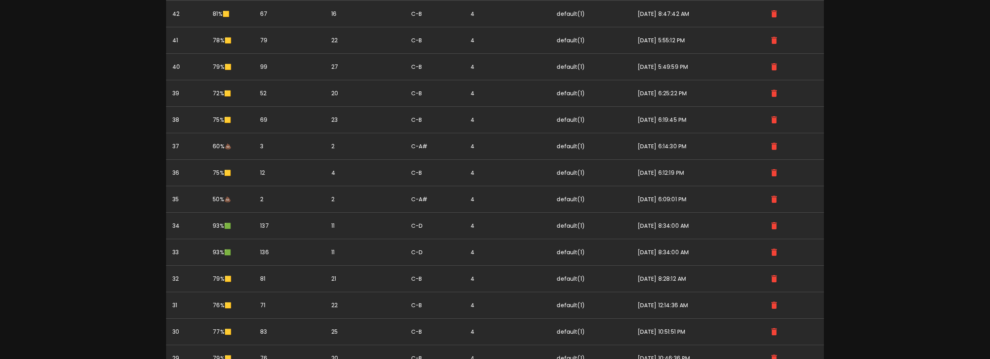
click at [777, 151] on icon "delete" at bounding box center [773, 146] width 9 height 9
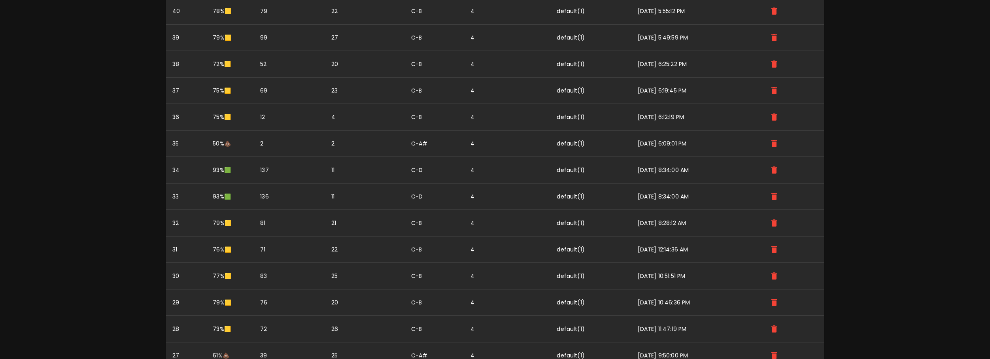
scroll to position [712, 0]
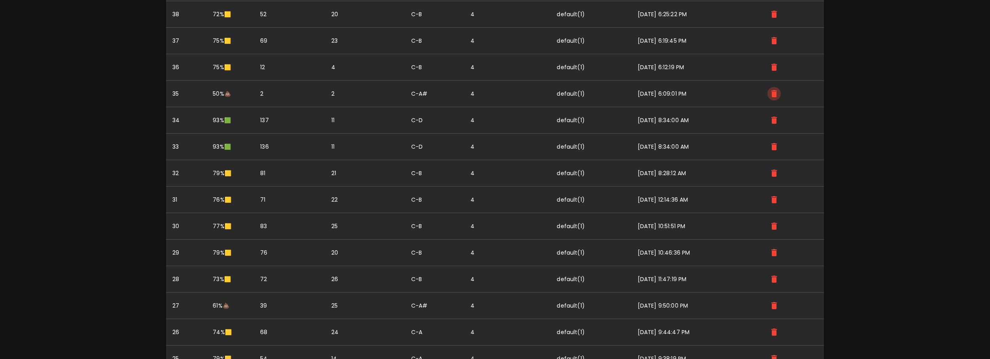
click at [775, 98] on icon "delete" at bounding box center [773, 93] width 9 height 9
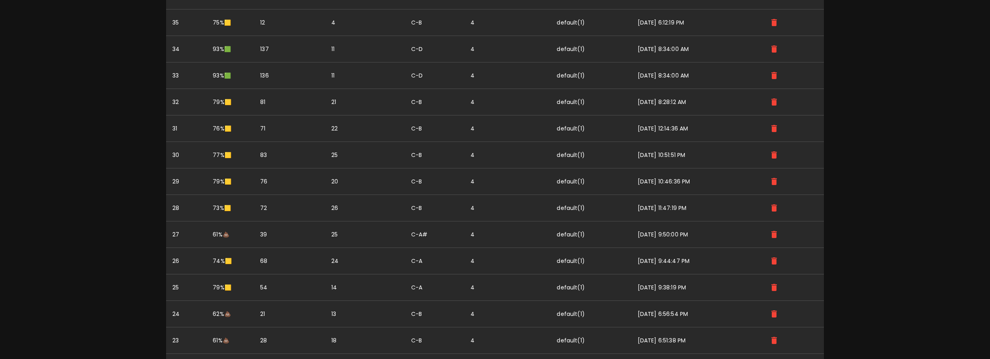
scroll to position [830, 0]
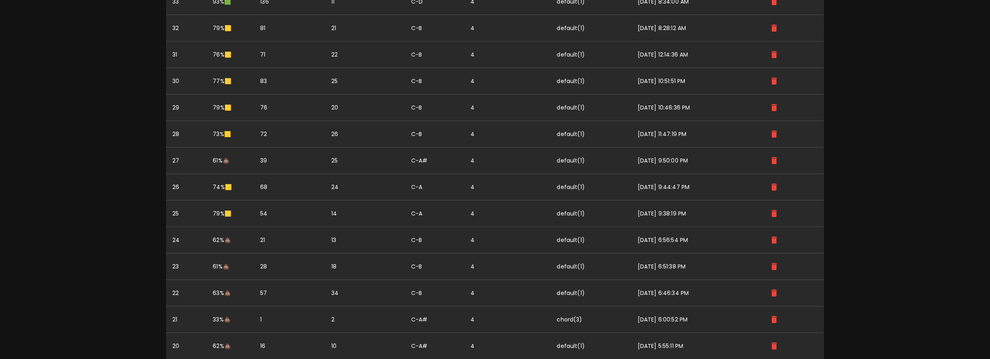
click at [775, 162] on icon "delete" at bounding box center [774, 160] width 6 height 7
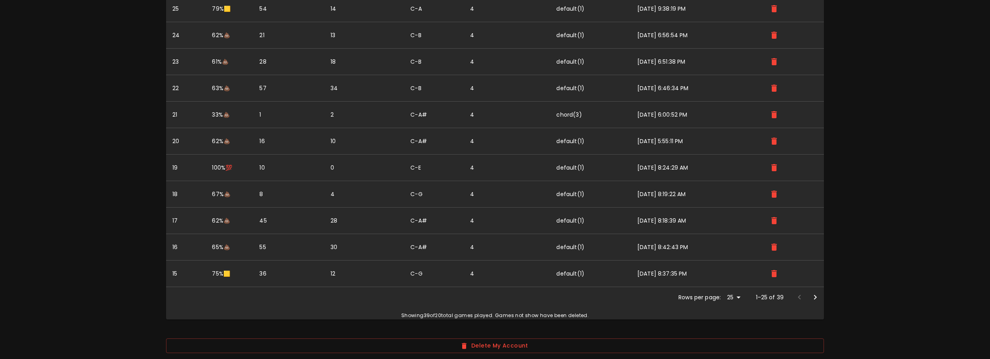
scroll to position [1028, 0]
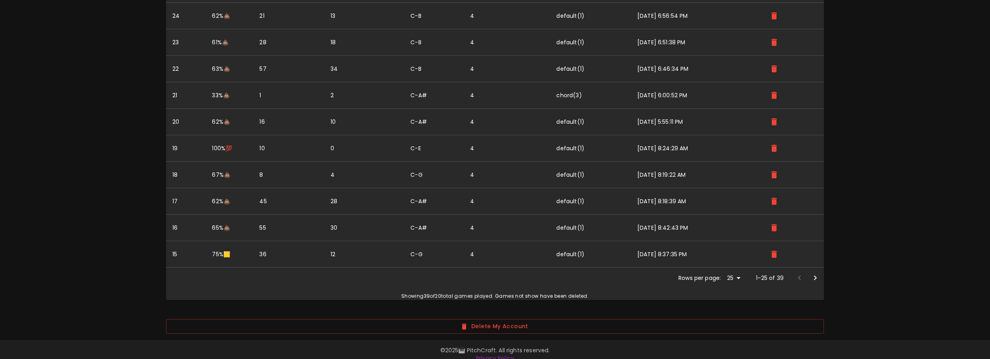
drag, startPoint x: 385, startPoint y: 145, endPoint x: 377, endPoint y: 146, distance: 8.1
click at [377, 146] on td "0" at bounding box center [364, 148] width 80 height 26
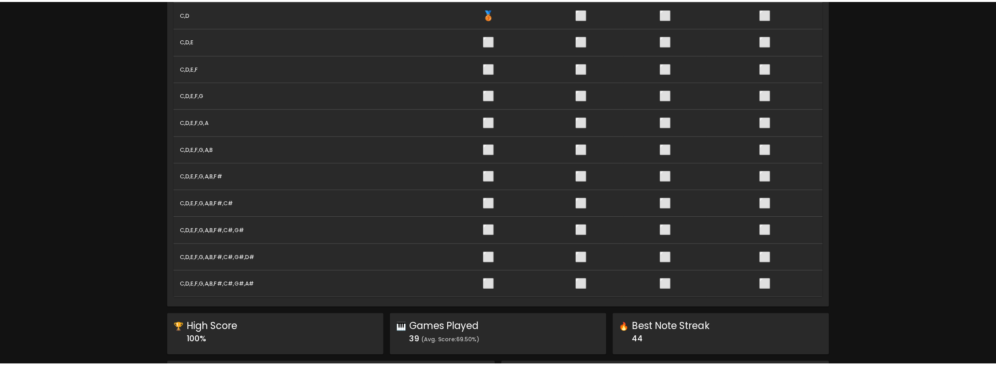
scroll to position [0, 0]
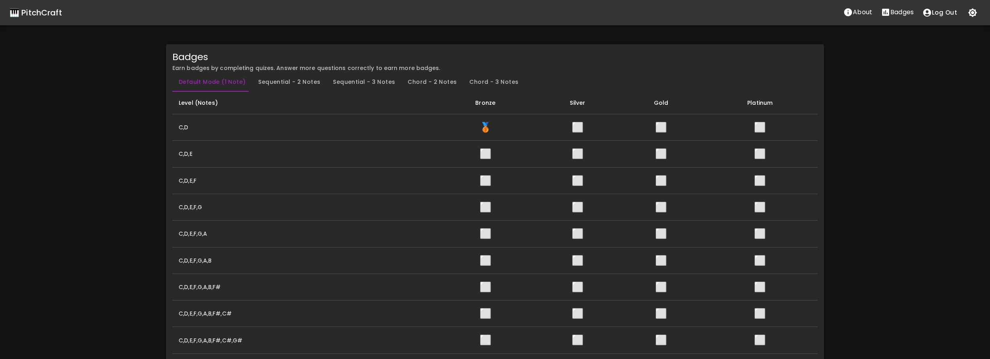
click at [35, 7] on div "🎹 PitchCraft" at bounding box center [35, 12] width 53 height 13
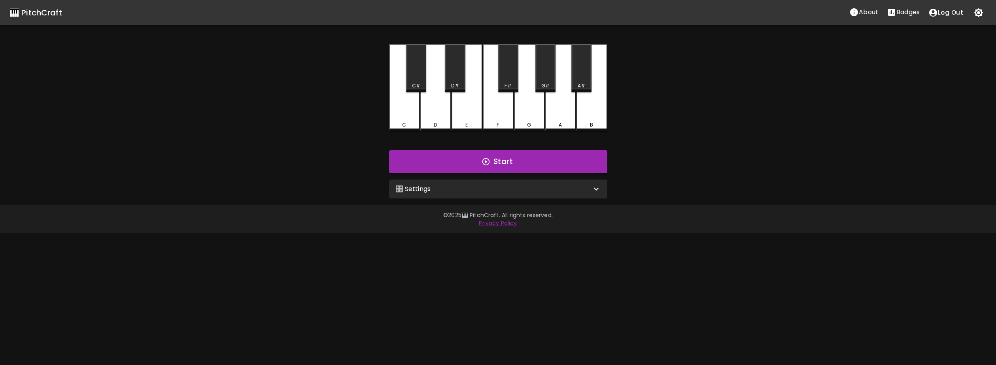
click at [463, 191] on div "🎛️ Settings" at bounding box center [493, 188] width 196 height 9
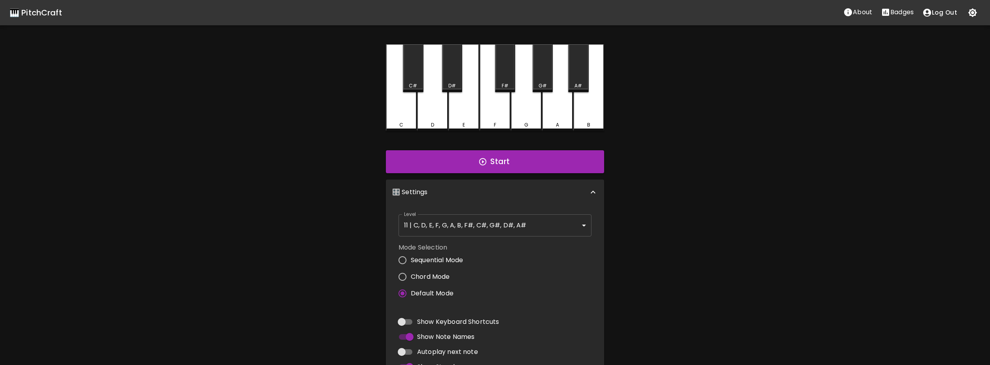
click at [459, 221] on body "🎹 PitchCraft About Badges Log Out C C# D D# E F F# G G# A A# B Start 🎛️ Setting…" at bounding box center [495, 239] width 990 height 479
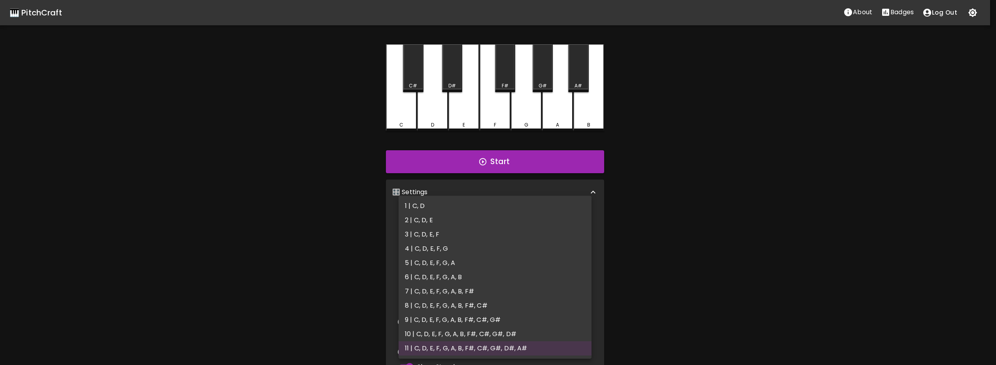
click at [464, 291] on li "7 | C, D, E, F, G, A, B, F#" at bounding box center [495, 291] width 193 height 14
type input "13"
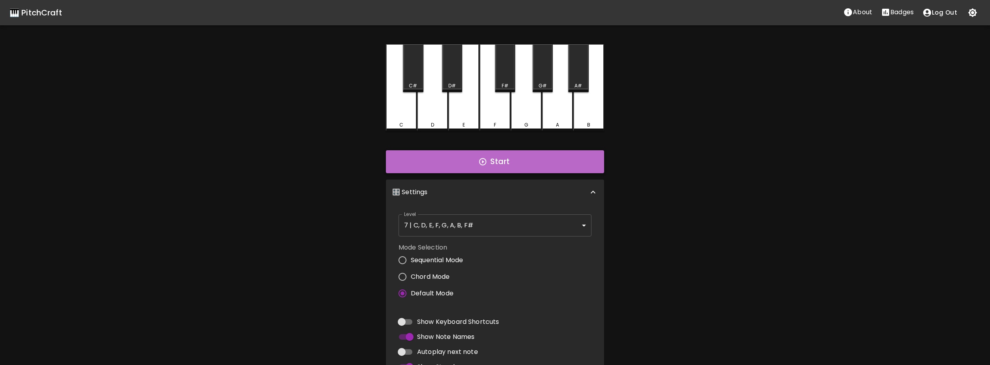
click at [479, 159] on icon "button" at bounding box center [482, 161] width 9 height 9
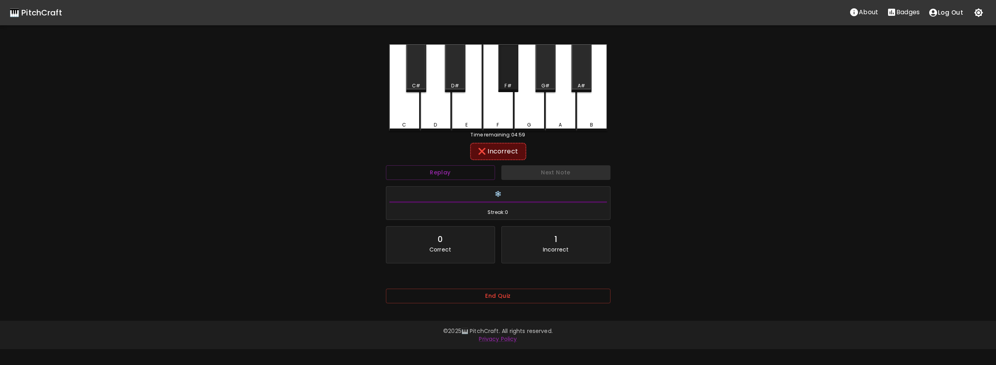
click at [507, 81] on div "F#" at bounding box center [508, 68] width 20 height 48
click at [496, 118] on div "F" at bounding box center [498, 86] width 31 height 85
click at [431, 175] on button "Replay" at bounding box center [440, 172] width 109 height 15
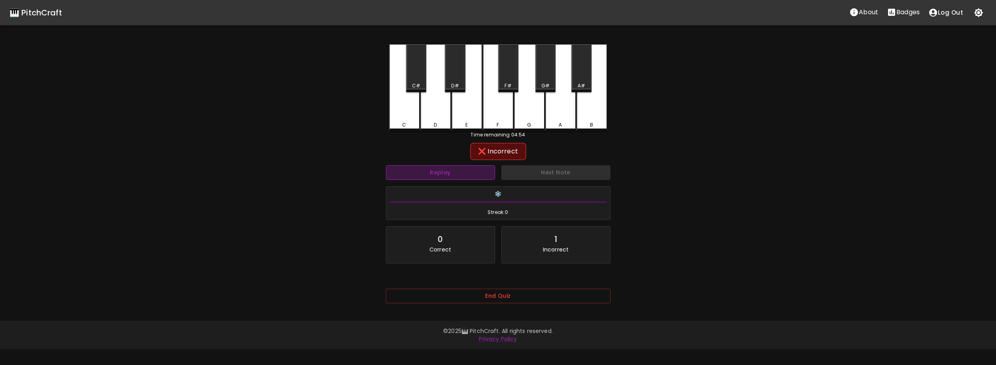
click at [431, 175] on button "Replay" at bounding box center [440, 172] width 109 height 15
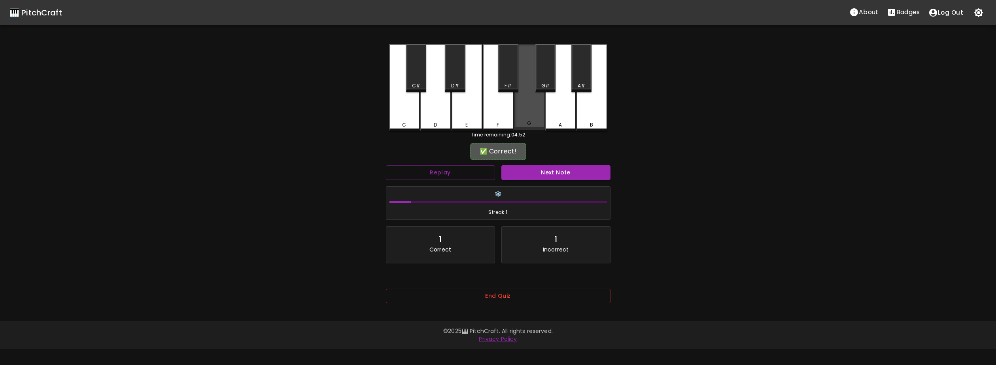
click at [538, 122] on div "G" at bounding box center [529, 123] width 29 height 7
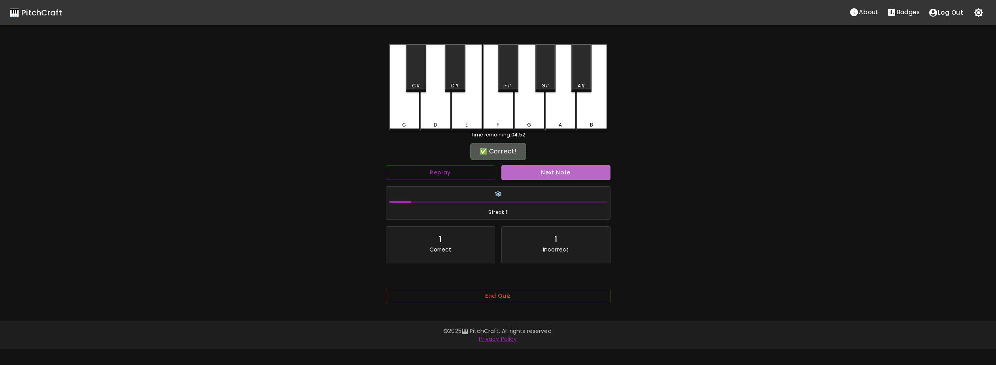
click at [535, 173] on button "Next Note" at bounding box center [555, 172] width 109 height 15
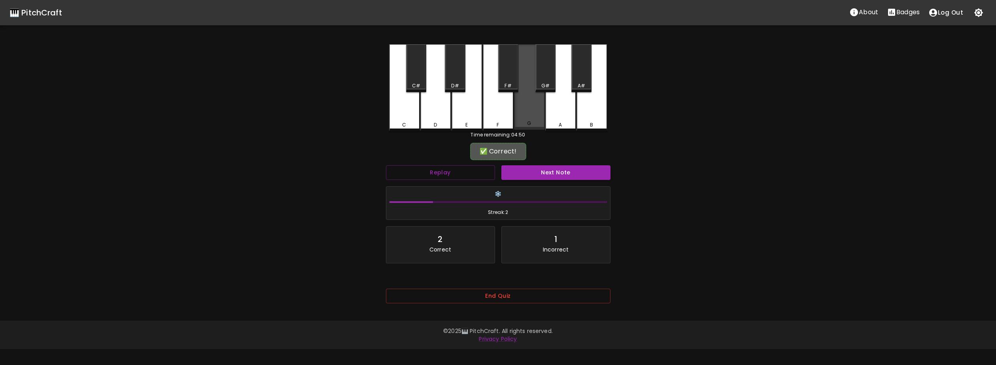
click at [531, 111] on div "G" at bounding box center [529, 86] width 31 height 85
click at [533, 169] on button "Next Note" at bounding box center [555, 172] width 109 height 15
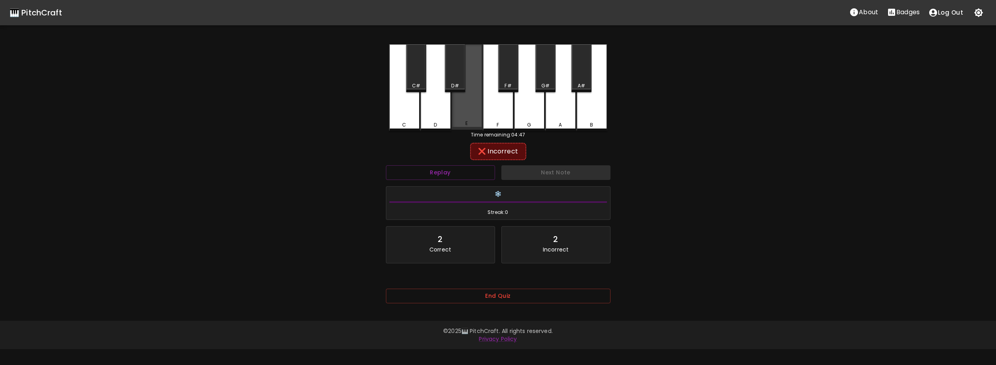
click at [469, 113] on div "E" at bounding box center [467, 86] width 31 height 85
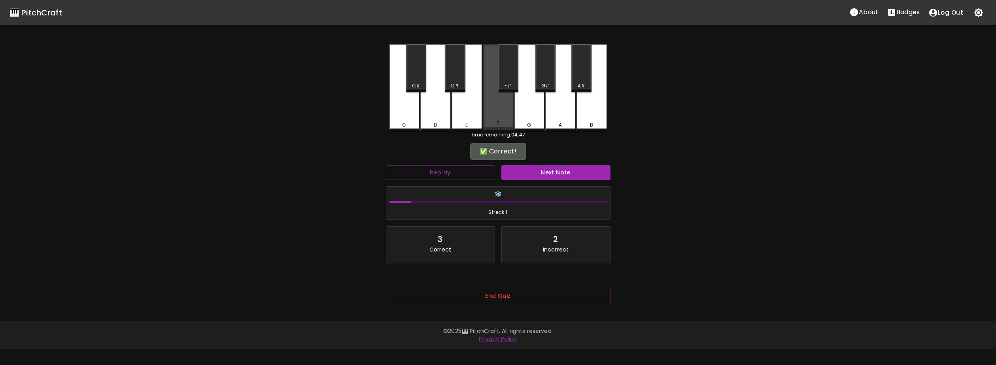
click at [493, 115] on div "F" at bounding box center [498, 86] width 31 height 85
click at [527, 175] on button "Next Note" at bounding box center [555, 172] width 109 height 15
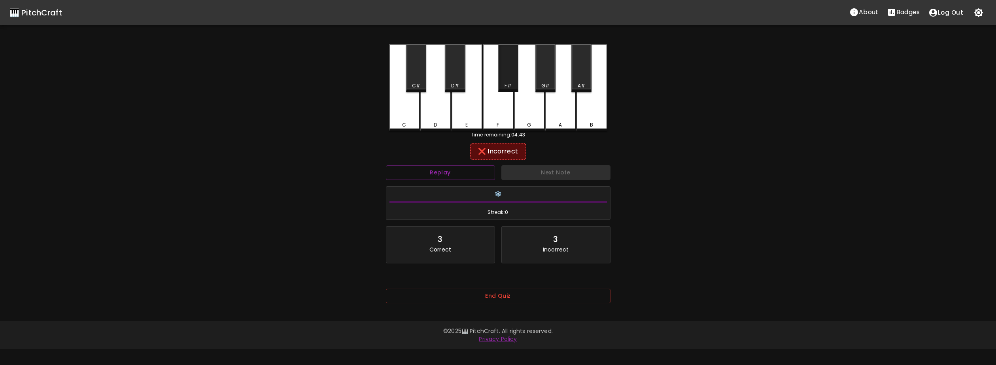
click at [504, 78] on div "F#" at bounding box center [508, 68] width 20 height 48
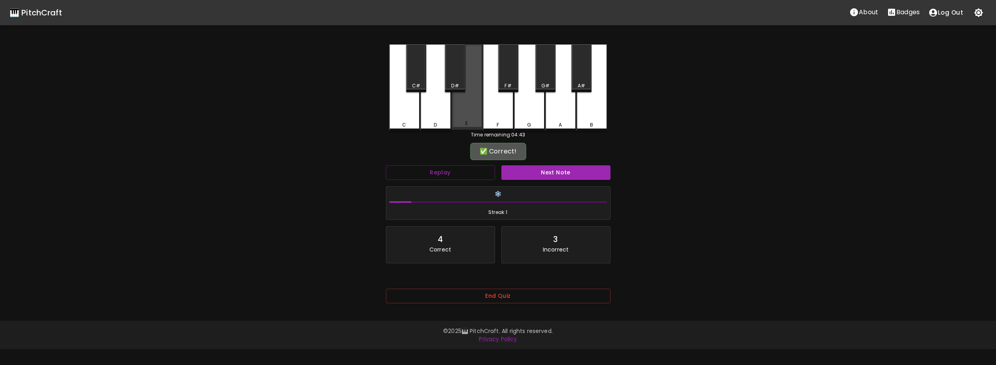
click at [461, 104] on div "E" at bounding box center [467, 86] width 31 height 85
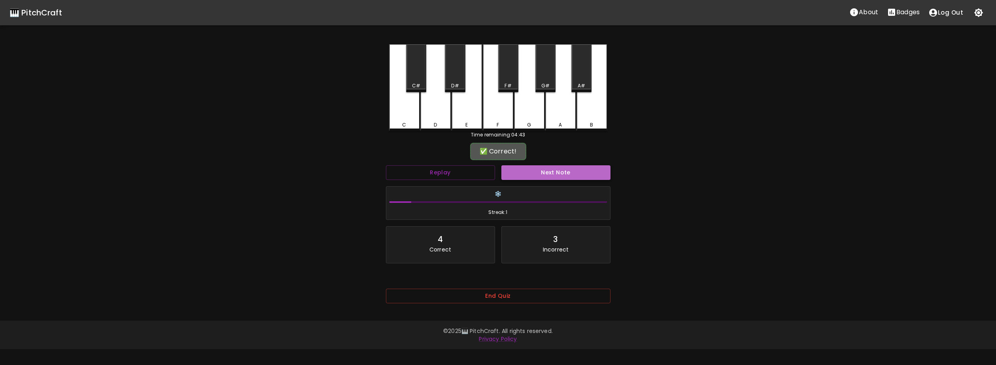
click at [542, 177] on button "Next Note" at bounding box center [555, 172] width 109 height 15
drag, startPoint x: 485, startPoint y: 171, endPoint x: 335, endPoint y: 164, distance: 150.0
click at [335, 164] on div "🎹 PitchCraft About Badges Log Out C C# D D# E F F# G G# A A# B Time remaining: …" at bounding box center [498, 157] width 996 height 314
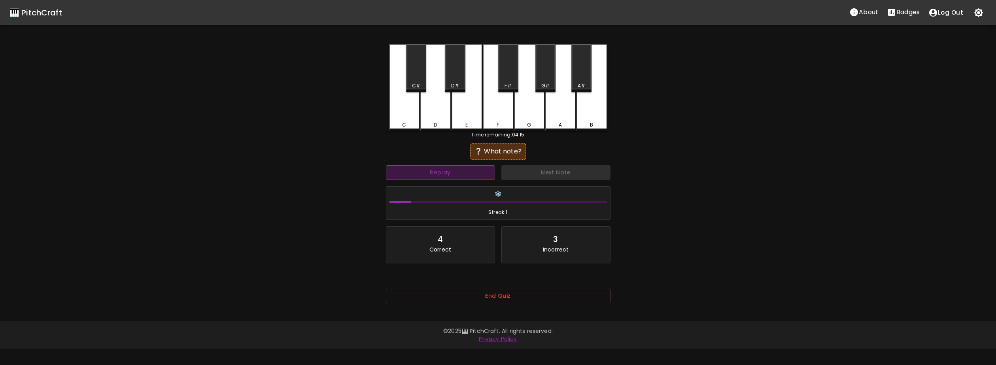
click at [482, 172] on button "Replay" at bounding box center [440, 172] width 109 height 15
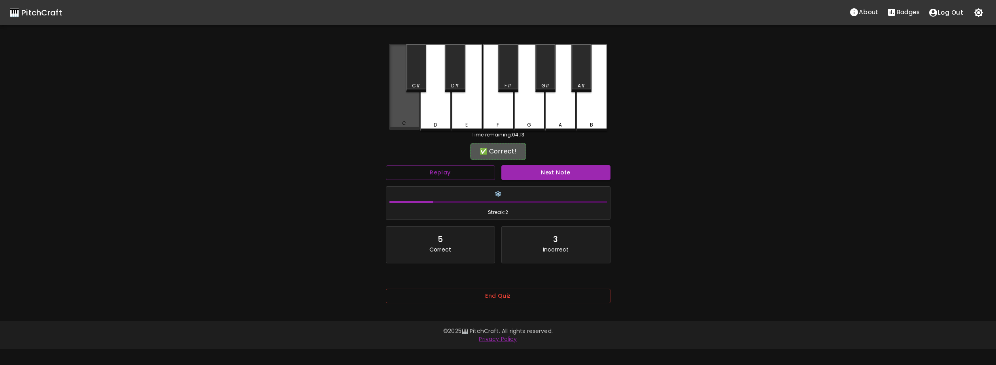
click at [395, 112] on div "C" at bounding box center [404, 86] width 31 height 85
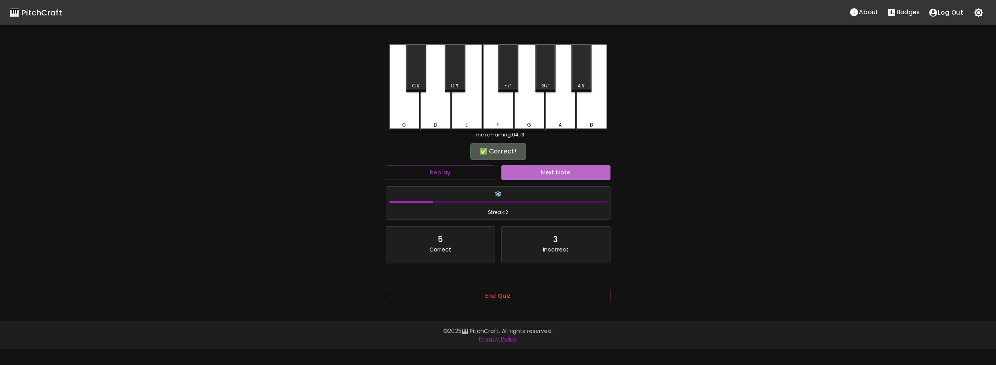
click at [539, 172] on button "Next Note" at bounding box center [555, 172] width 109 height 15
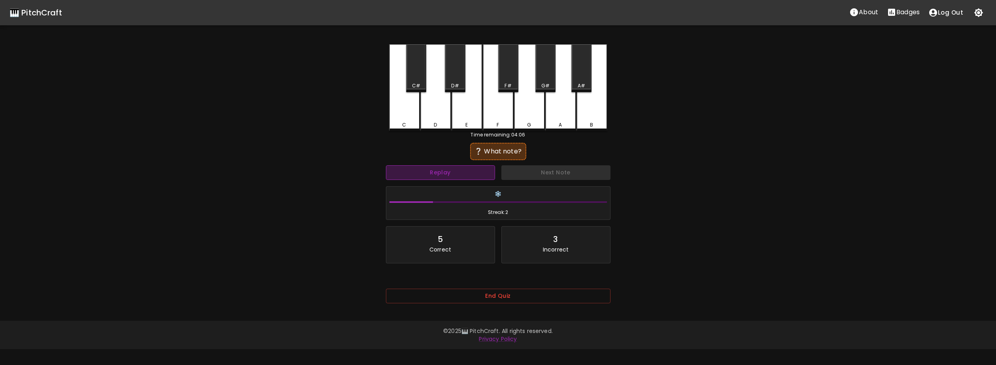
click at [442, 167] on button "Replay" at bounding box center [440, 172] width 109 height 15
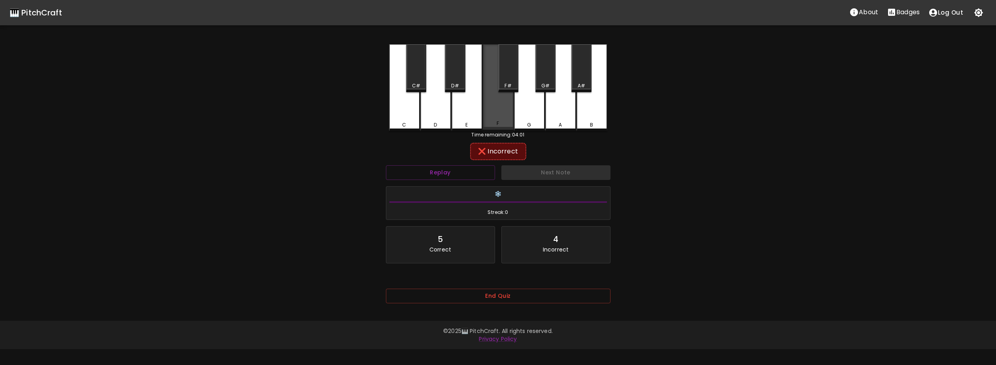
click at [505, 122] on div "F" at bounding box center [498, 123] width 29 height 7
click at [463, 114] on div "E" at bounding box center [467, 87] width 31 height 87
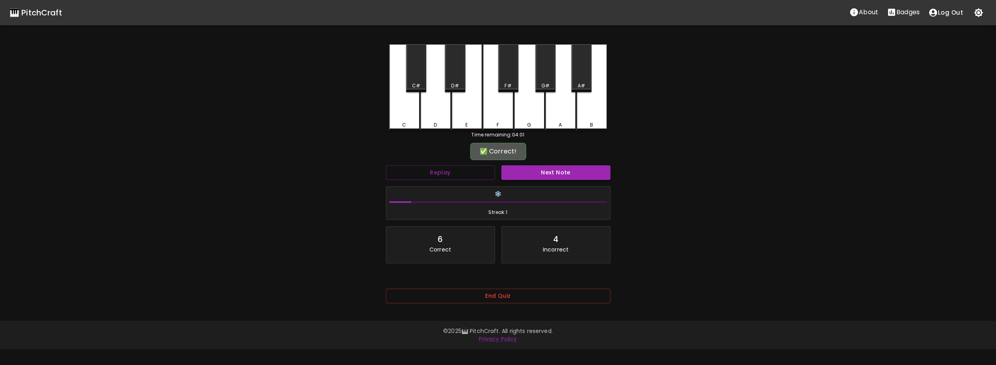
click at [508, 174] on button "Next Note" at bounding box center [555, 172] width 109 height 15
